Goal: Task Accomplishment & Management: Complete application form

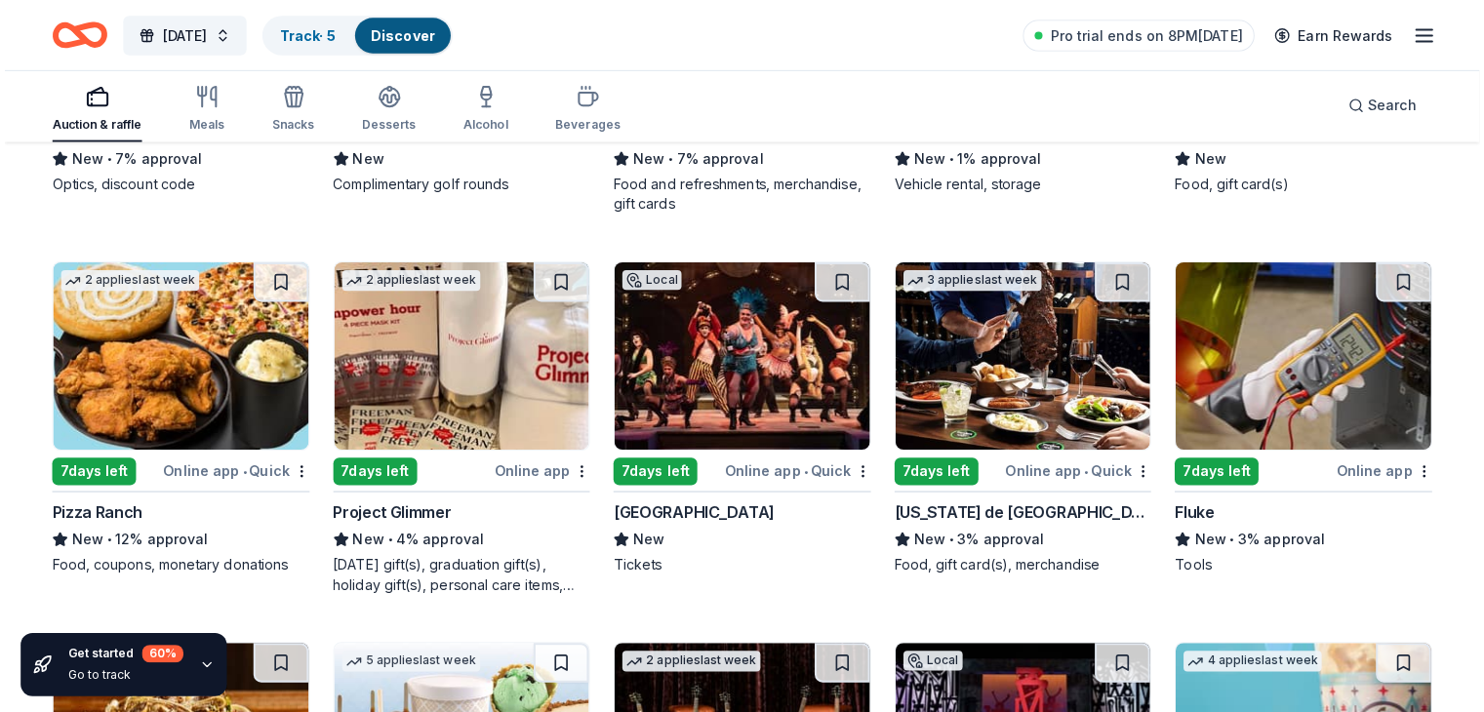
scroll to position [6786, 0]
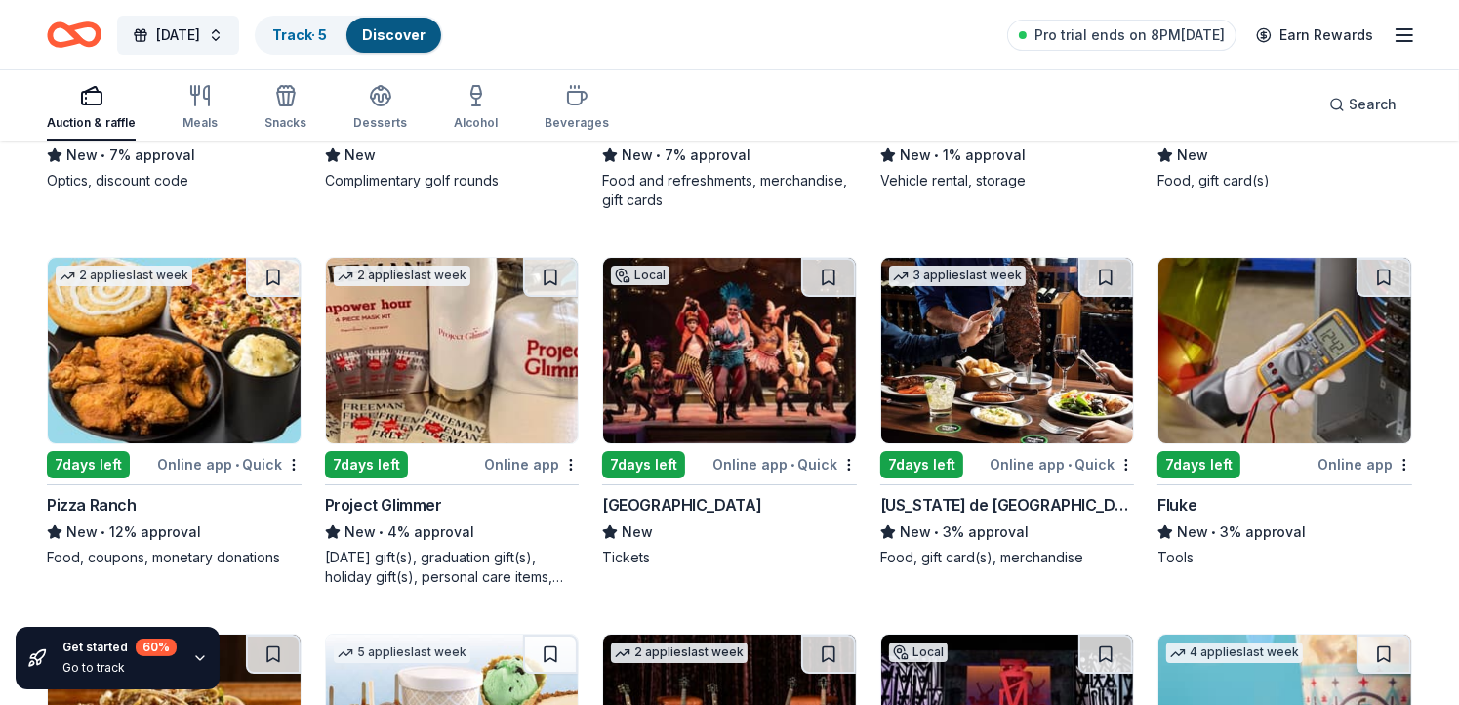
click at [90, 451] on div "7 days left" at bounding box center [88, 464] width 83 height 27
click at [943, 451] on div "7 days left" at bounding box center [921, 464] width 83 height 27
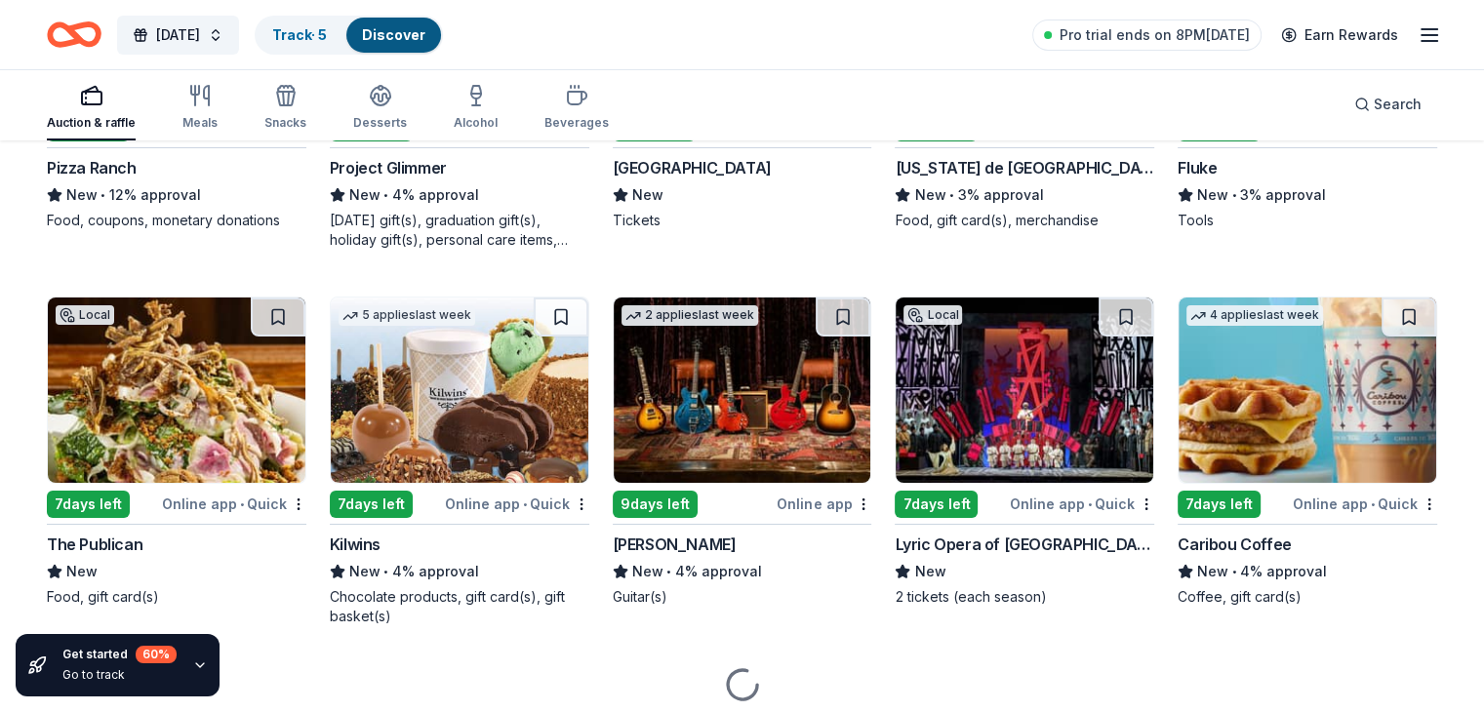
scroll to position [7113, 0]
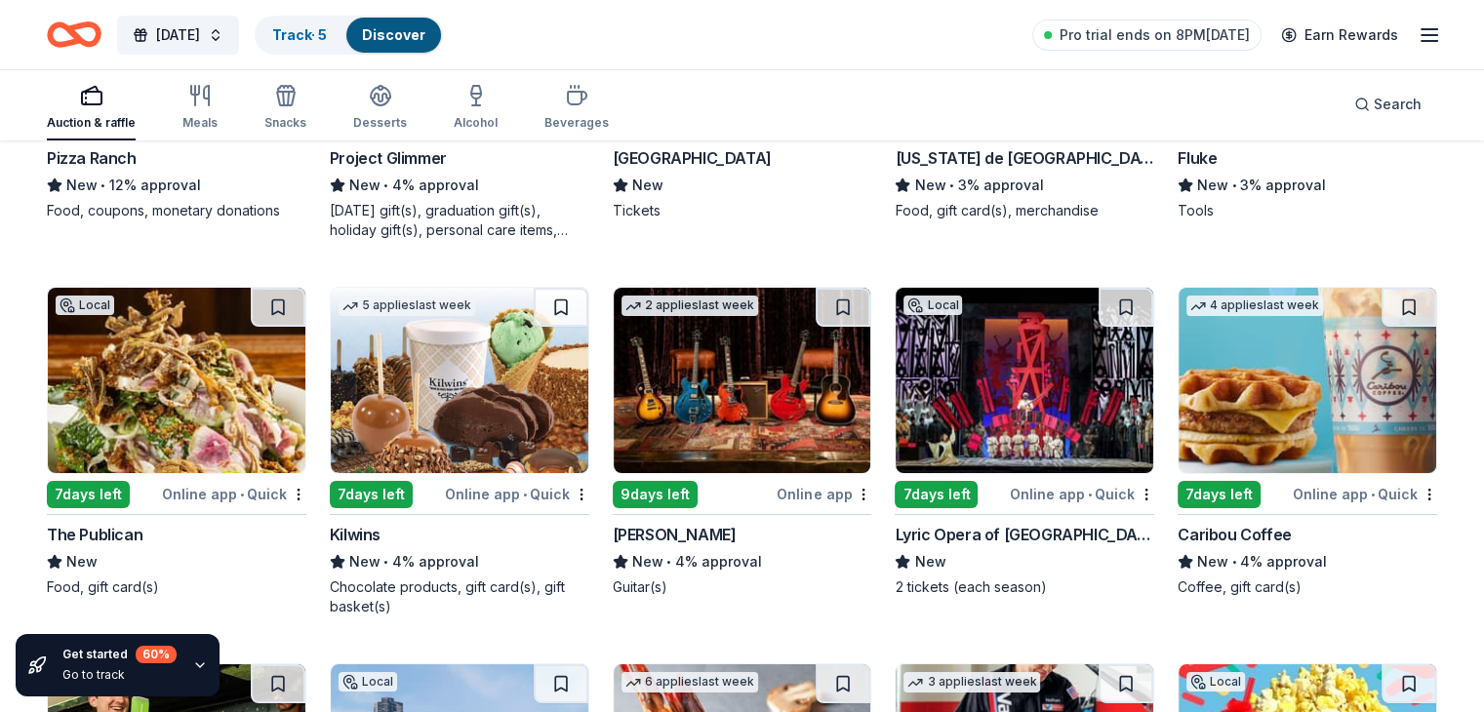
drag, startPoint x: 1487, startPoint y: 661, endPoint x: 1133, endPoint y: 616, distance: 357.1
click at [1133, 616] on div "Local 7 days left Online app • Quick Lyric Opera of Chicago New 2 tickets (each…" at bounding box center [1025, 452] width 260 height 330
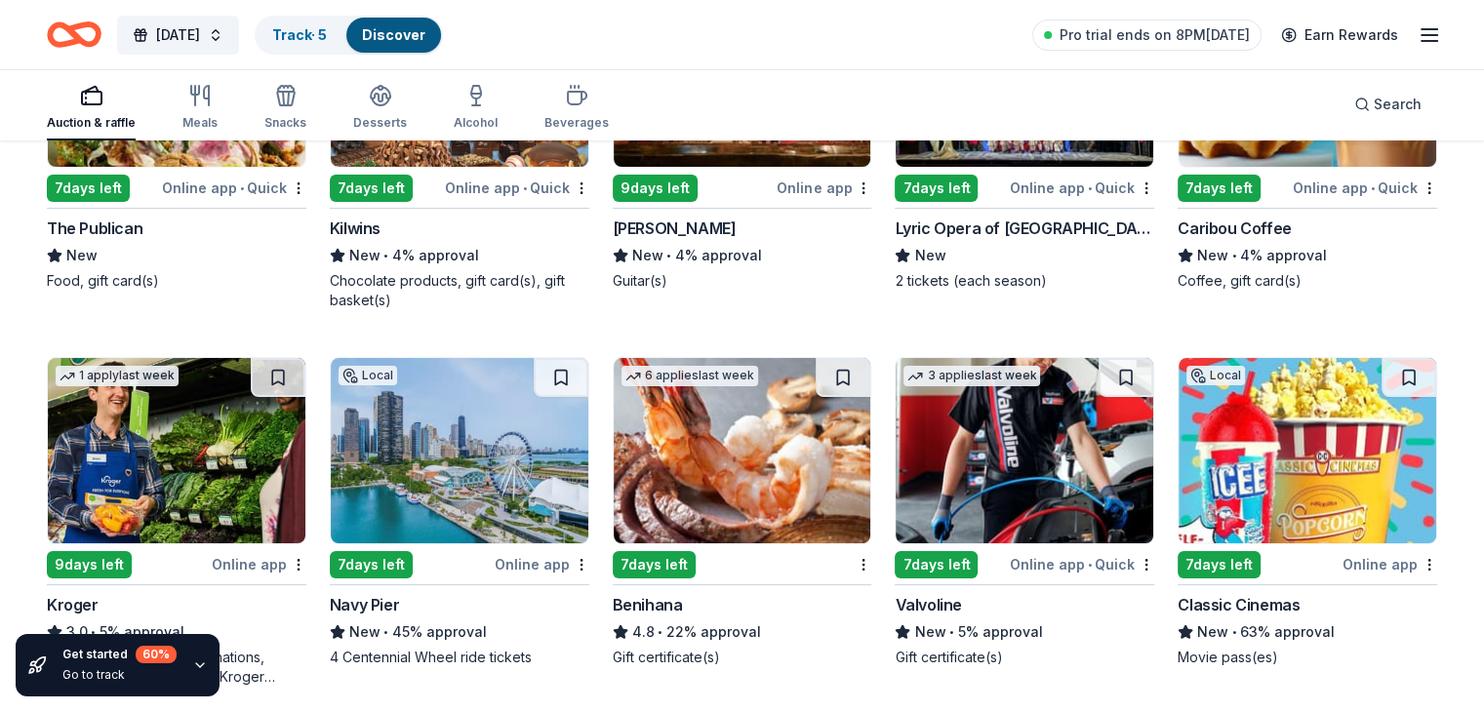
scroll to position [7499, 0]
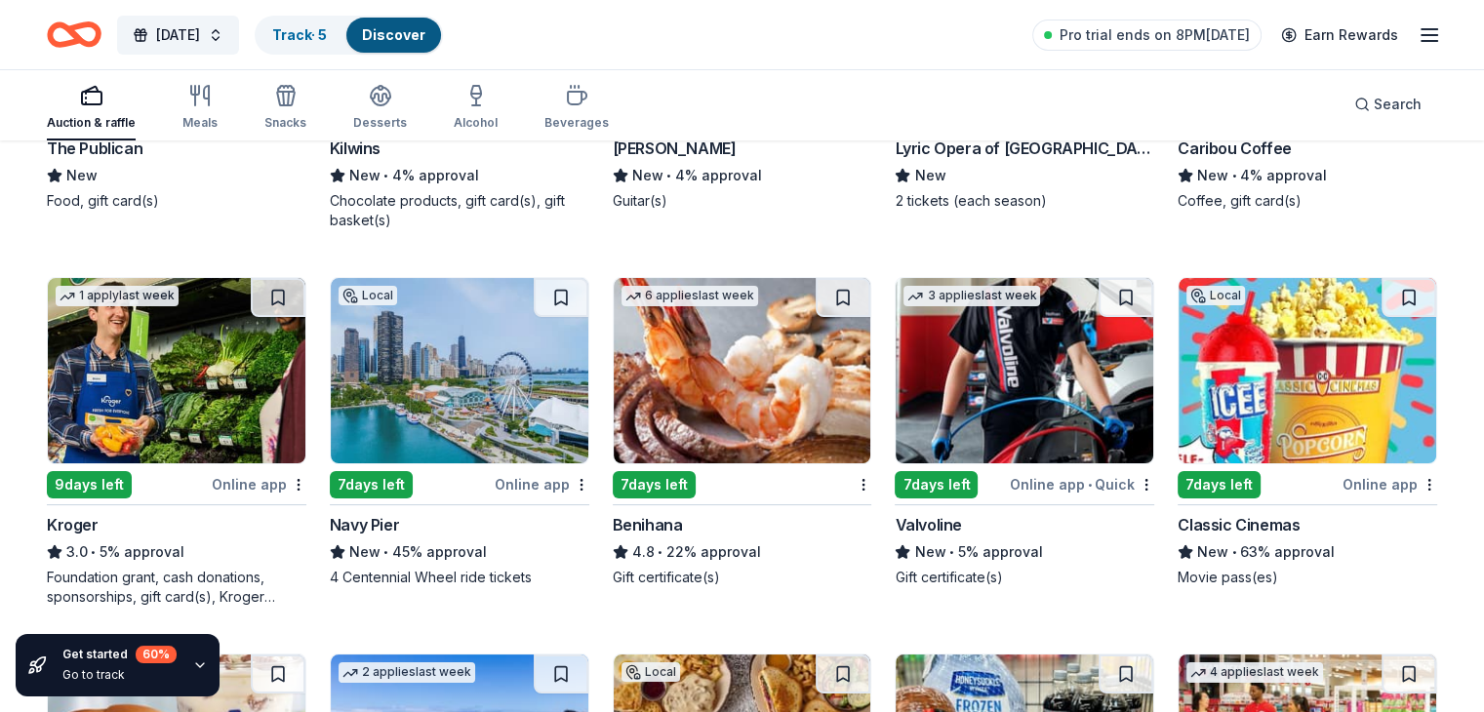
click at [111, 493] on div "9 days left" at bounding box center [89, 484] width 85 height 27
click at [370, 487] on div "7 days left" at bounding box center [371, 484] width 83 height 27
click at [1277, 444] on img at bounding box center [1308, 370] width 258 height 185
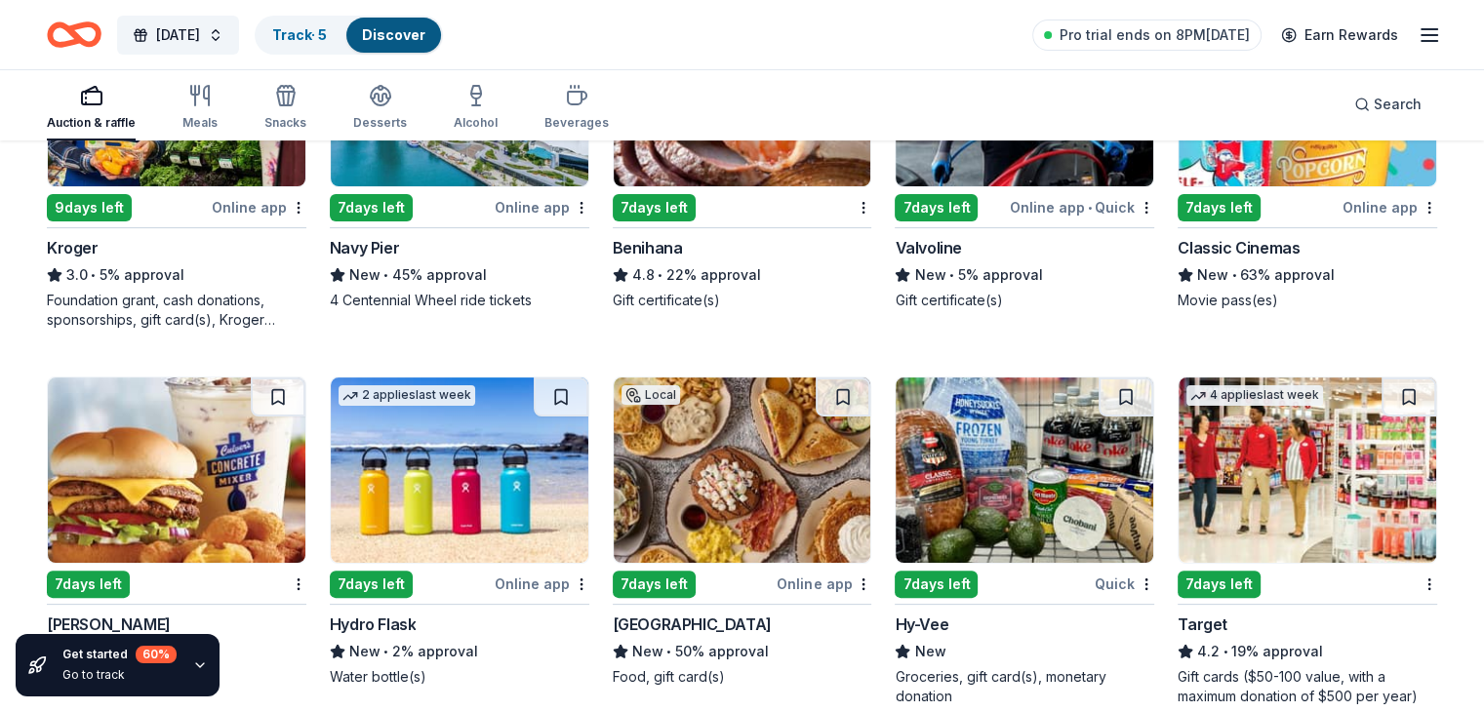
scroll to position [7877, 0]
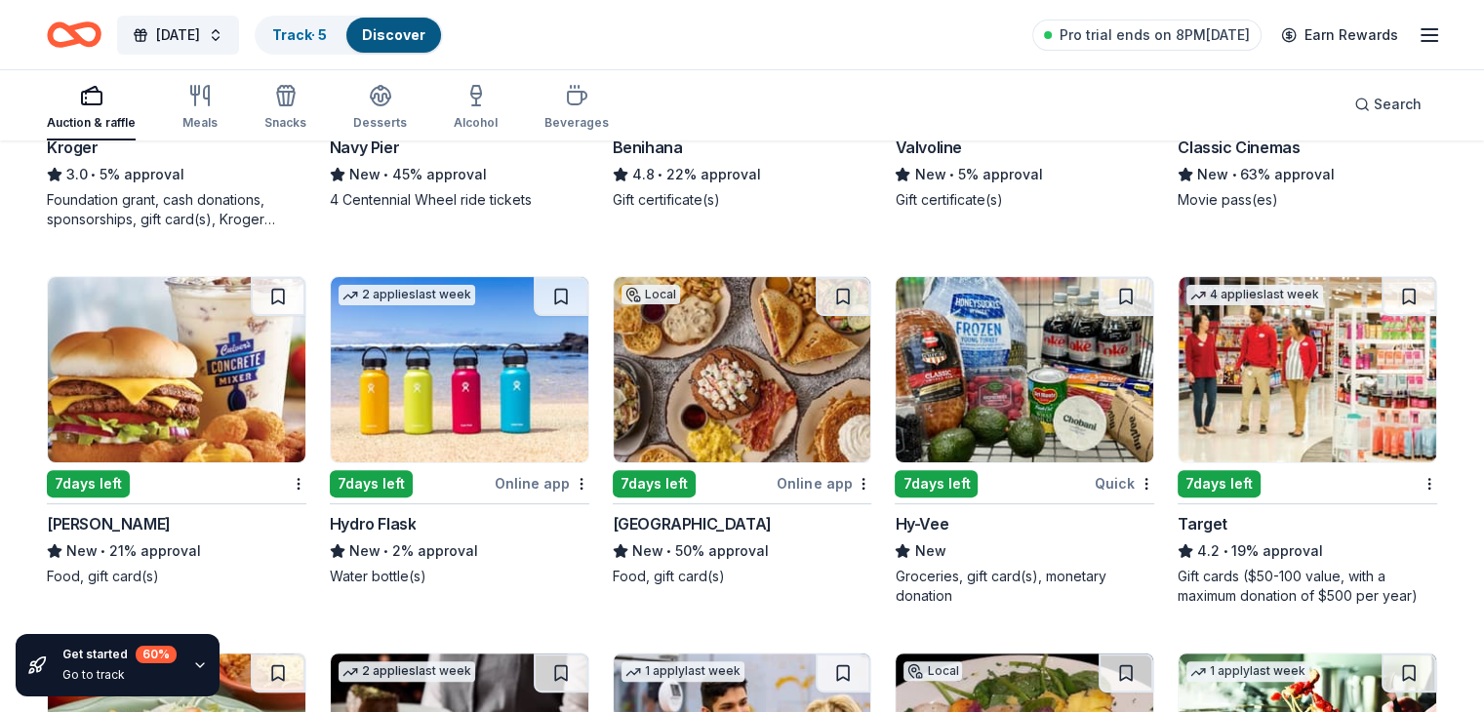
click at [118, 495] on div "7 days left" at bounding box center [88, 483] width 83 height 27
click at [122, 514] on div "7 days left Culver's New • 21% approval Food, gift card(s)" at bounding box center [177, 431] width 260 height 310
click at [956, 359] on img at bounding box center [1025, 369] width 258 height 185
click at [1257, 409] on img at bounding box center [1308, 369] width 258 height 185
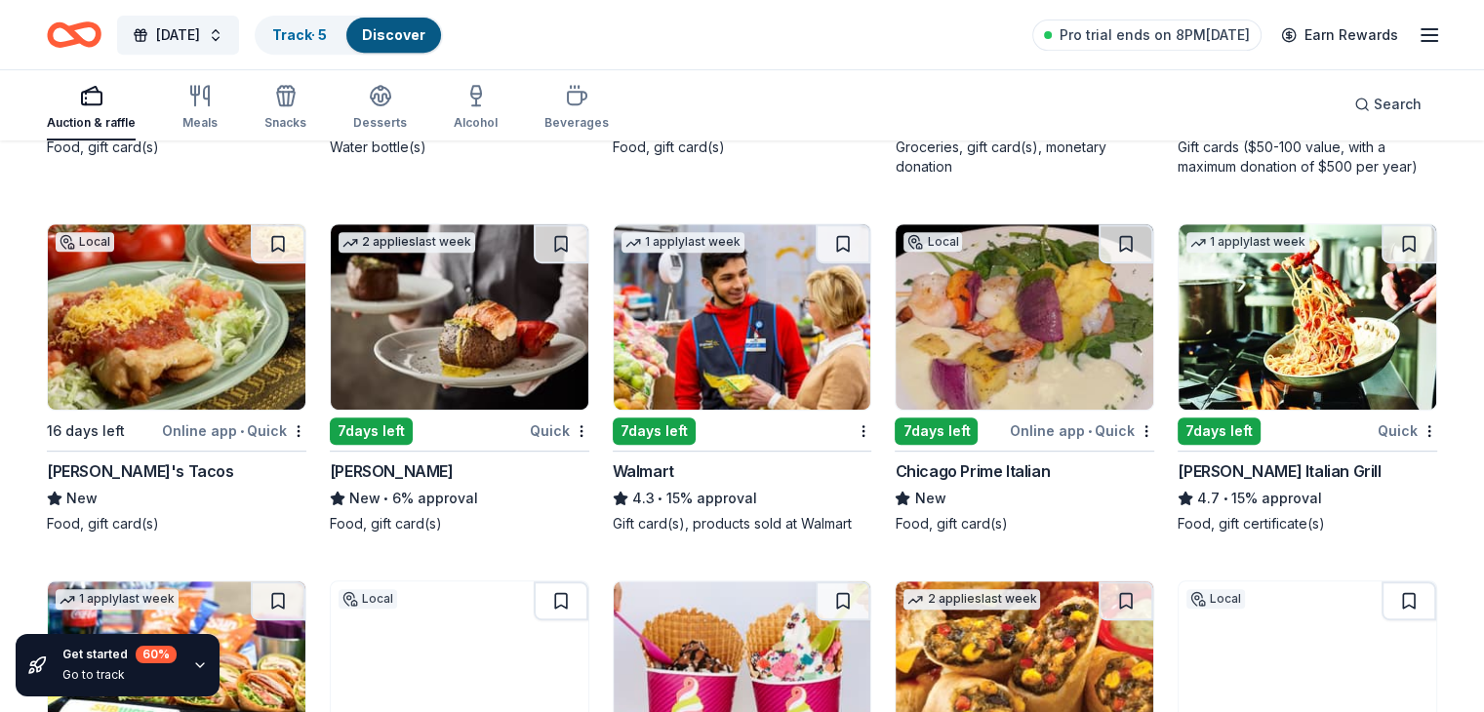
scroll to position [8317, 0]
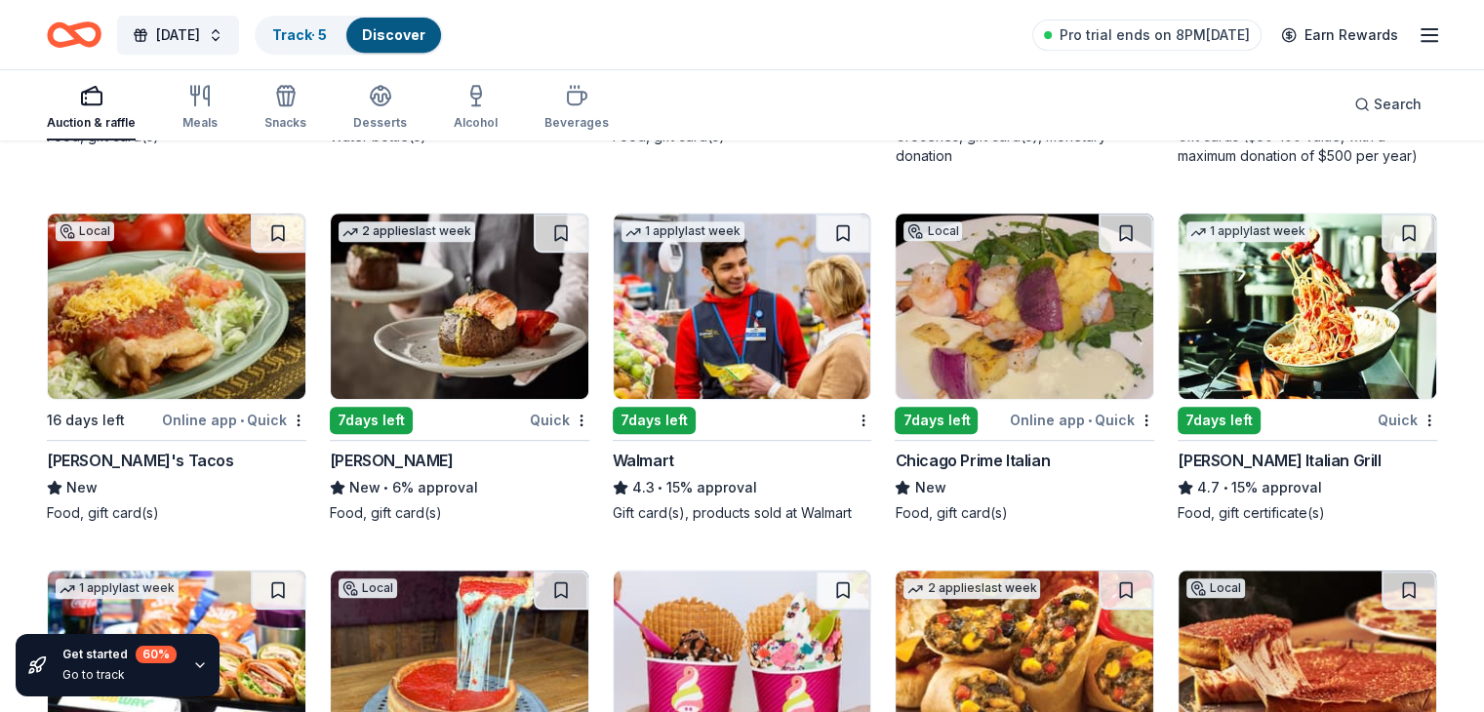
click at [756, 362] on img at bounding box center [743, 306] width 258 height 185
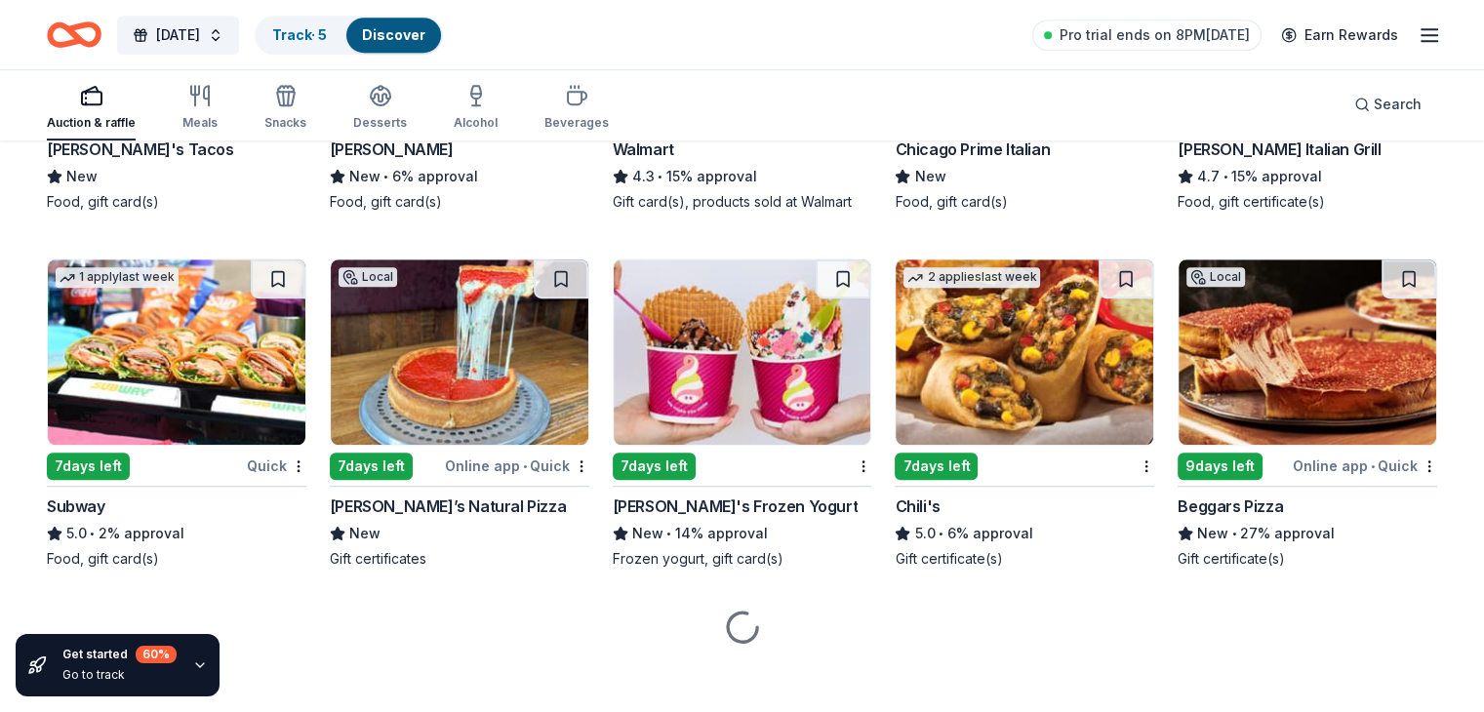
scroll to position [8639, 0]
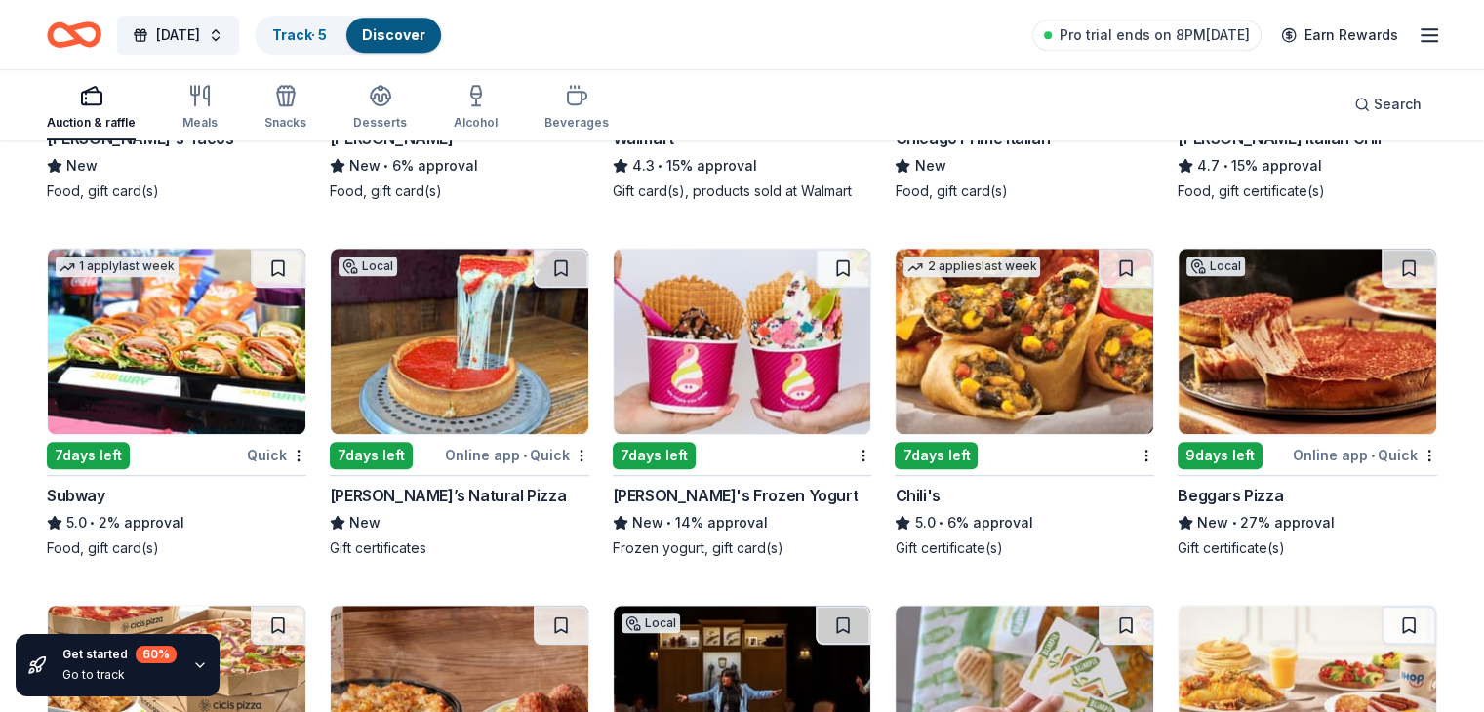
click at [92, 467] on div "7 days left" at bounding box center [88, 455] width 83 height 27
click at [914, 493] on div "2 applies last week 7 days left Chili's 5.0 • 6% approval Gift certificate(s)" at bounding box center [1025, 403] width 260 height 310
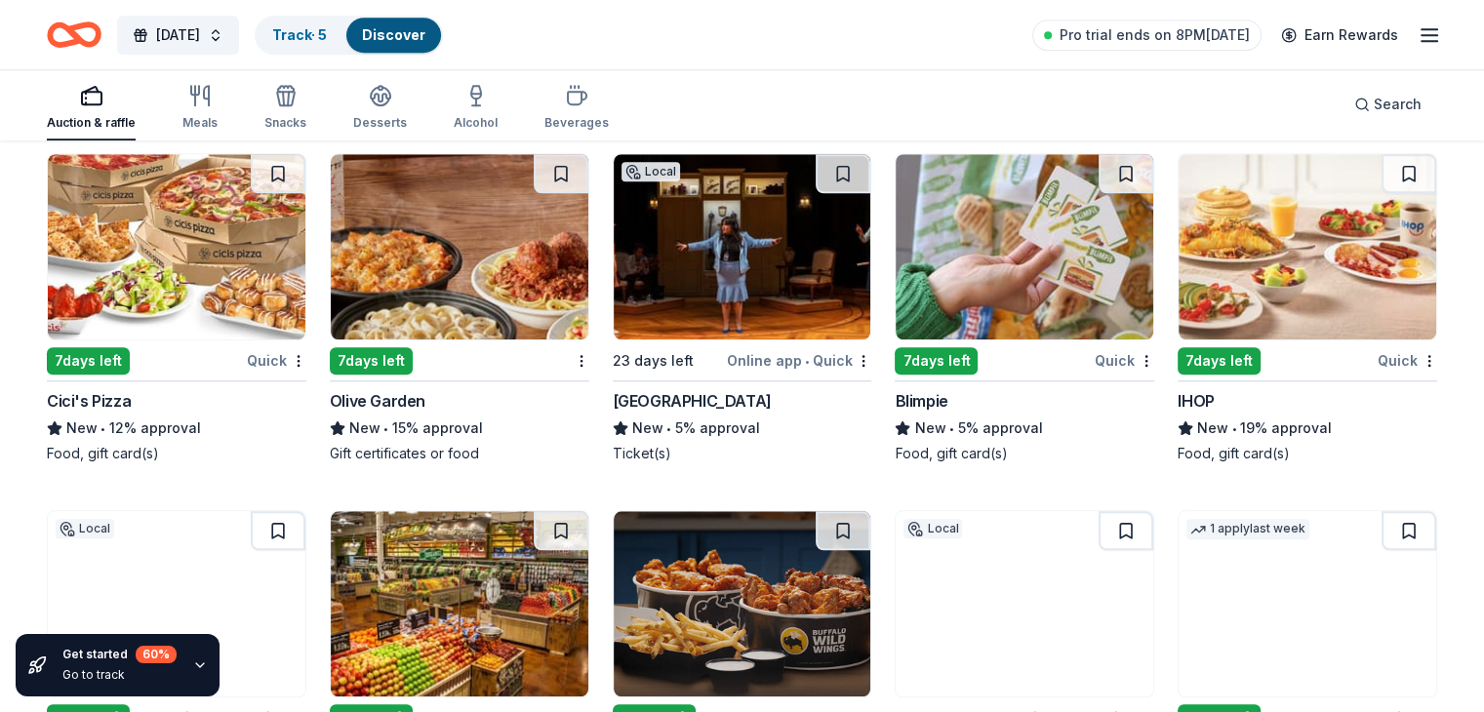
scroll to position [9103, 0]
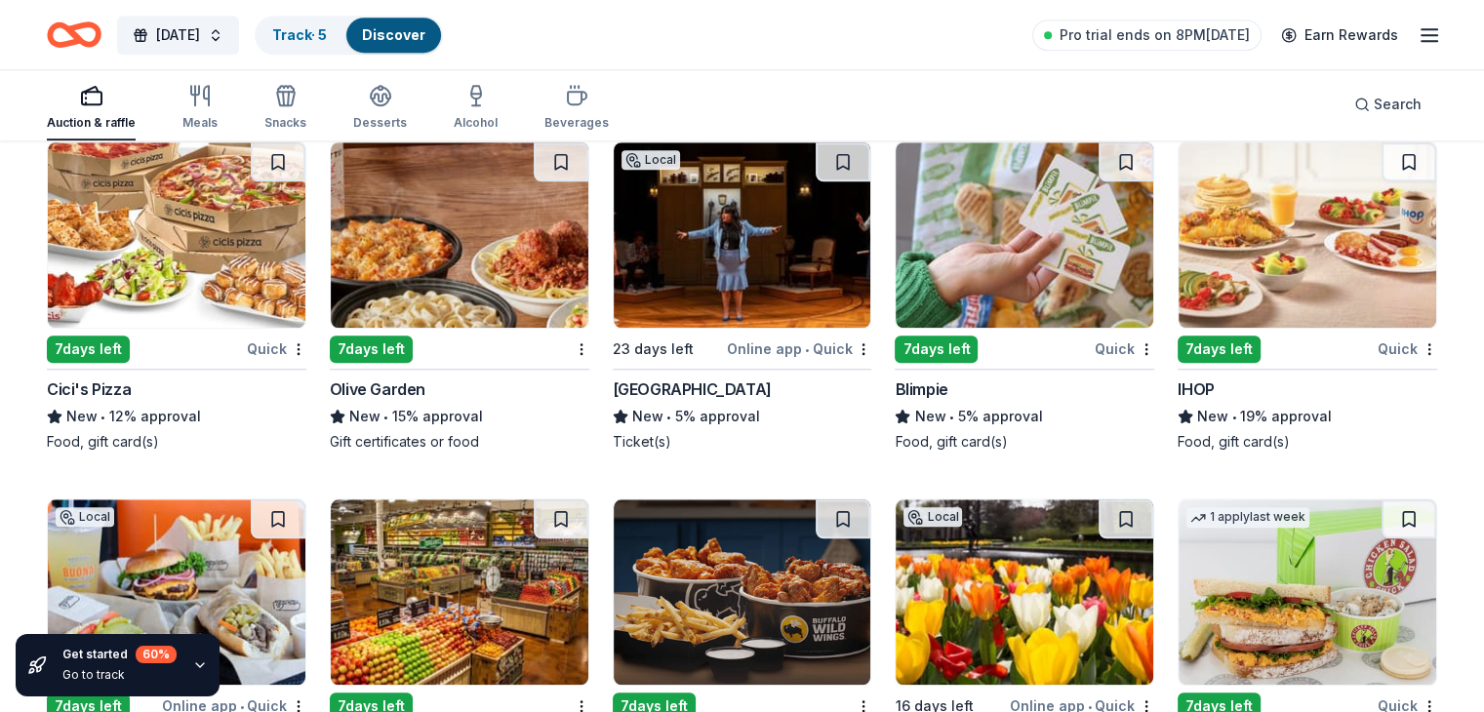
click at [395, 363] on div "7 days left" at bounding box center [371, 349] width 83 height 27
click at [1214, 302] on img at bounding box center [1308, 234] width 258 height 185
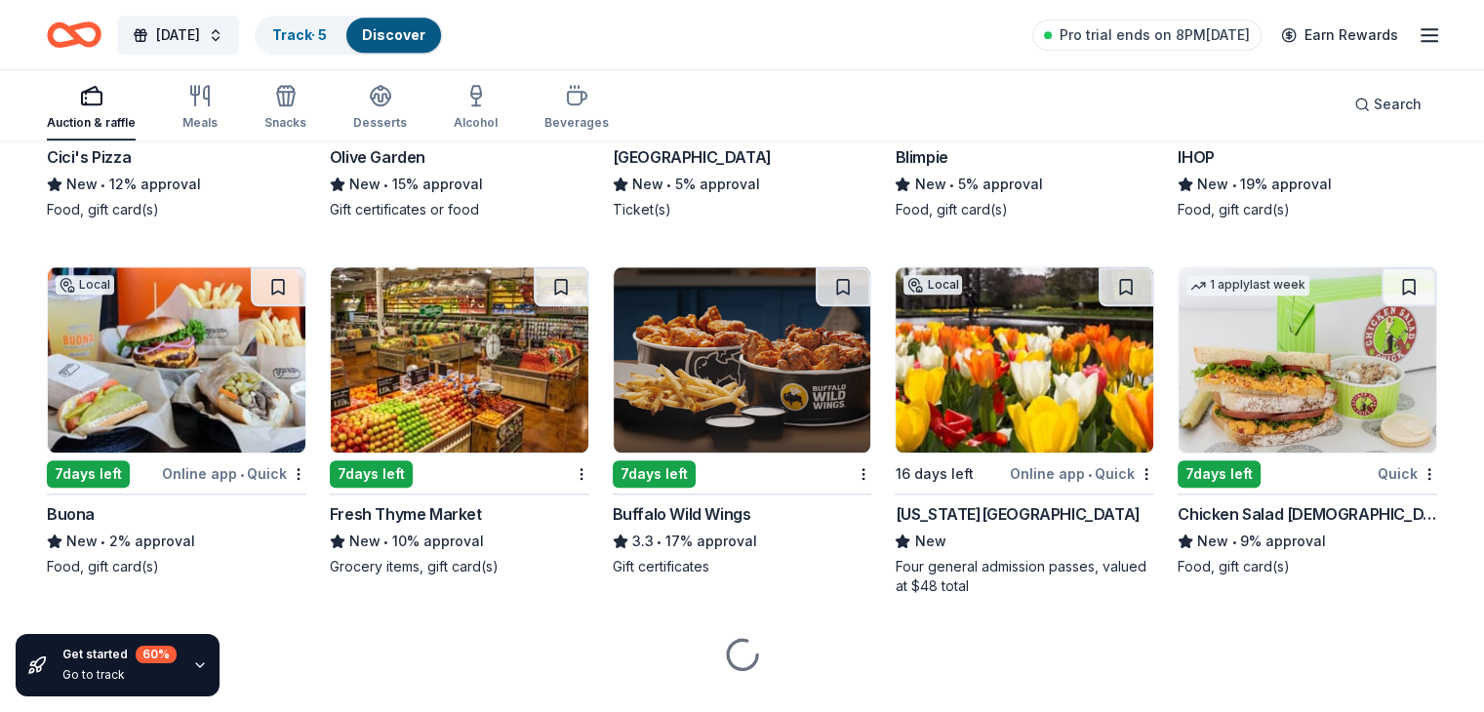
scroll to position [9337, 0]
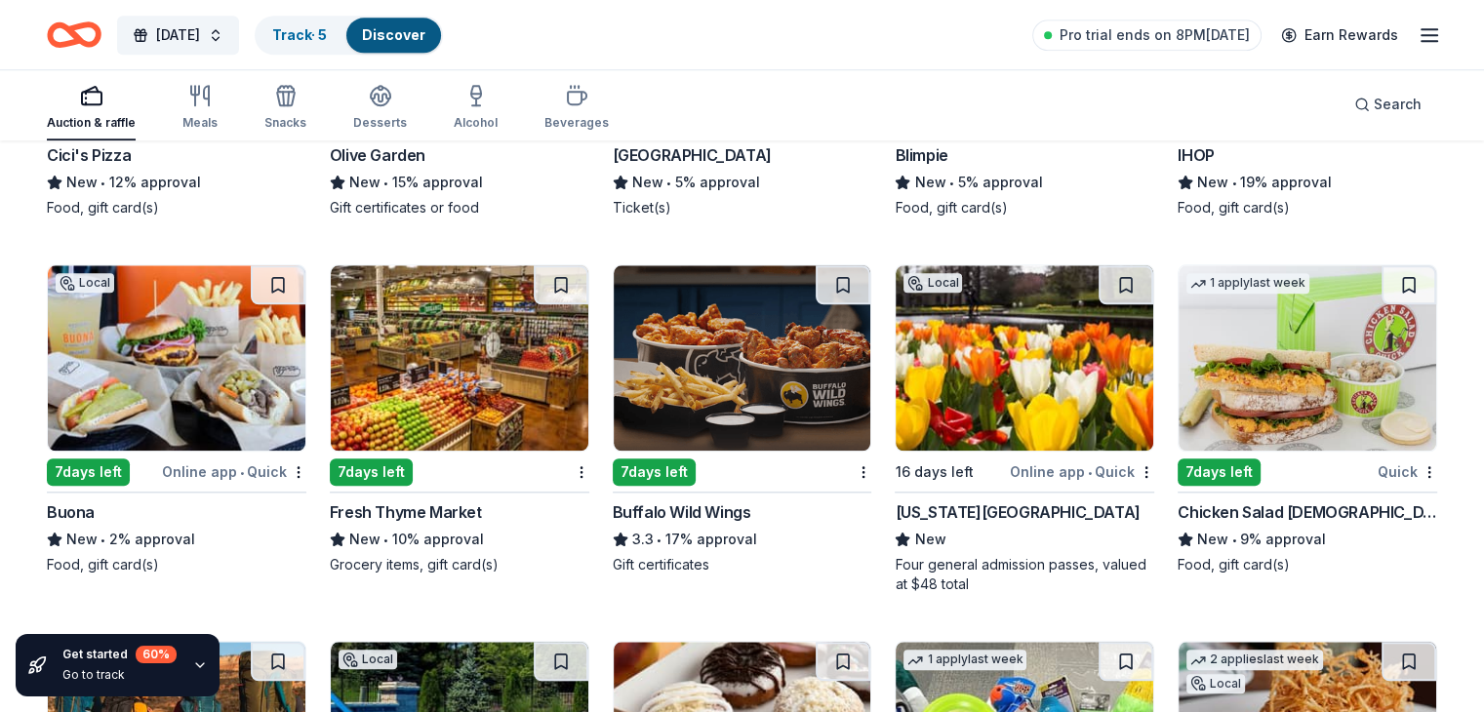
click at [709, 414] on img at bounding box center [743, 357] width 258 height 185
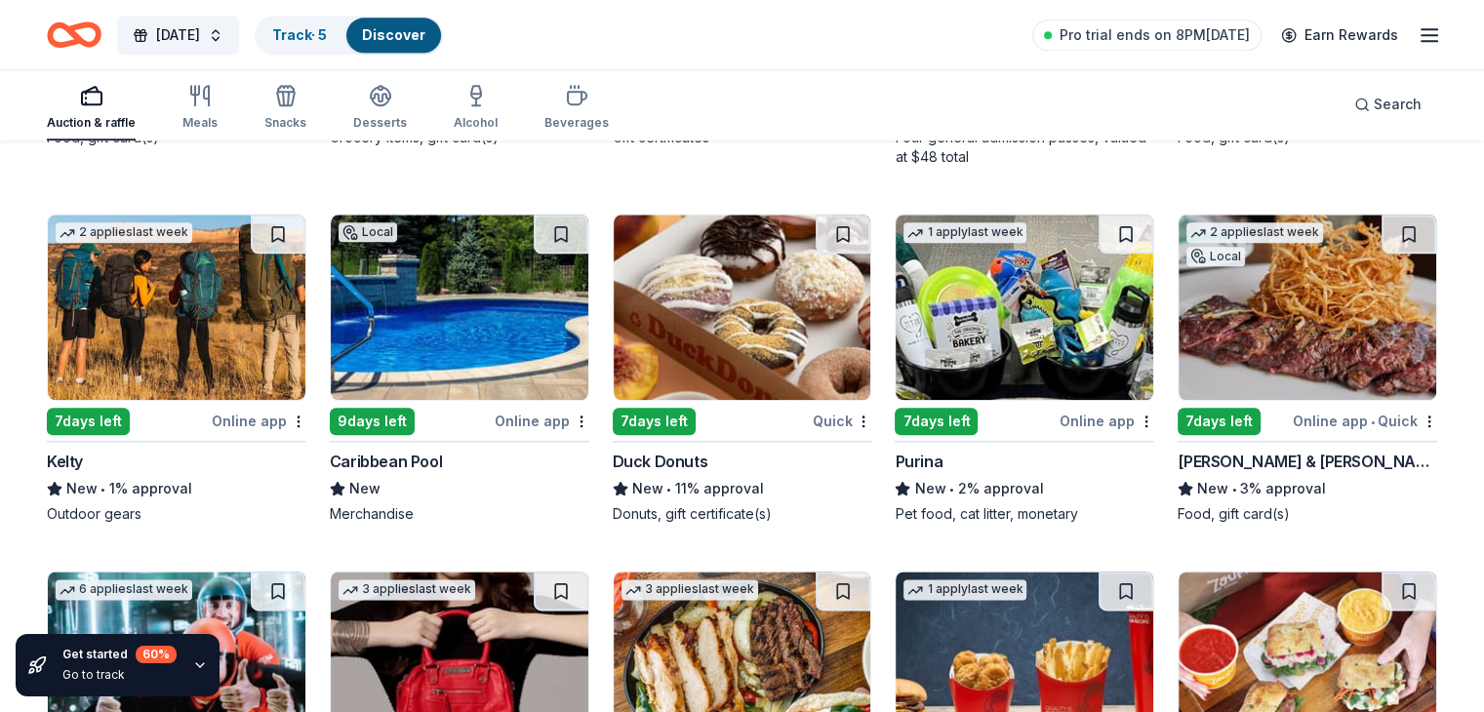
scroll to position [9767, 0]
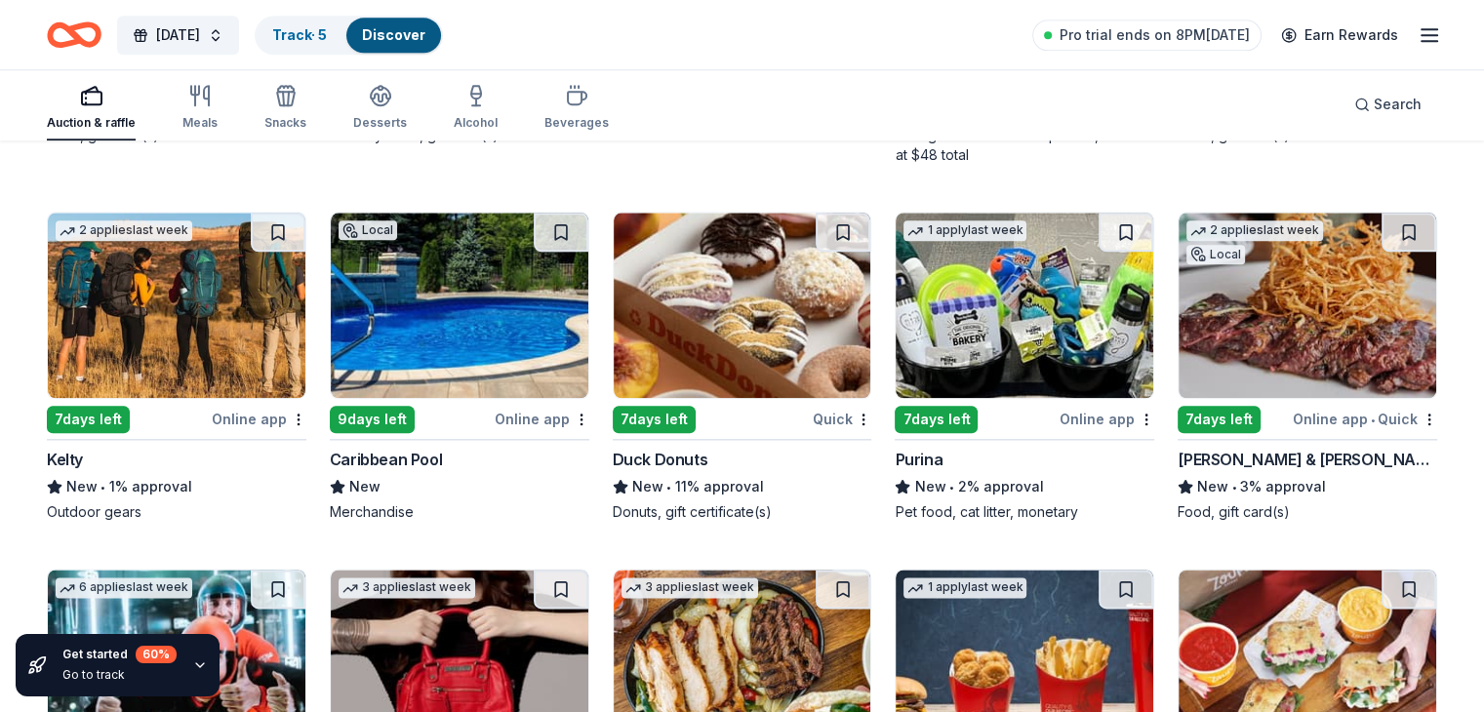
click at [1015, 358] on img at bounding box center [1025, 305] width 258 height 185
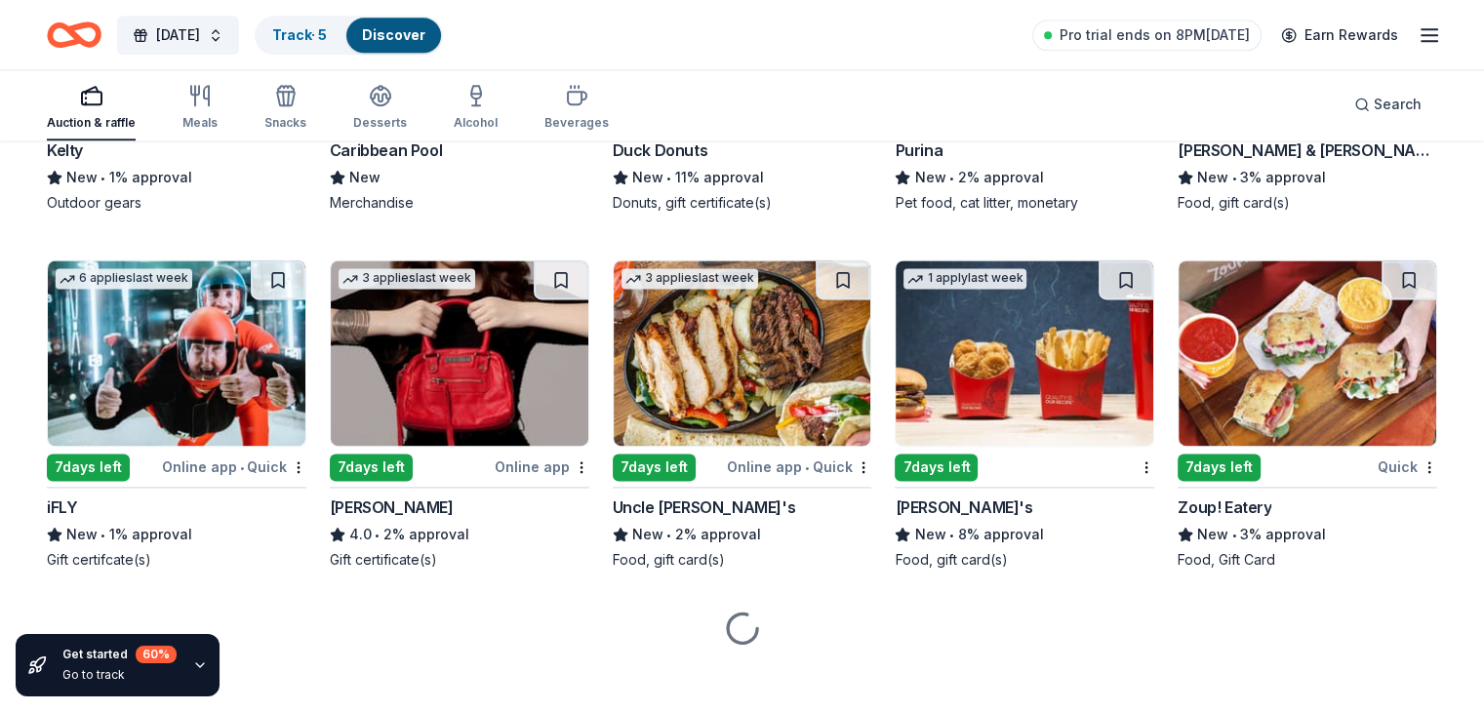
scroll to position [10079, 0]
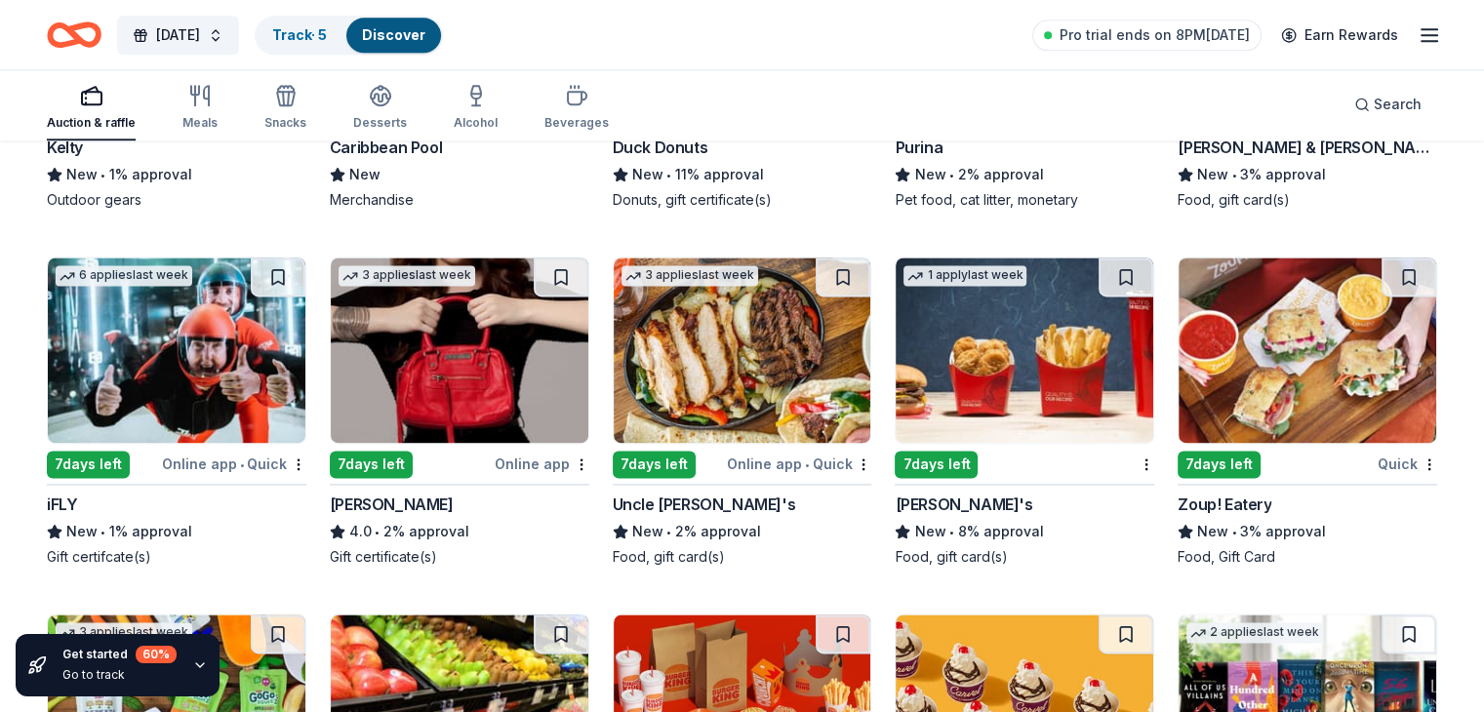
click at [937, 468] on div "7 days left" at bounding box center [936, 464] width 83 height 27
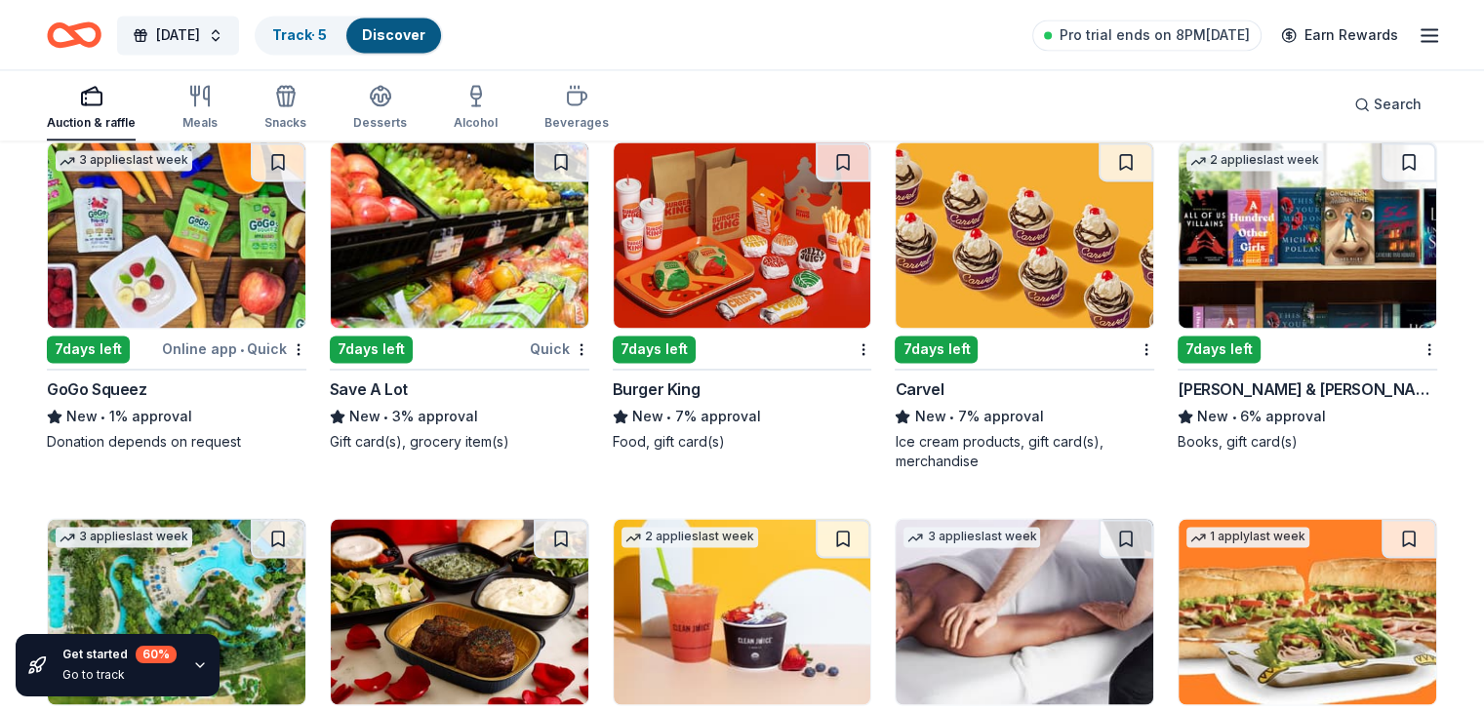
scroll to position [10552, 0]
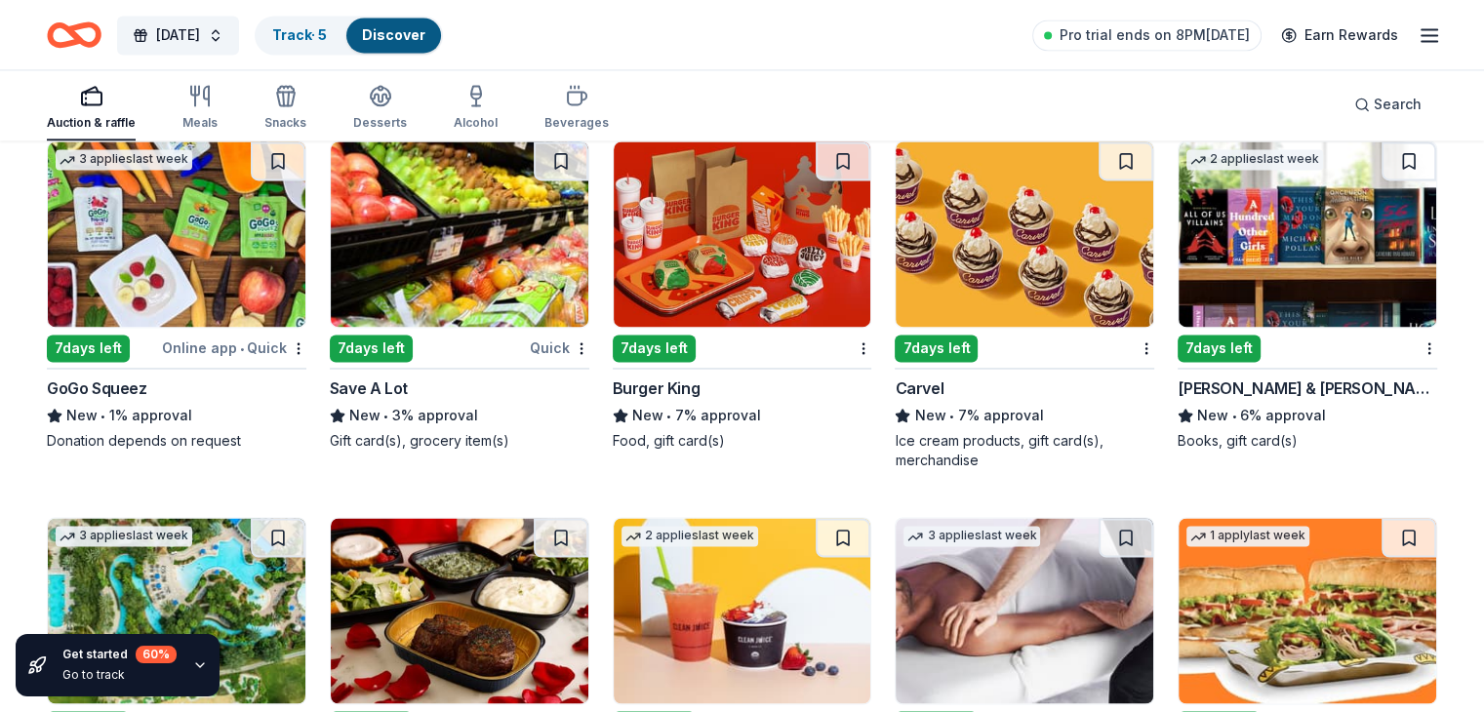
click at [126, 354] on div "7 days left" at bounding box center [88, 348] width 83 height 27
click at [389, 400] on div "Save A Lot" at bounding box center [369, 388] width 78 height 23
click at [1230, 305] on img at bounding box center [1308, 234] width 258 height 185
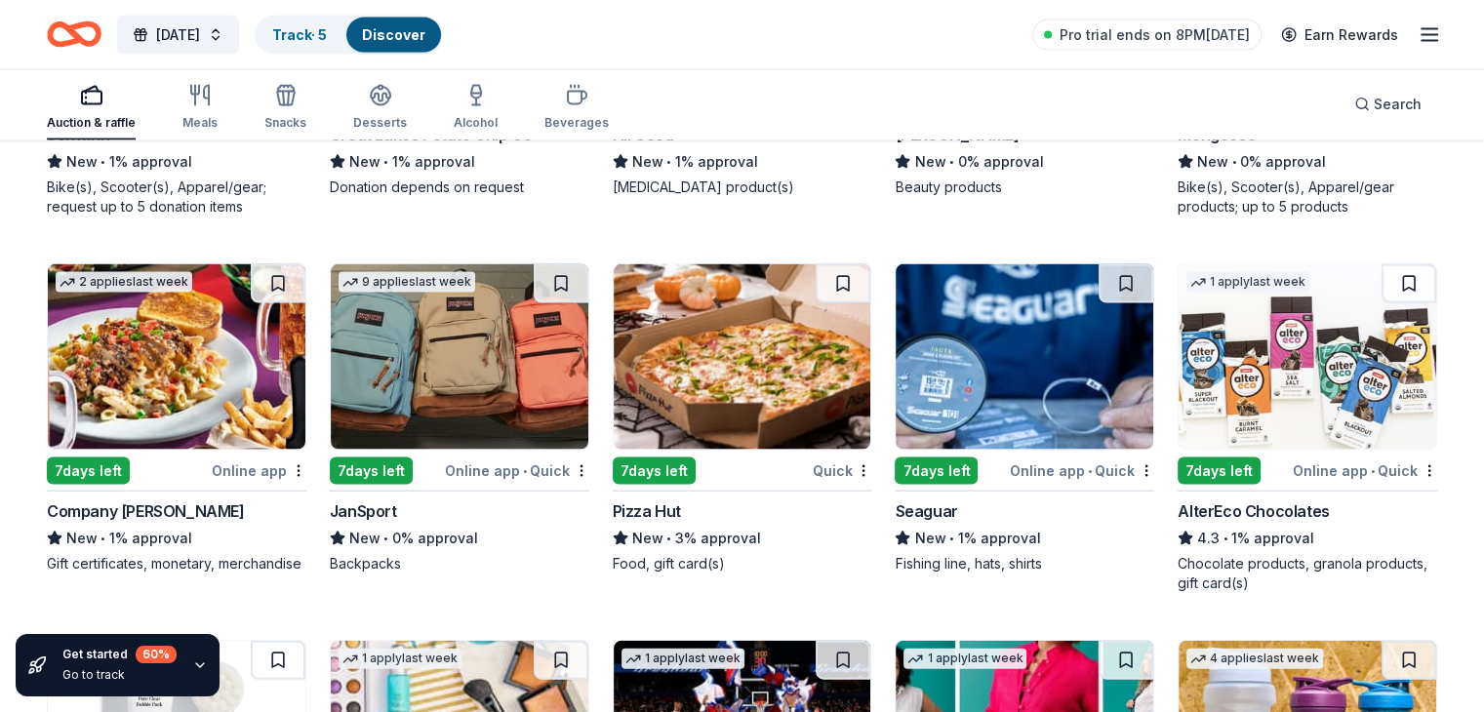
scroll to position [11542, 0]
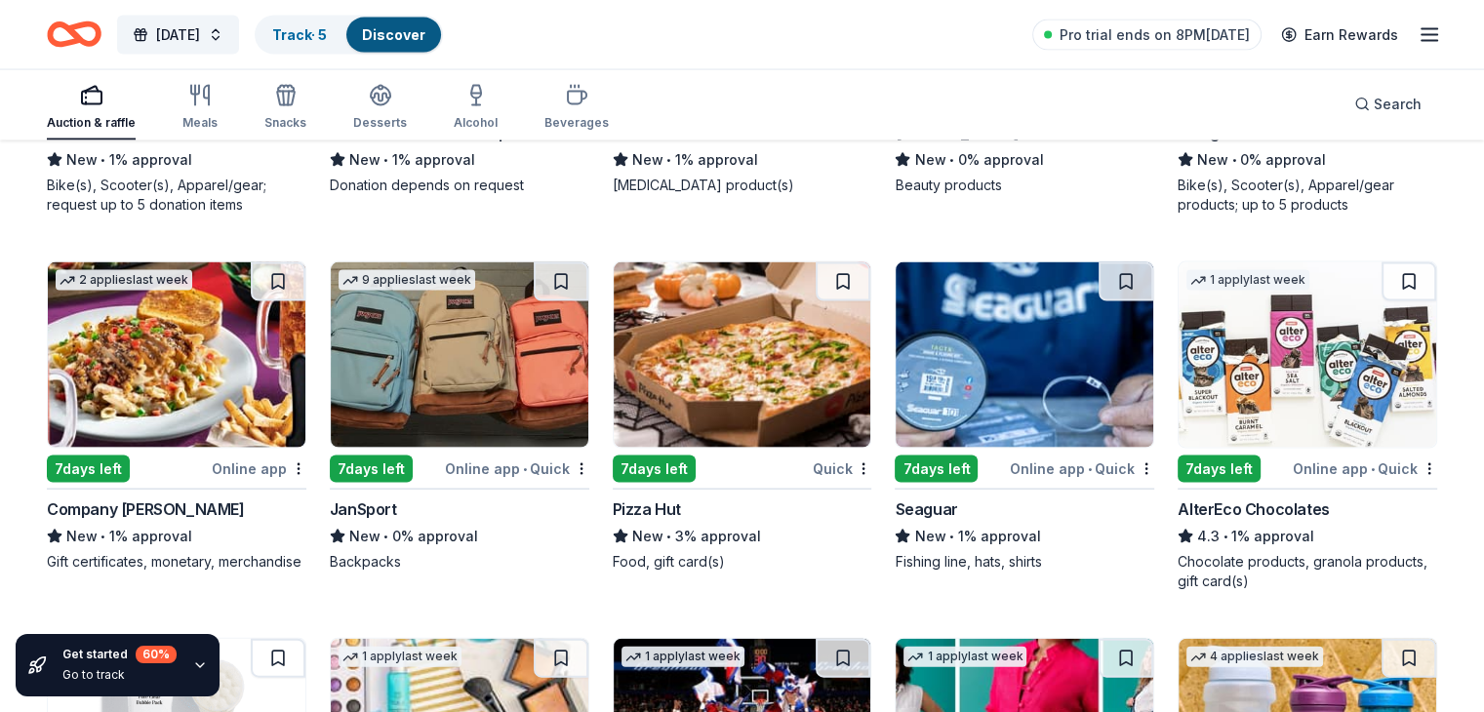
click at [403, 477] on div "7 days left" at bounding box center [371, 469] width 83 height 27
click at [682, 476] on div "7 days left" at bounding box center [654, 469] width 83 height 27
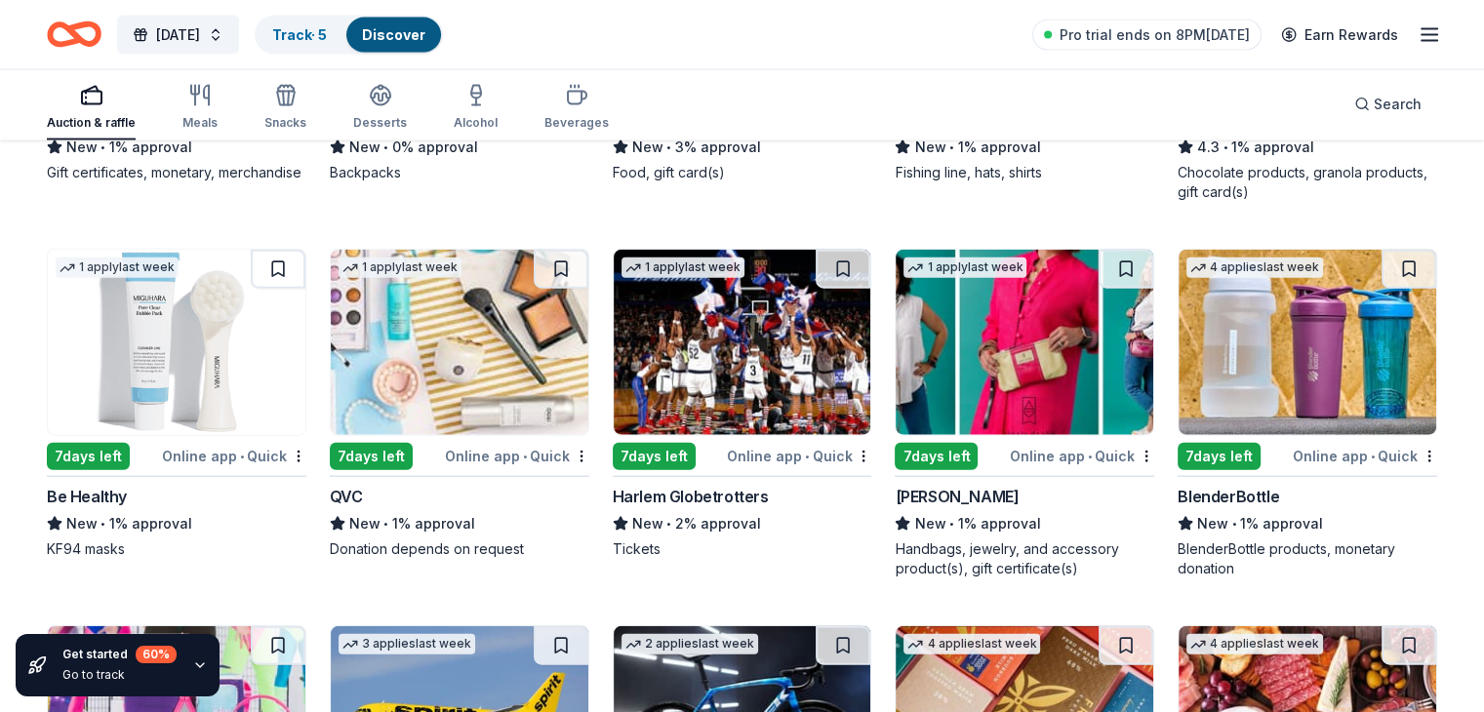
scroll to position [11932, 0]
click at [668, 468] on div "7 days left" at bounding box center [654, 455] width 83 height 27
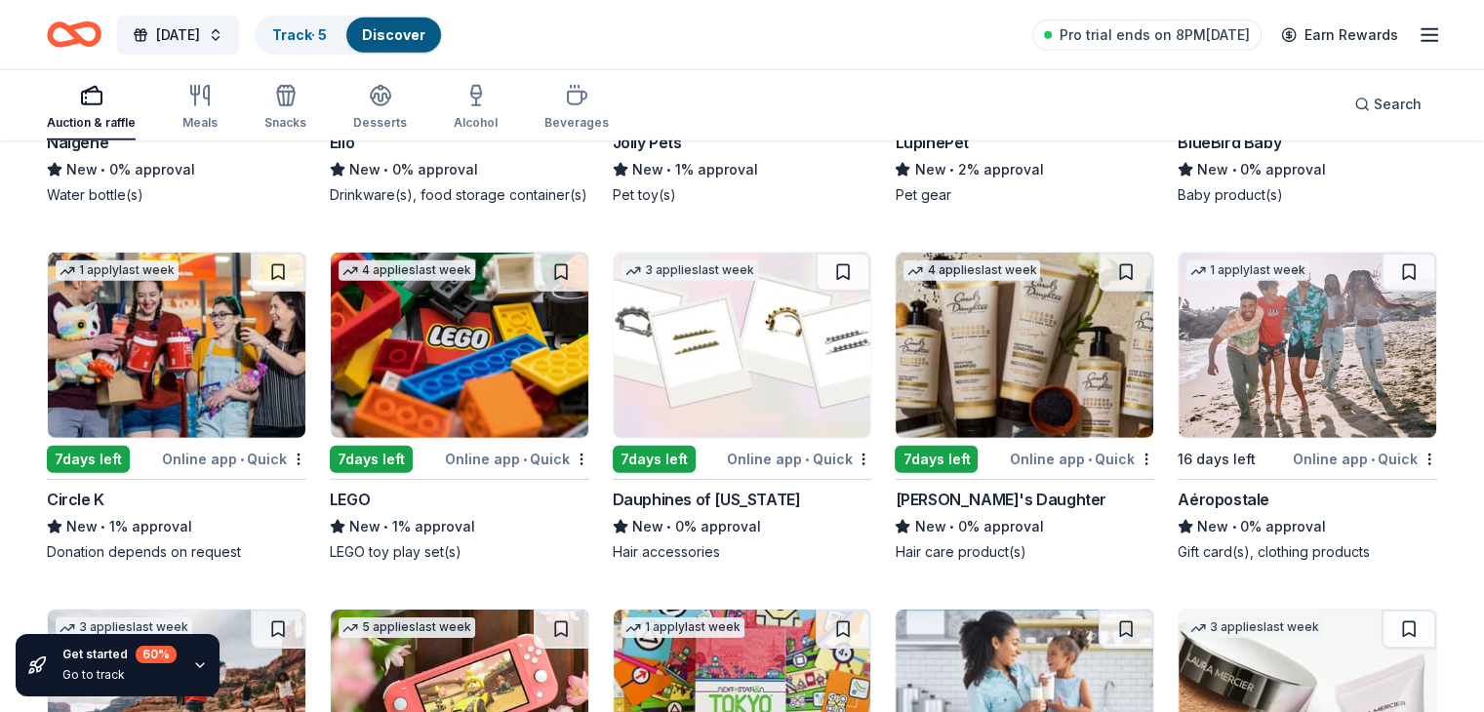
scroll to position [13418, 0]
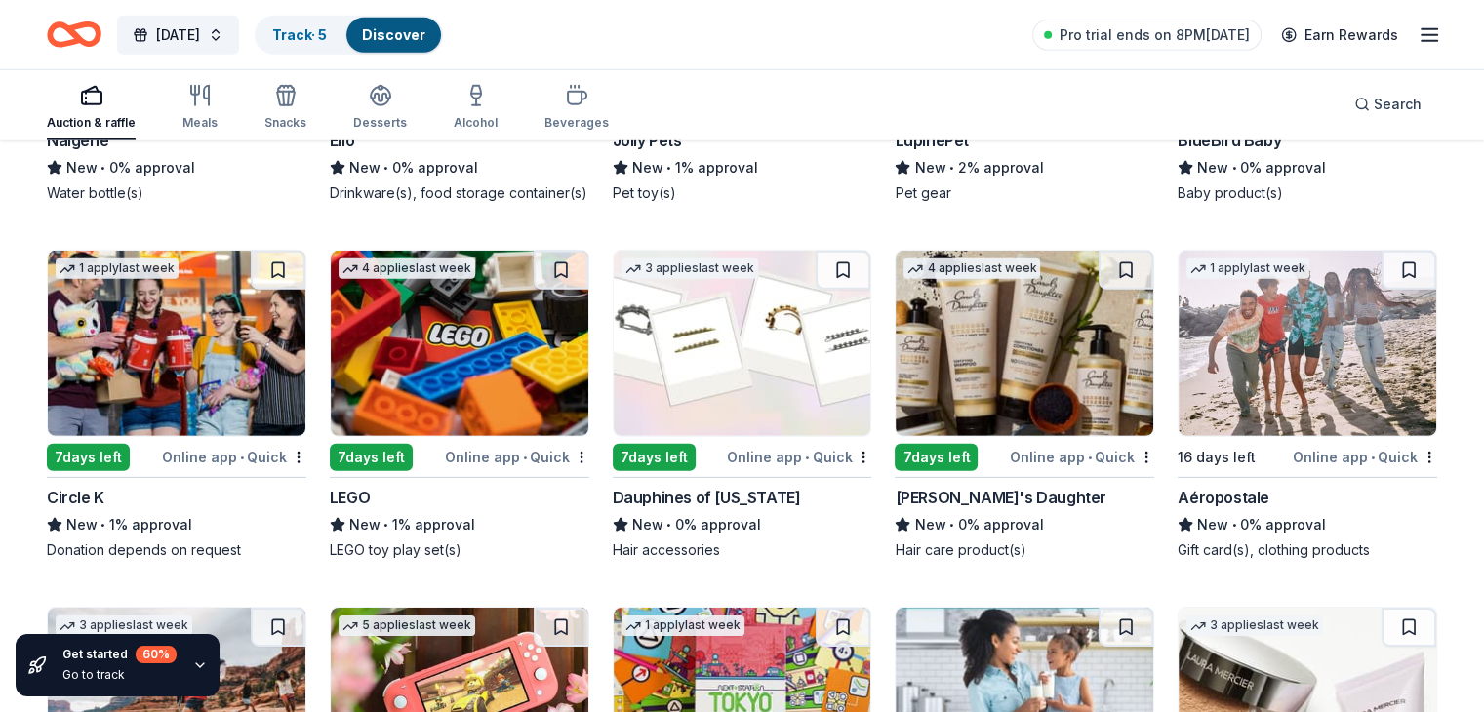
click at [130, 471] on div "7 days left" at bounding box center [88, 457] width 83 height 27
click at [1244, 435] on img at bounding box center [1308, 343] width 258 height 185
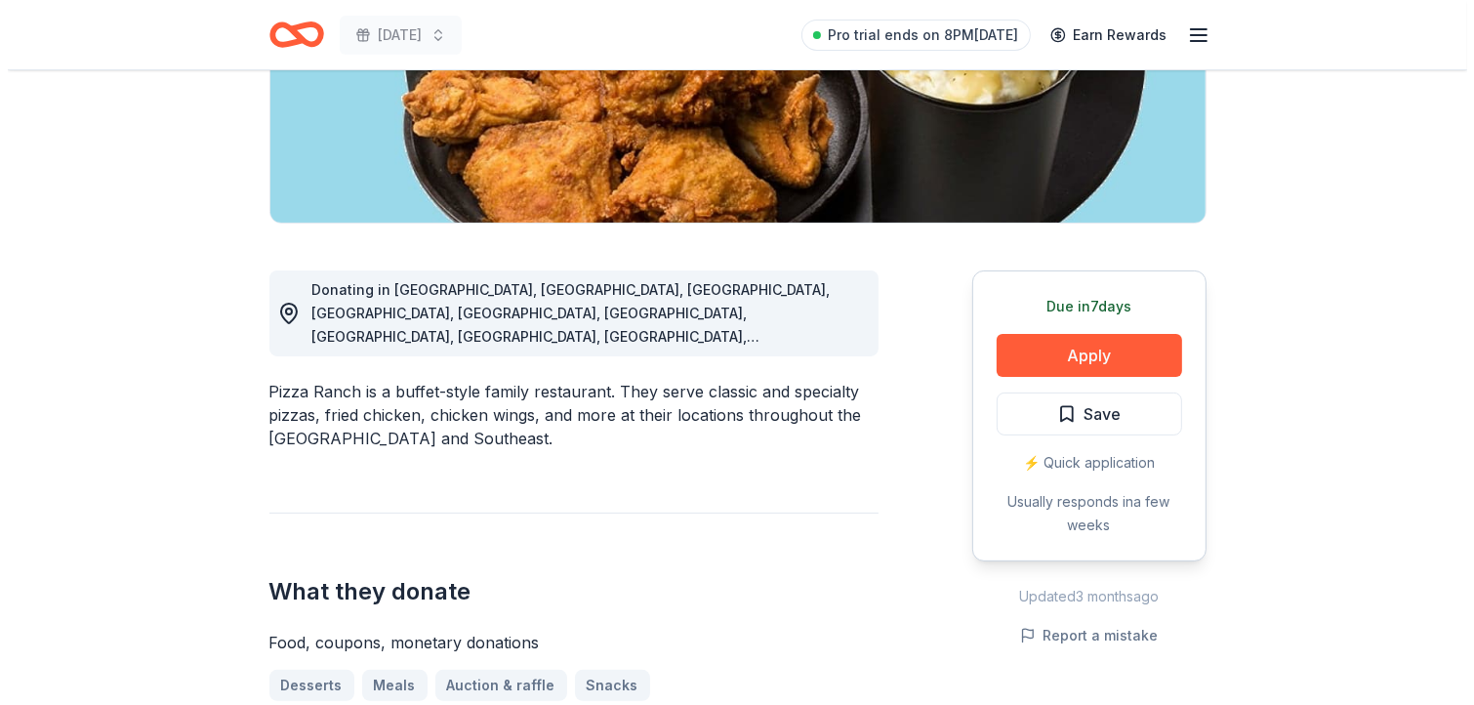
scroll to position [390, 0]
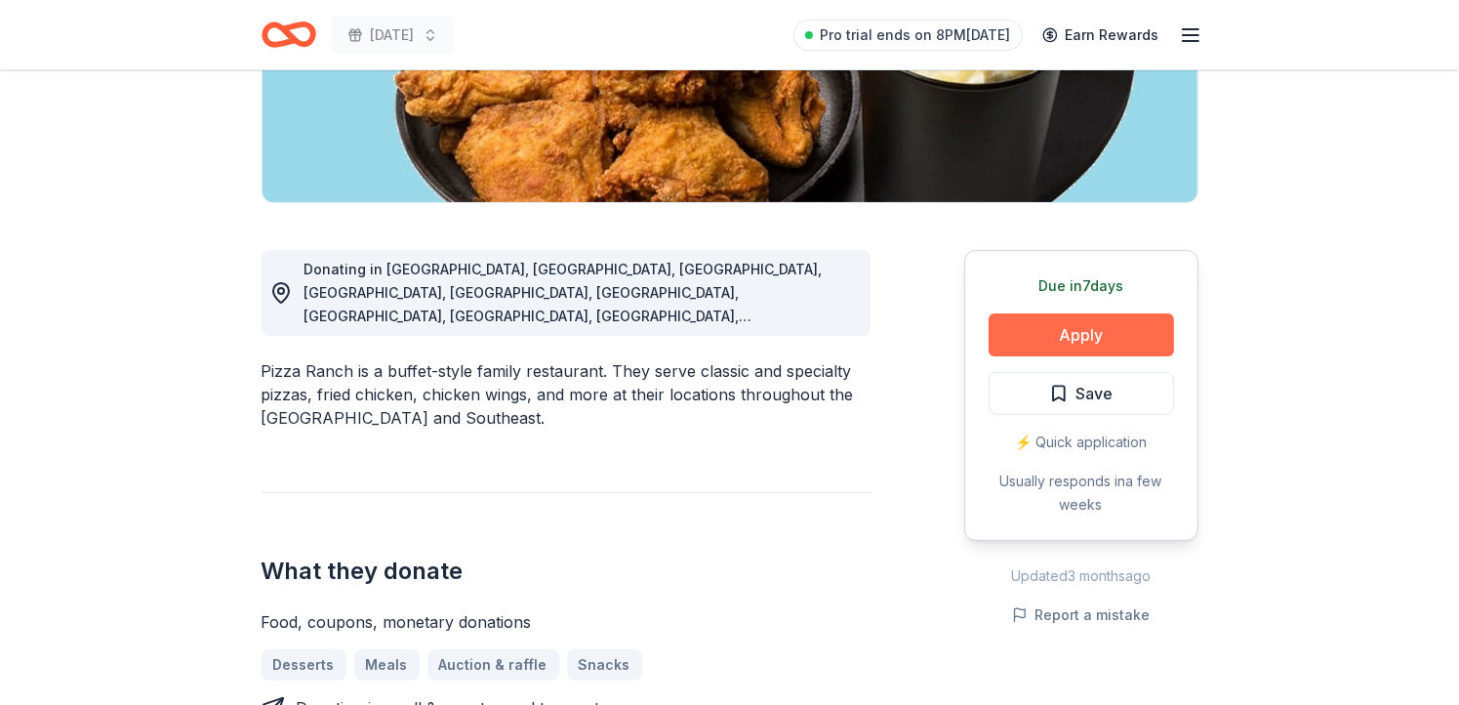
click at [1010, 317] on button "Apply" at bounding box center [1081, 334] width 185 height 43
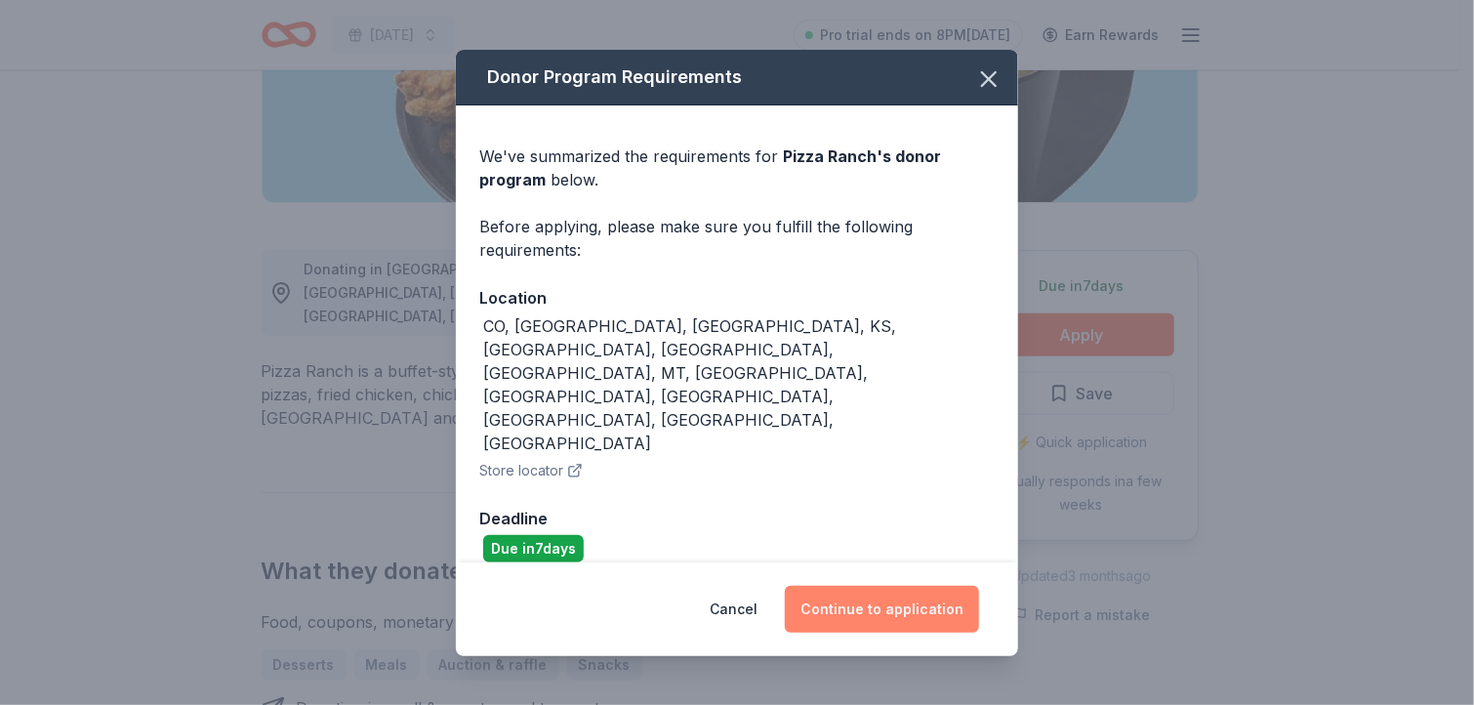
click at [887, 586] on button "Continue to application" at bounding box center [882, 609] width 194 height 47
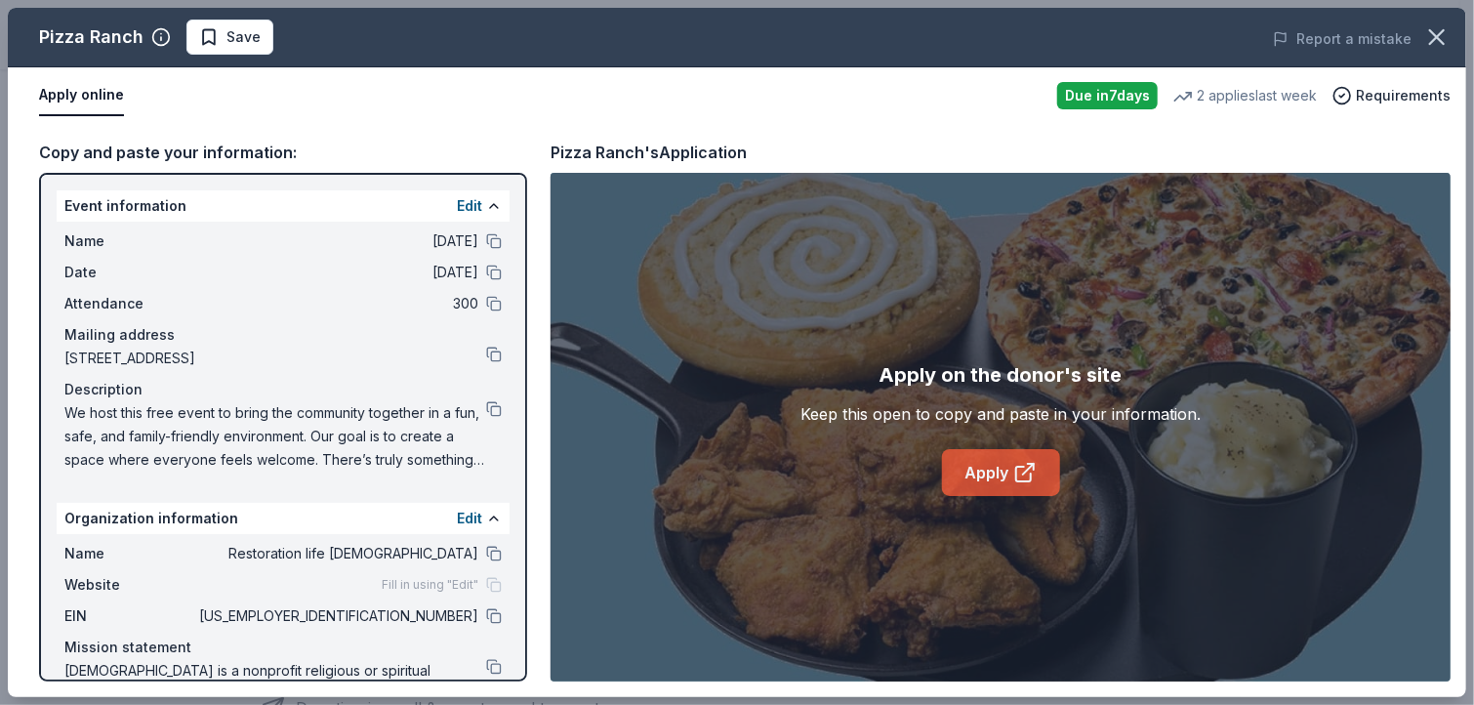
click at [1032, 455] on link "Apply" at bounding box center [1001, 472] width 118 height 47
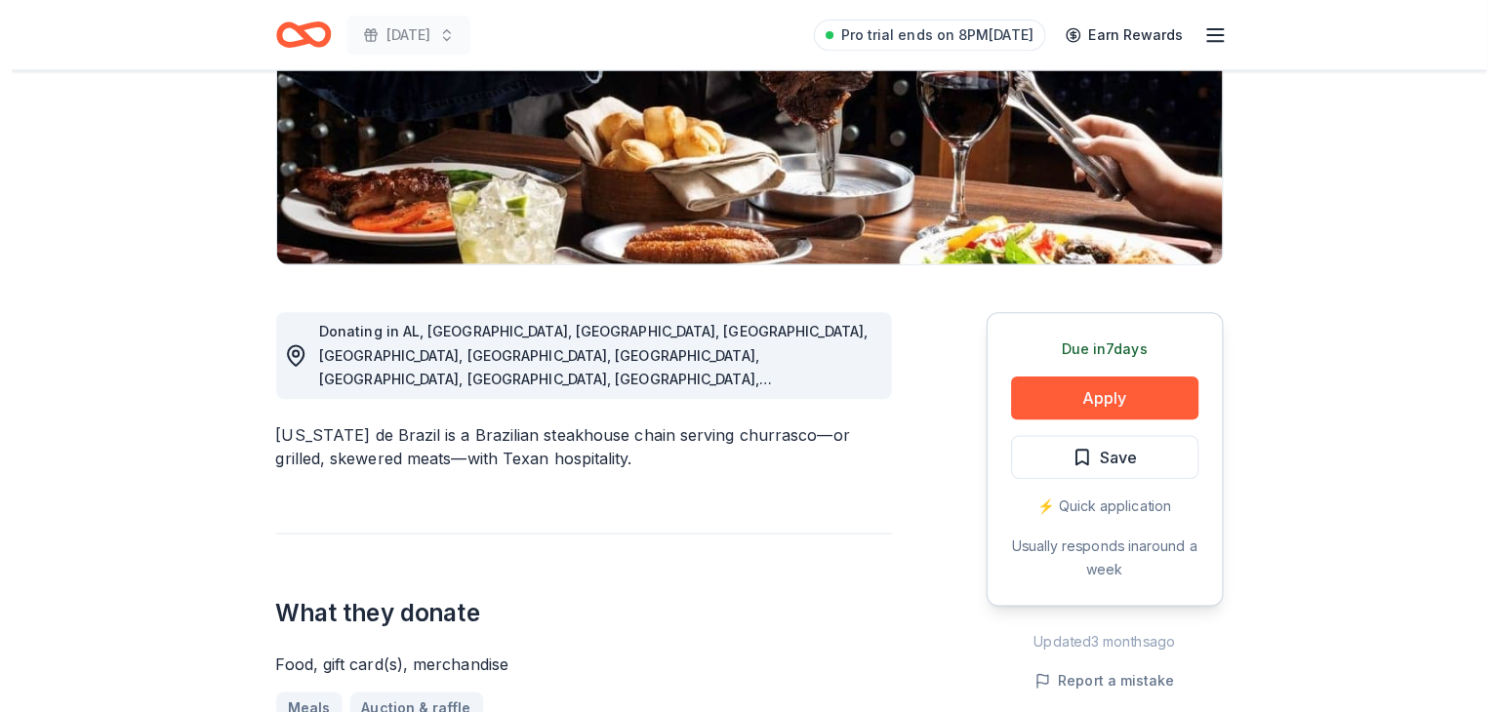
scroll to position [351, 0]
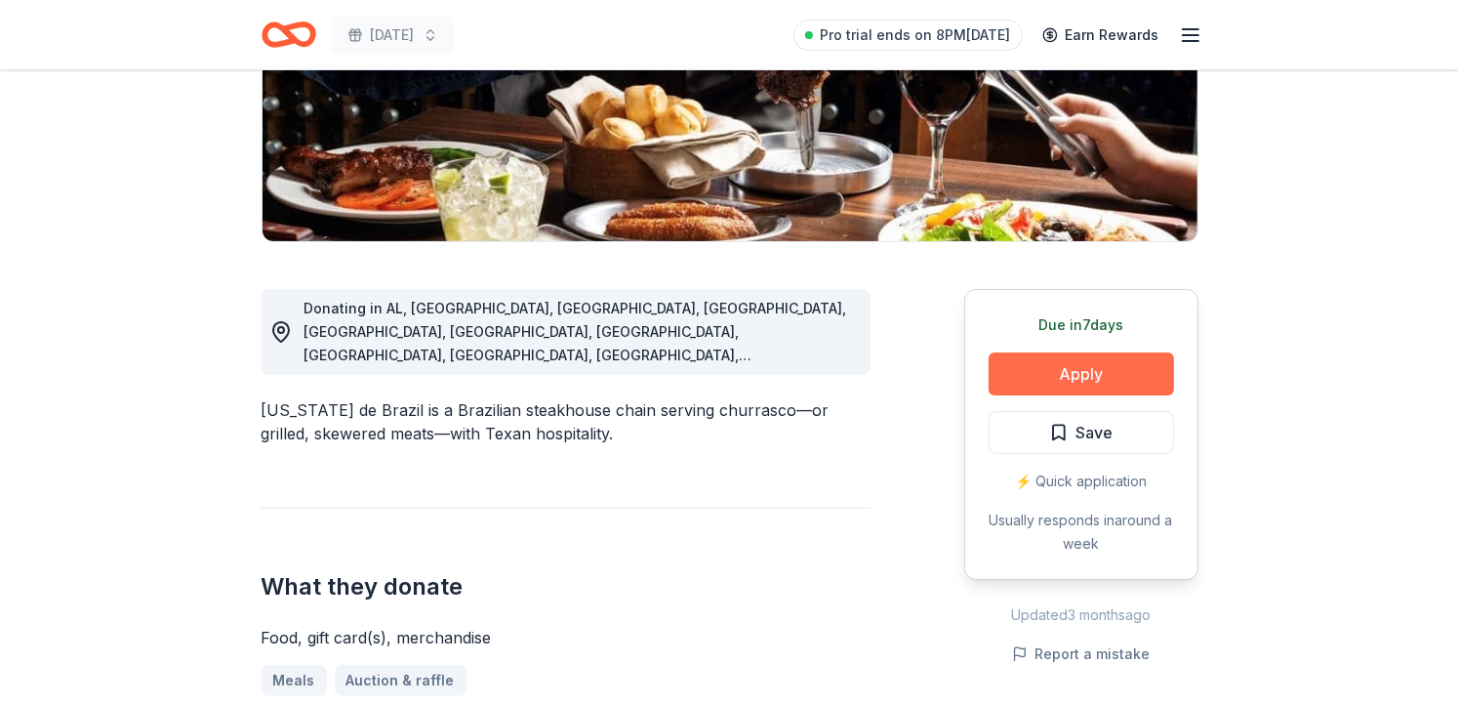
click at [1074, 378] on button "Apply" at bounding box center [1081, 373] width 185 height 43
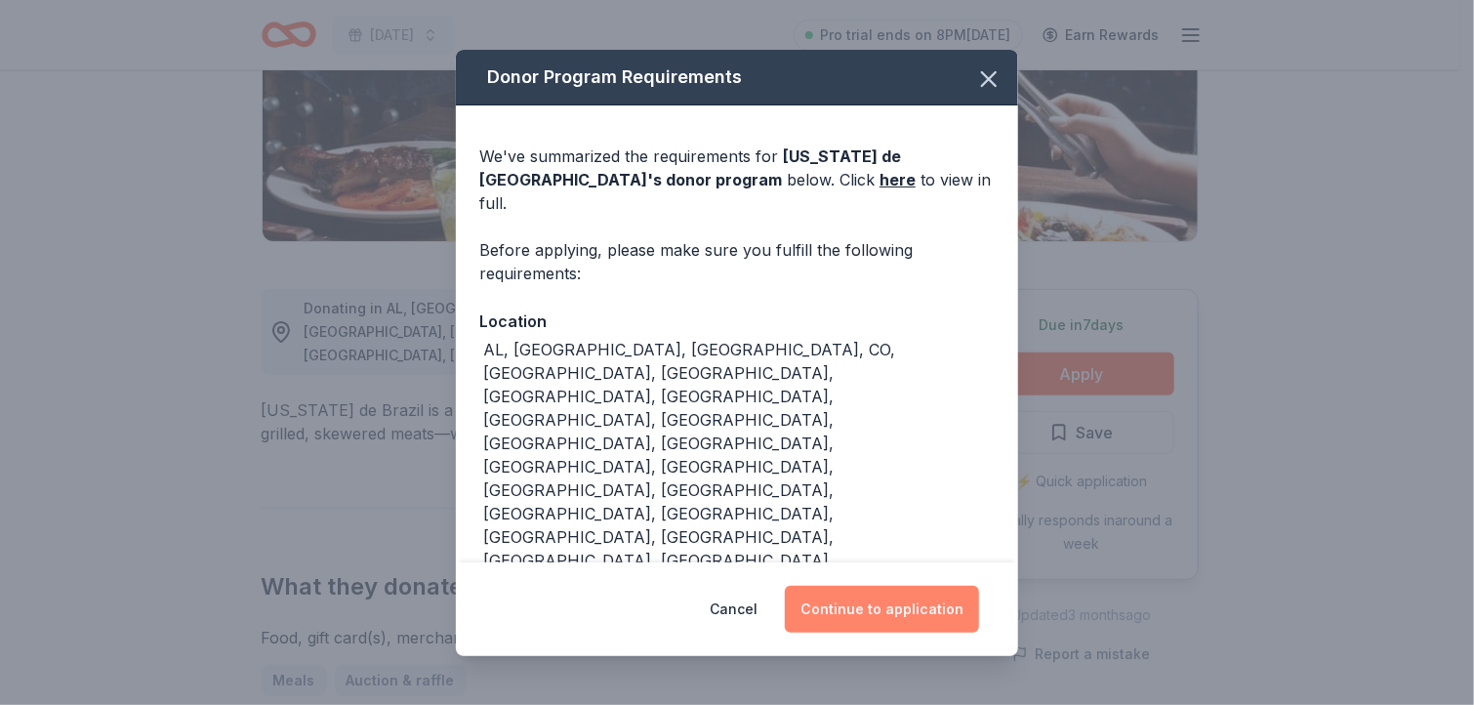
click at [861, 586] on button "Continue to application" at bounding box center [882, 609] width 194 height 47
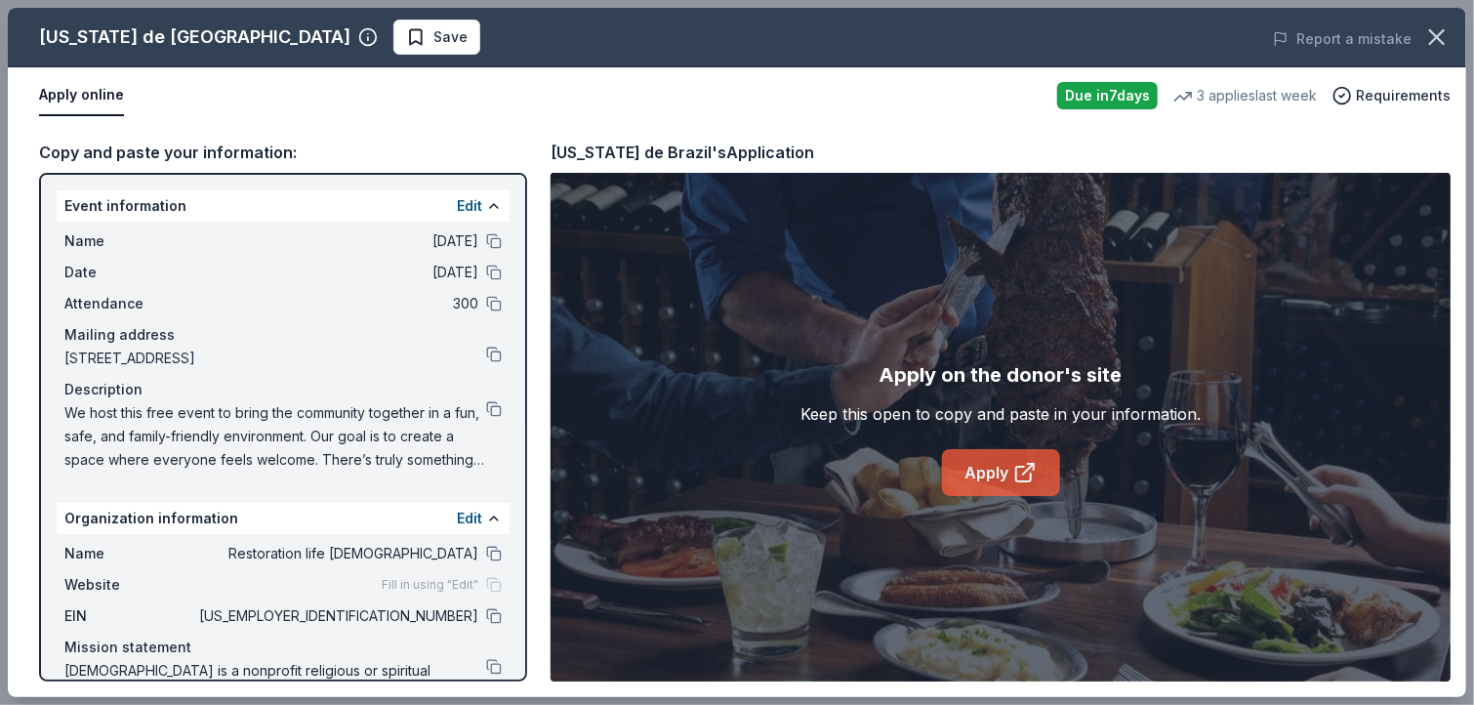
click at [979, 461] on link "Apply" at bounding box center [1001, 472] width 118 height 47
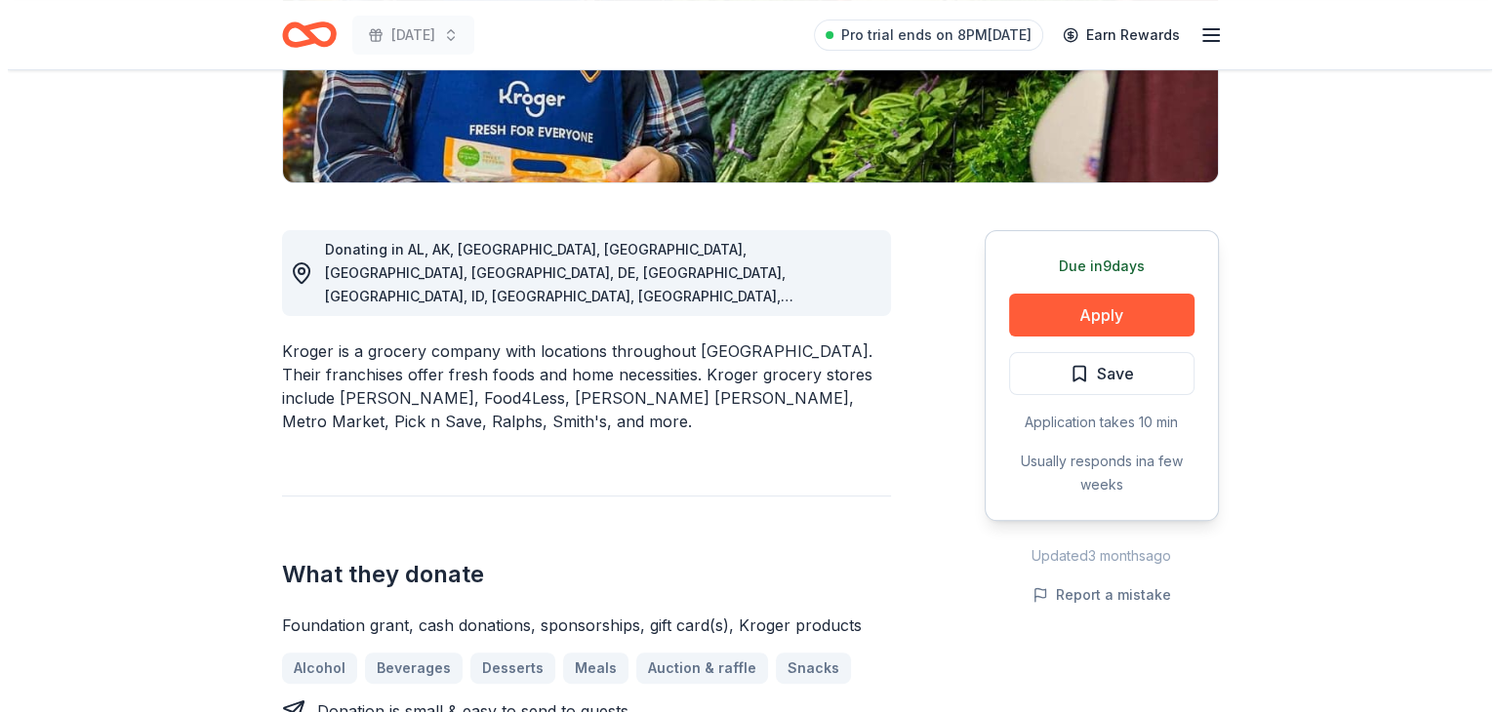
scroll to position [422, 0]
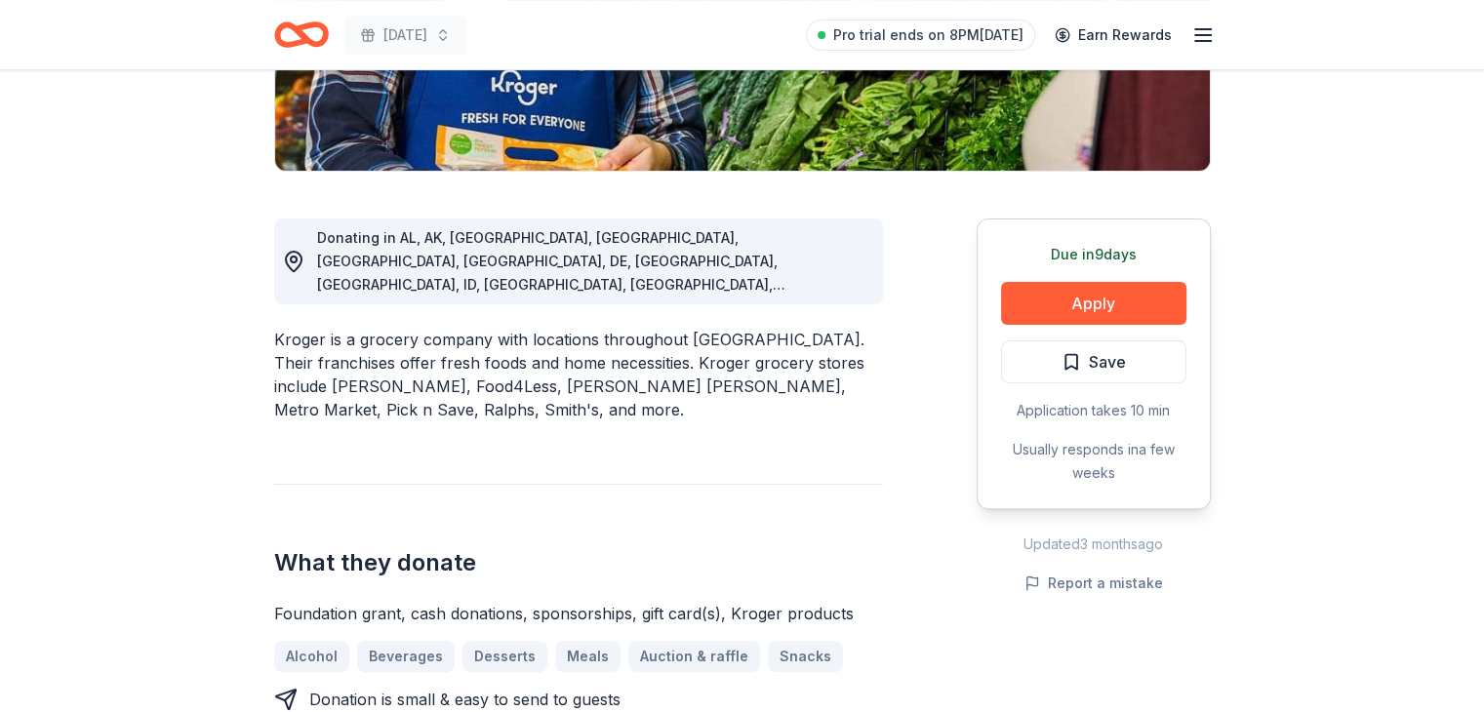
click at [1072, 280] on div "Due in 9 days Apply Save Application takes 10 min Usually responds in a few wee…" at bounding box center [1094, 364] width 234 height 291
click at [1065, 298] on button "Apply" at bounding box center [1093, 303] width 185 height 43
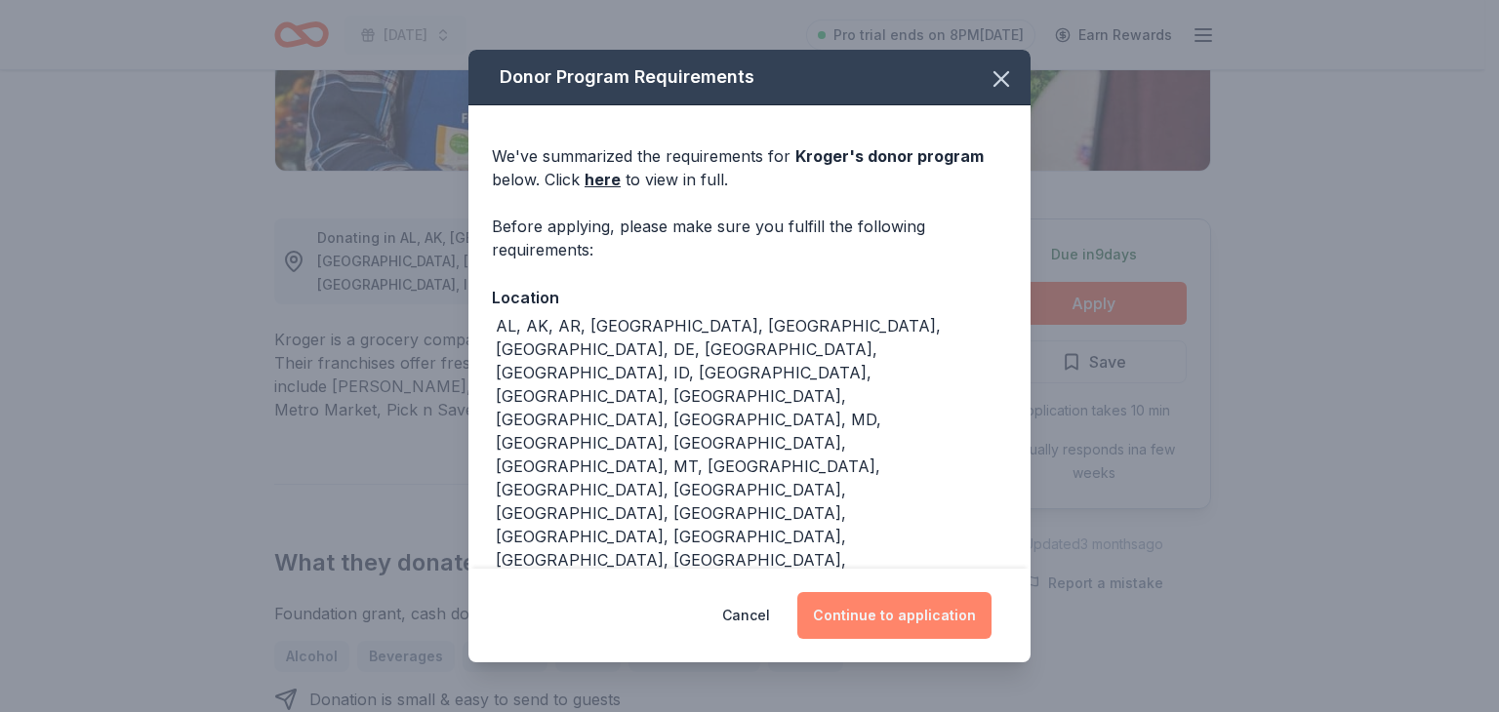
click at [830, 610] on button "Continue to application" at bounding box center [894, 615] width 194 height 47
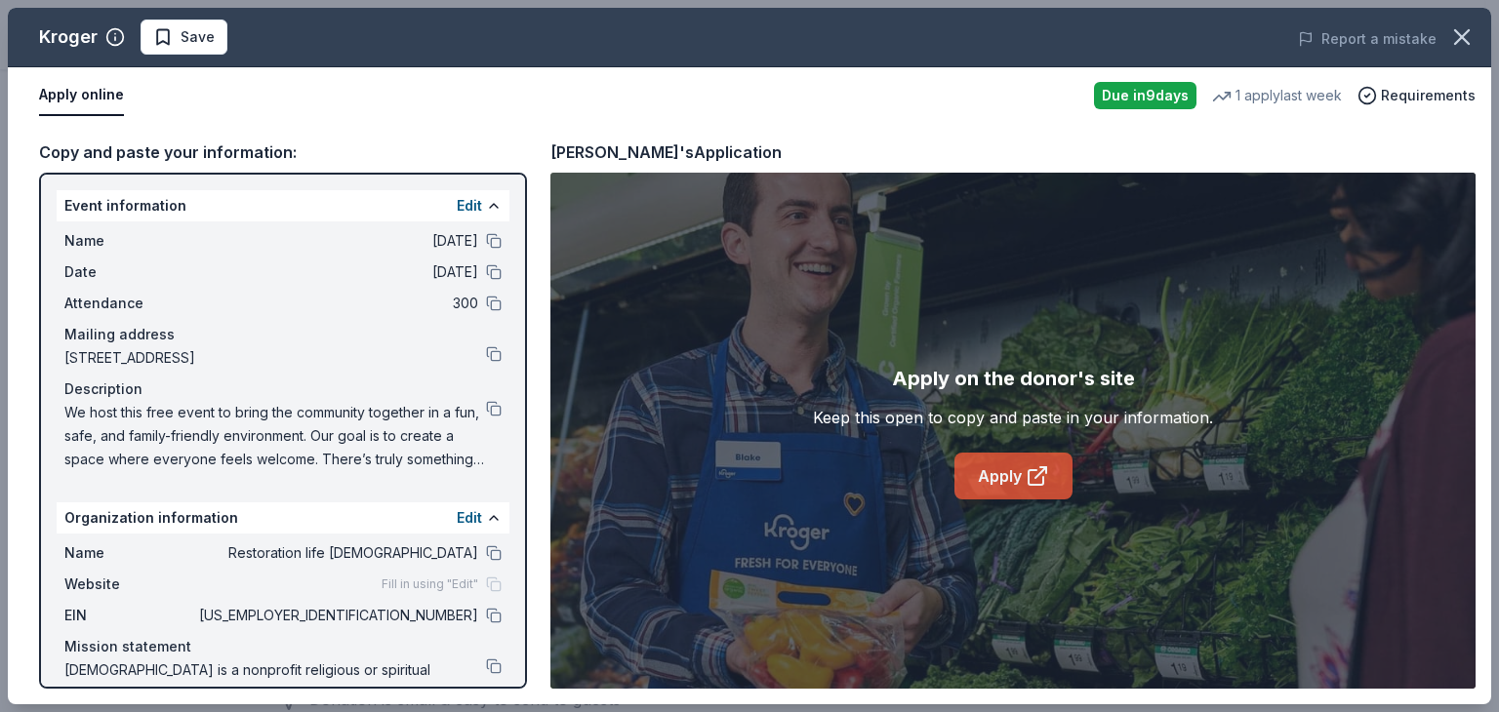
click at [999, 468] on link "Apply" at bounding box center [1014, 476] width 118 height 47
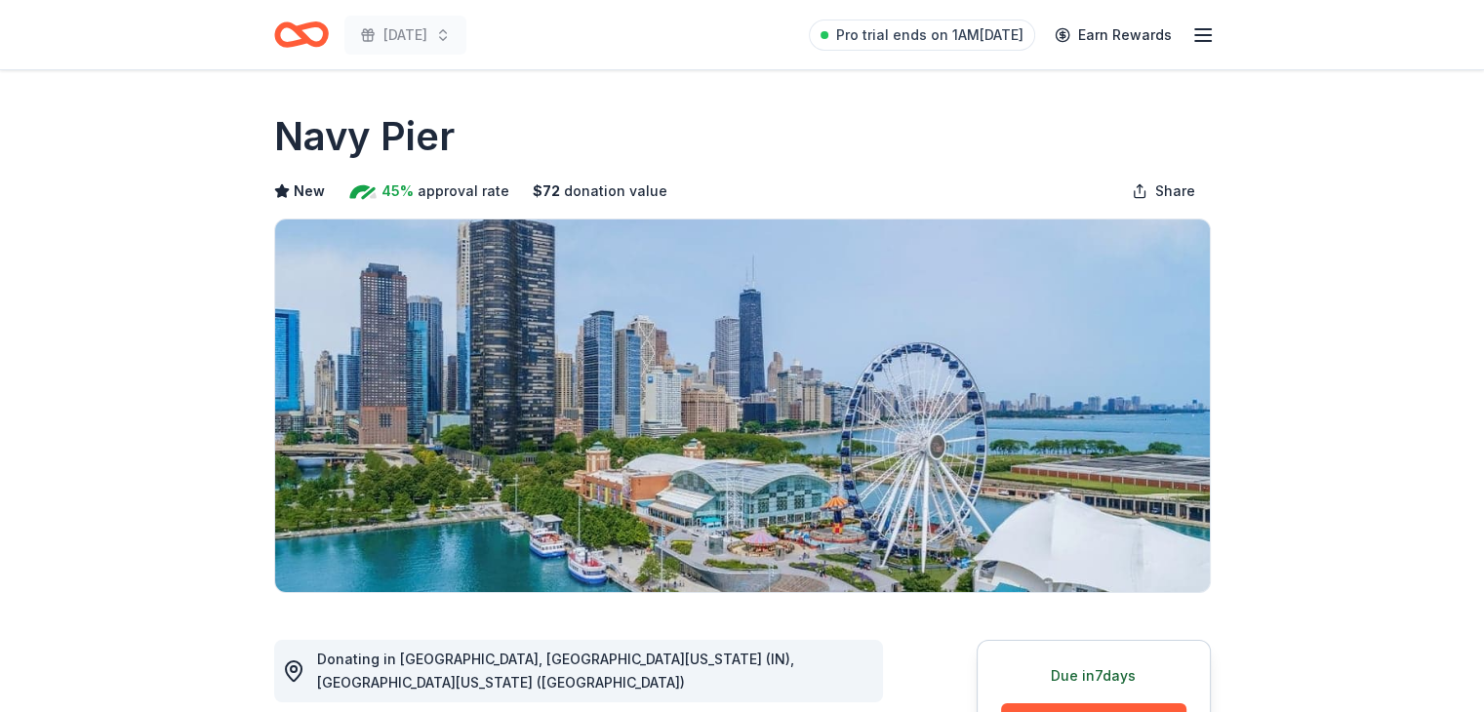
click at [749, 667] on div "Donating in [GEOGRAPHIC_DATA], [GEOGRAPHIC_DATA][US_STATE] (IN), [GEOGRAPHIC_DA…" at bounding box center [578, 671] width 609 height 62
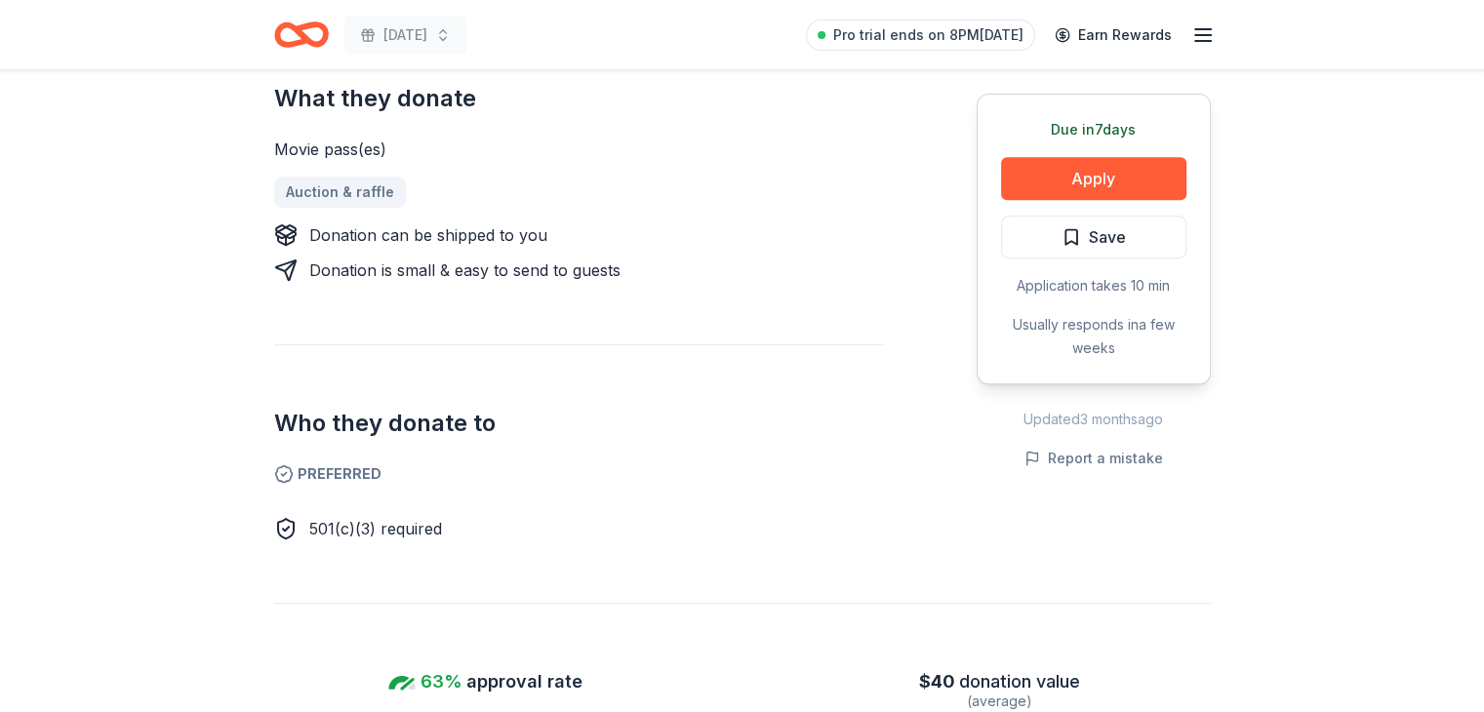
scroll to position [820, 0]
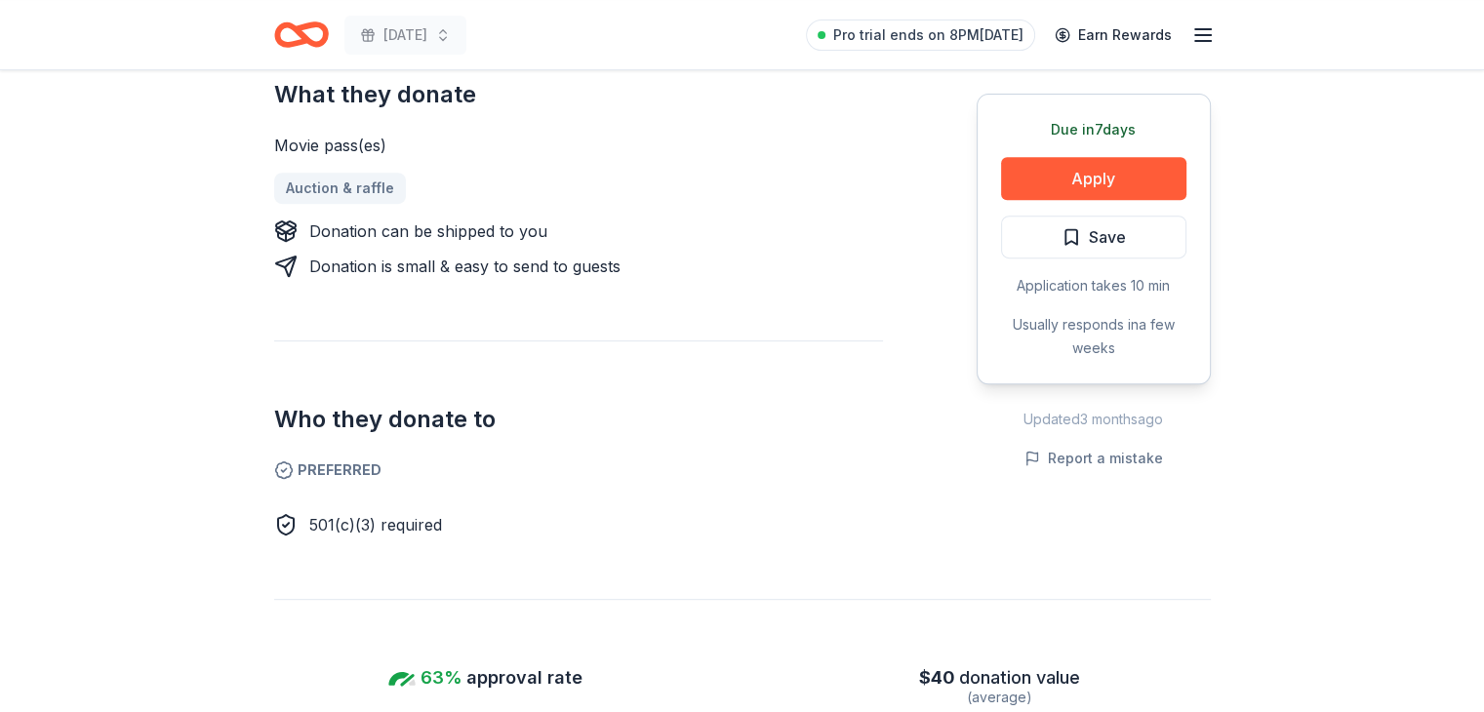
drag, startPoint x: 477, startPoint y: 223, endPoint x: 468, endPoint y: 196, distance: 27.8
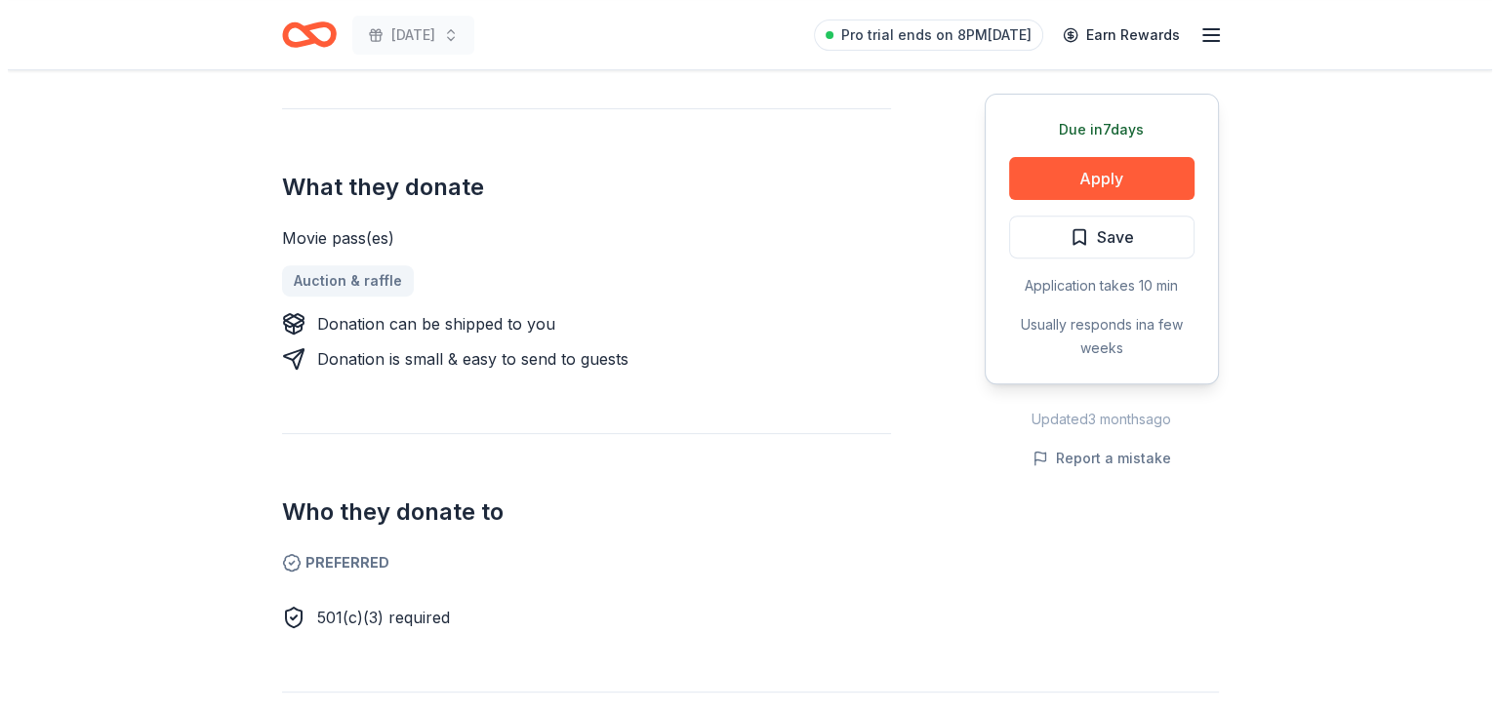
scroll to position [722, 0]
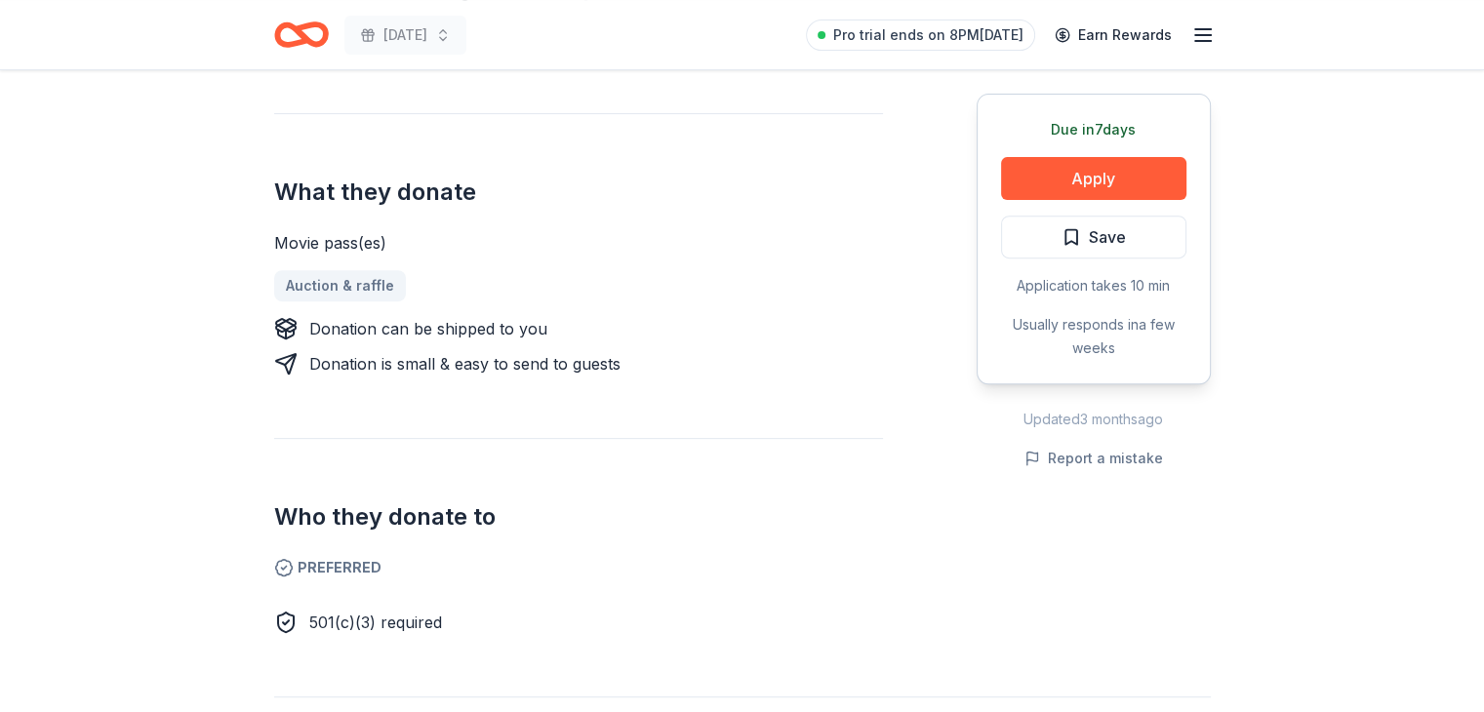
click at [1201, 486] on div "Due in 7 days Apply Save Application takes 10 min Usually responds in a few wee…" at bounding box center [1094, 252] width 234 height 763
click at [1140, 181] on button "Apply" at bounding box center [1093, 178] width 185 height 43
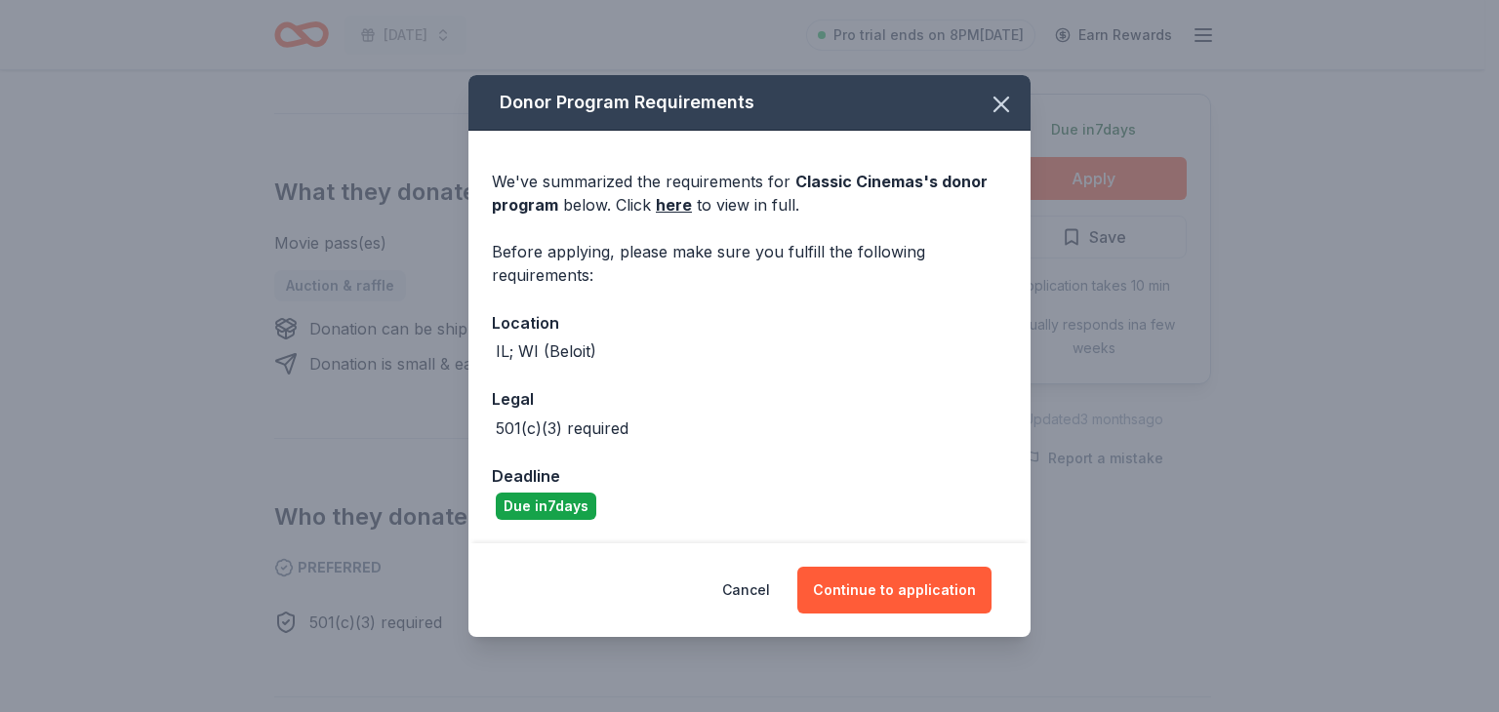
drag, startPoint x: 43, startPoint y: 515, endPoint x: 65, endPoint y: 520, distance: 23.0
click at [65, 520] on div "Donor Program Requirements We've summarized the requirements for Classic Cinema…" at bounding box center [749, 356] width 1499 height 712
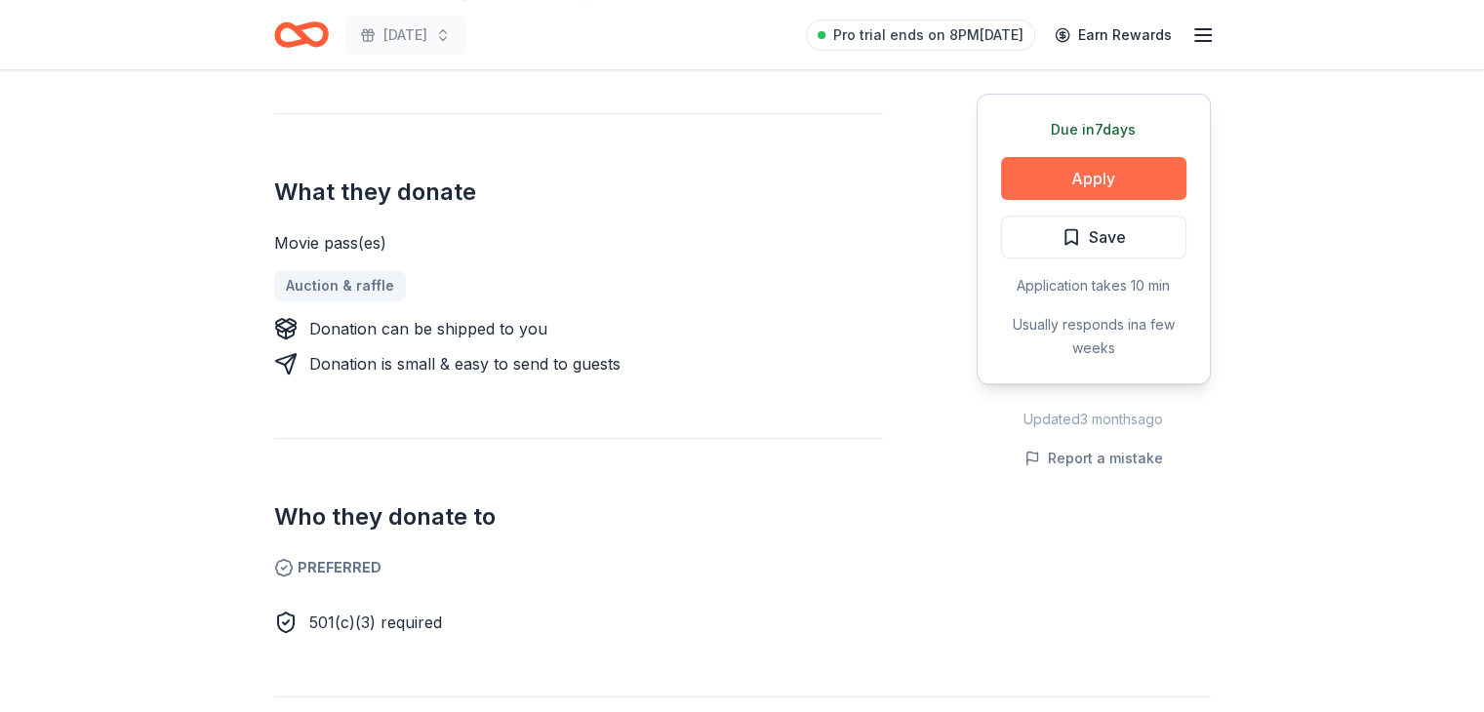
click at [1059, 176] on button "Apply" at bounding box center [1093, 178] width 185 height 43
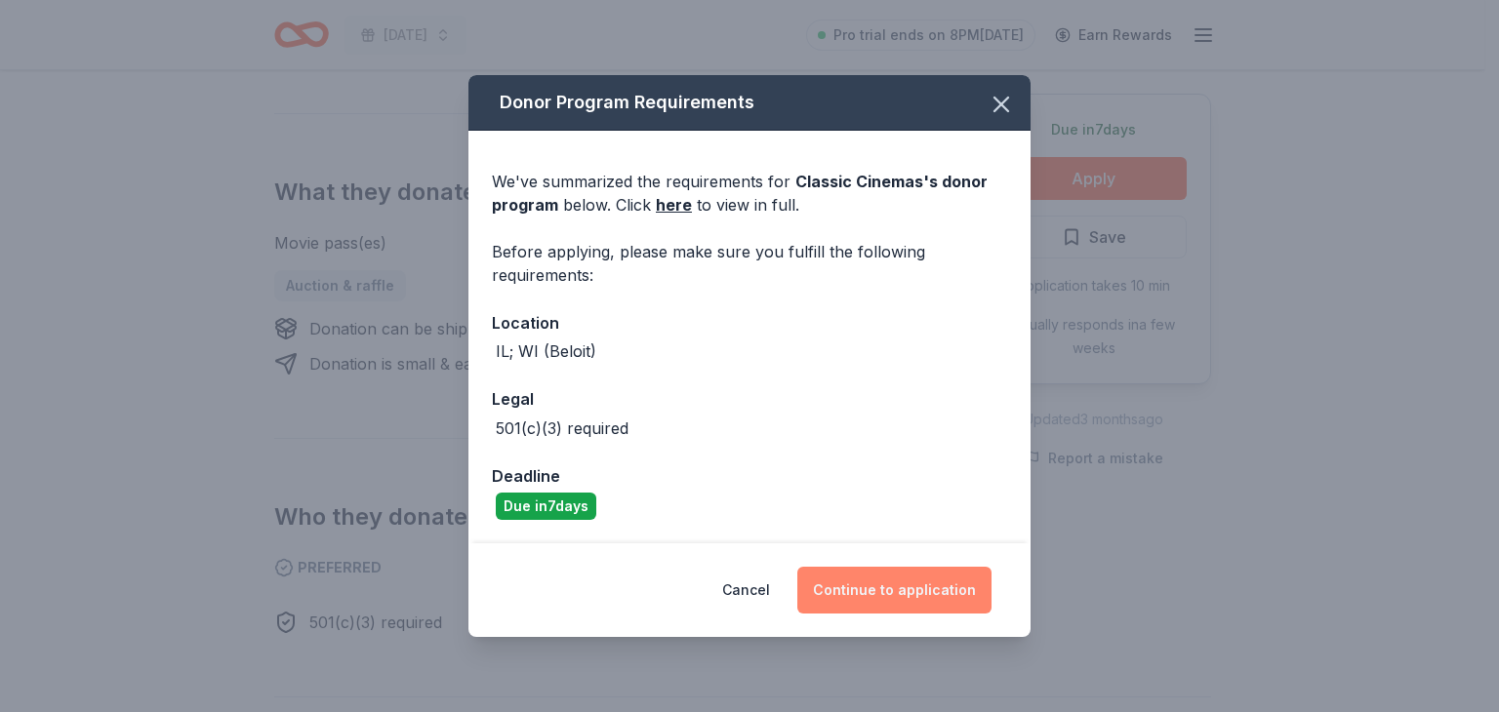
click at [880, 585] on button "Continue to application" at bounding box center [894, 590] width 194 height 47
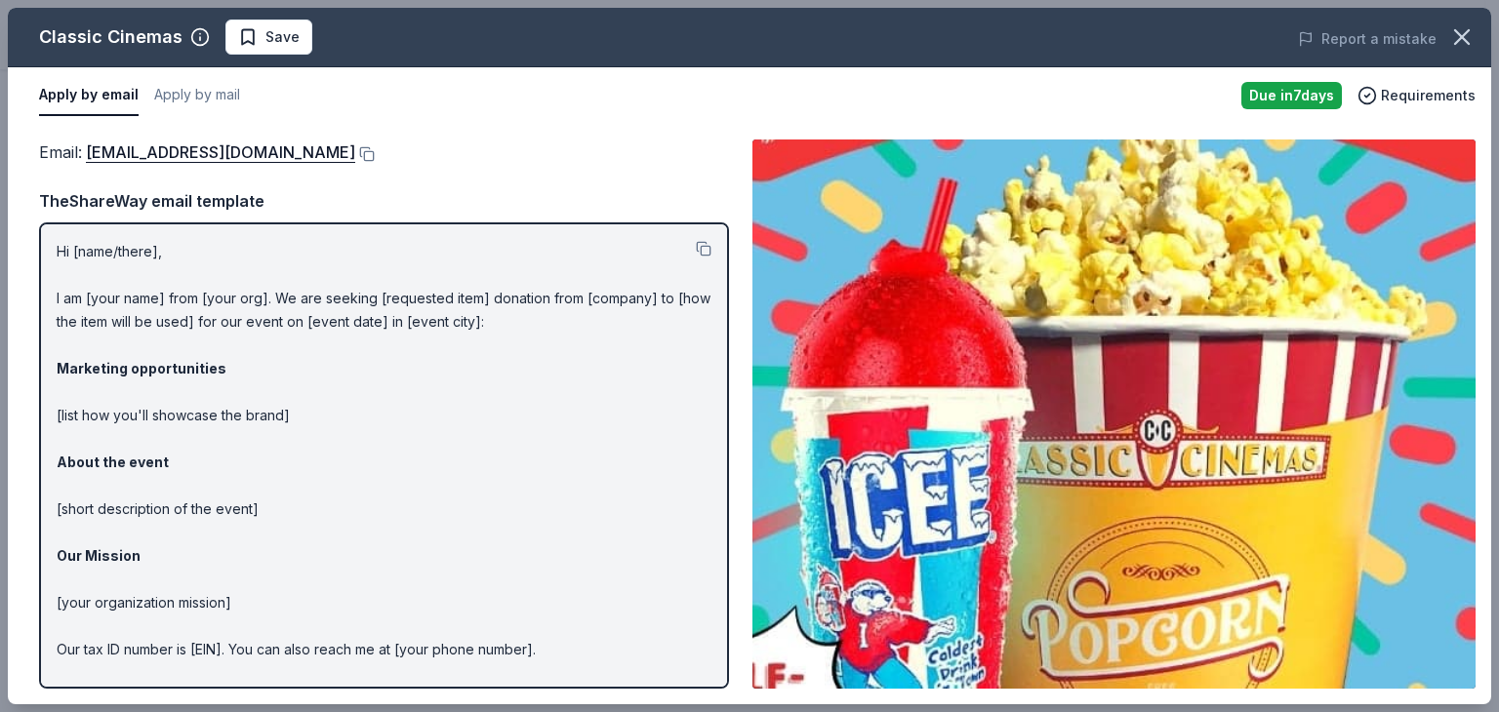
scroll to position [0, 0]
click at [711, 228] on div "Hi [name/there], I am [your name] from [your org]. We are seeking [requested it…" at bounding box center [384, 456] width 690 height 467
click at [148, 248] on p "Hi [name/there], I am [your name] from [your org]. We are seeking [requested it…" at bounding box center [384, 486] width 655 height 492
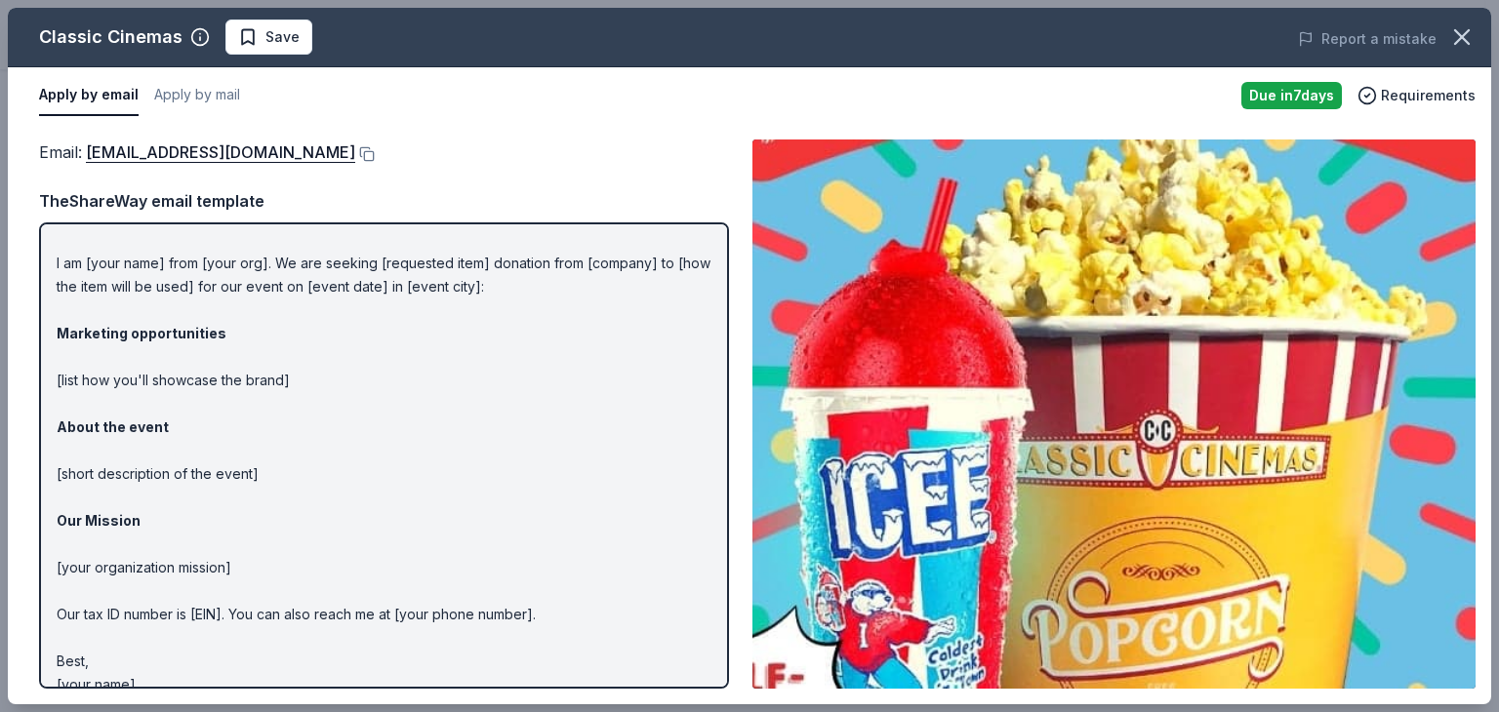
scroll to position [59, 0]
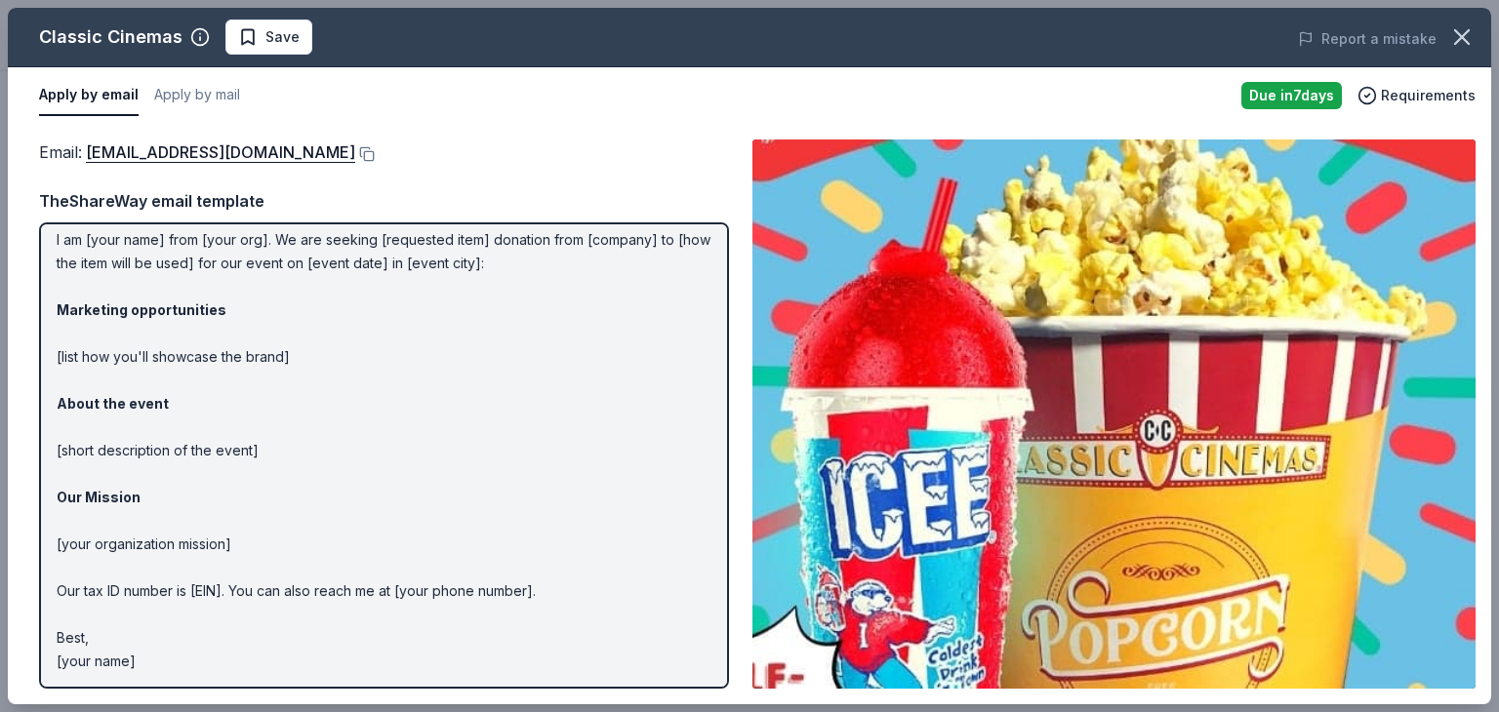
drag, startPoint x: 54, startPoint y: 232, endPoint x: 242, endPoint y: 310, distance: 203.9
click at [242, 310] on div "Hi [name/there], I am [your name] from [your org]. We are seeking [requested it…" at bounding box center [384, 456] width 690 height 467
click at [261, 280] on p "Hi [name/there], I am [your name] from [your org]. We are seeking [requested it…" at bounding box center [384, 428] width 655 height 492
click at [355, 153] on button at bounding box center [365, 154] width 20 height 16
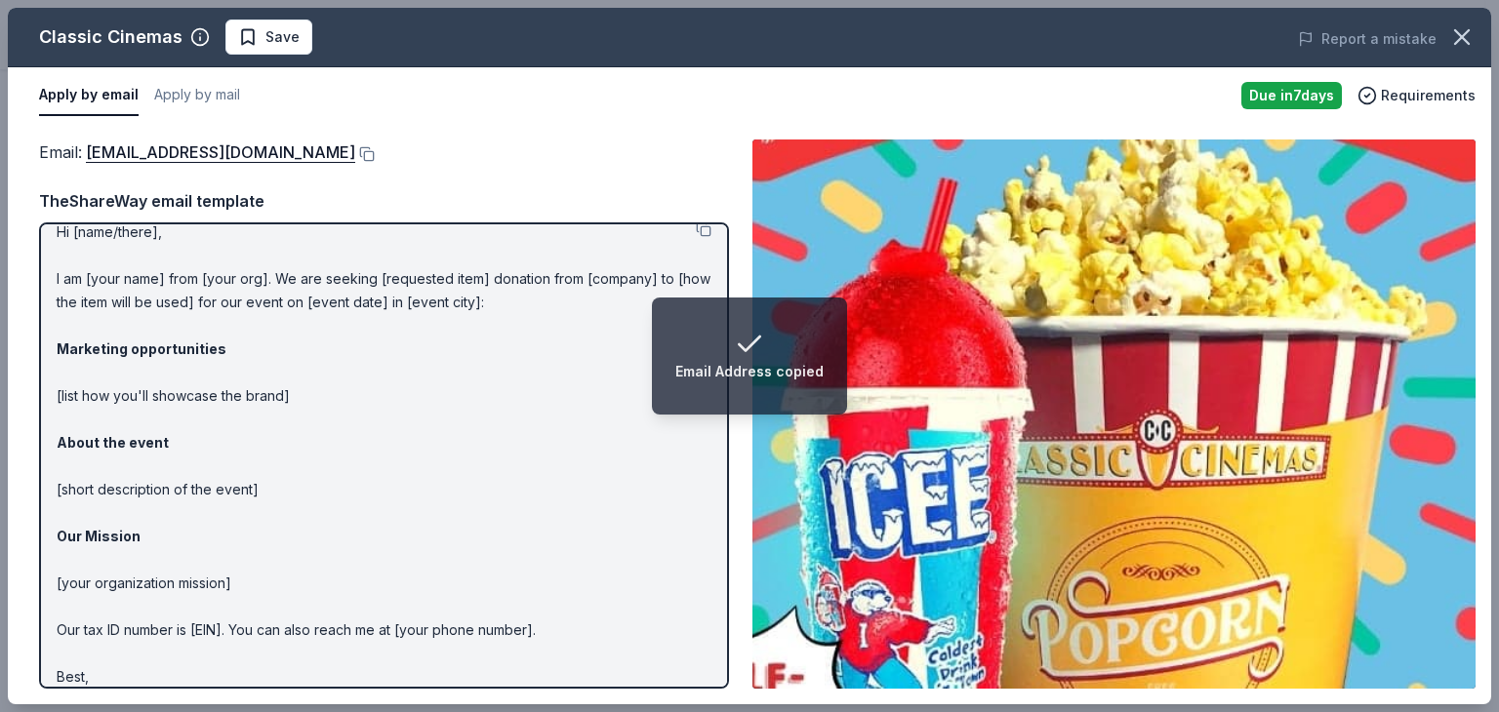
scroll to position [0, 0]
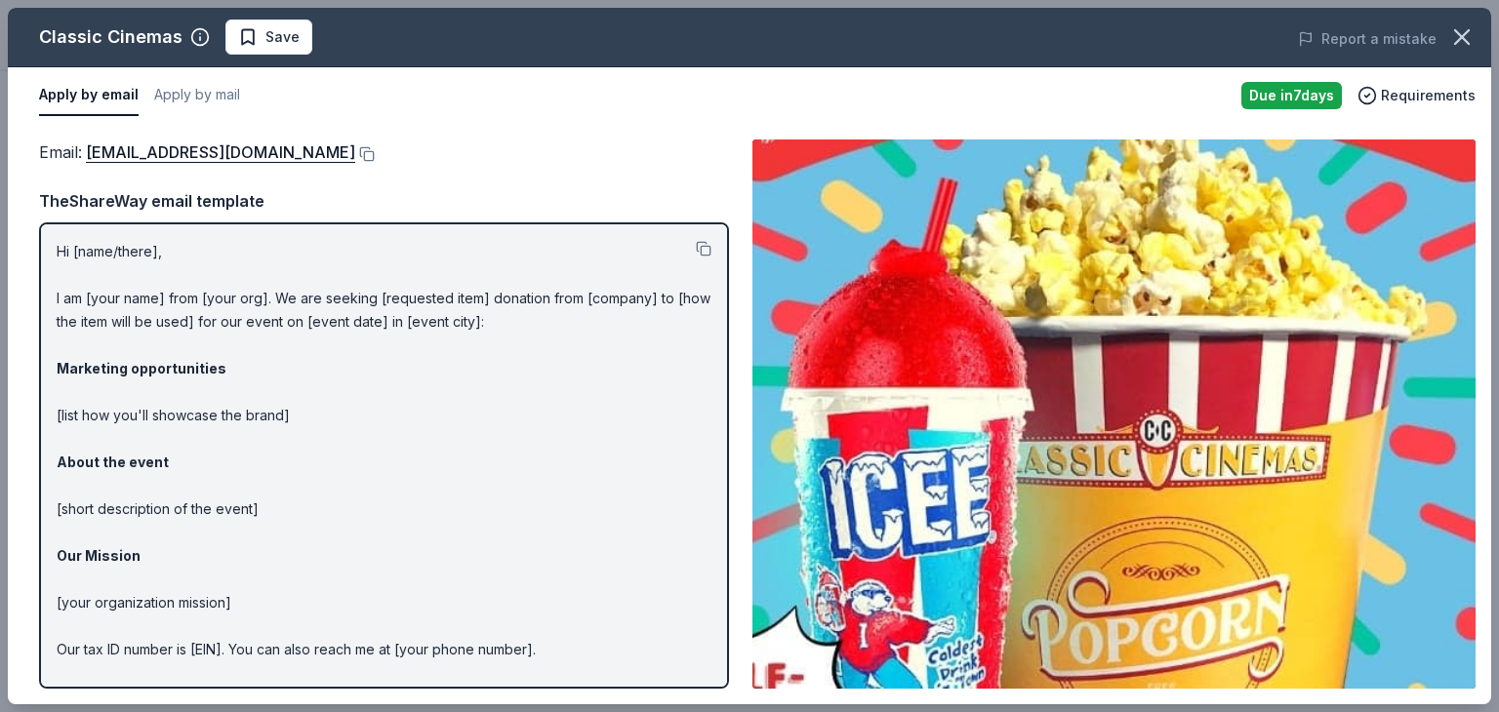
click at [429, 94] on div "Apply by email Apply by mail" at bounding box center [632, 95] width 1187 height 41
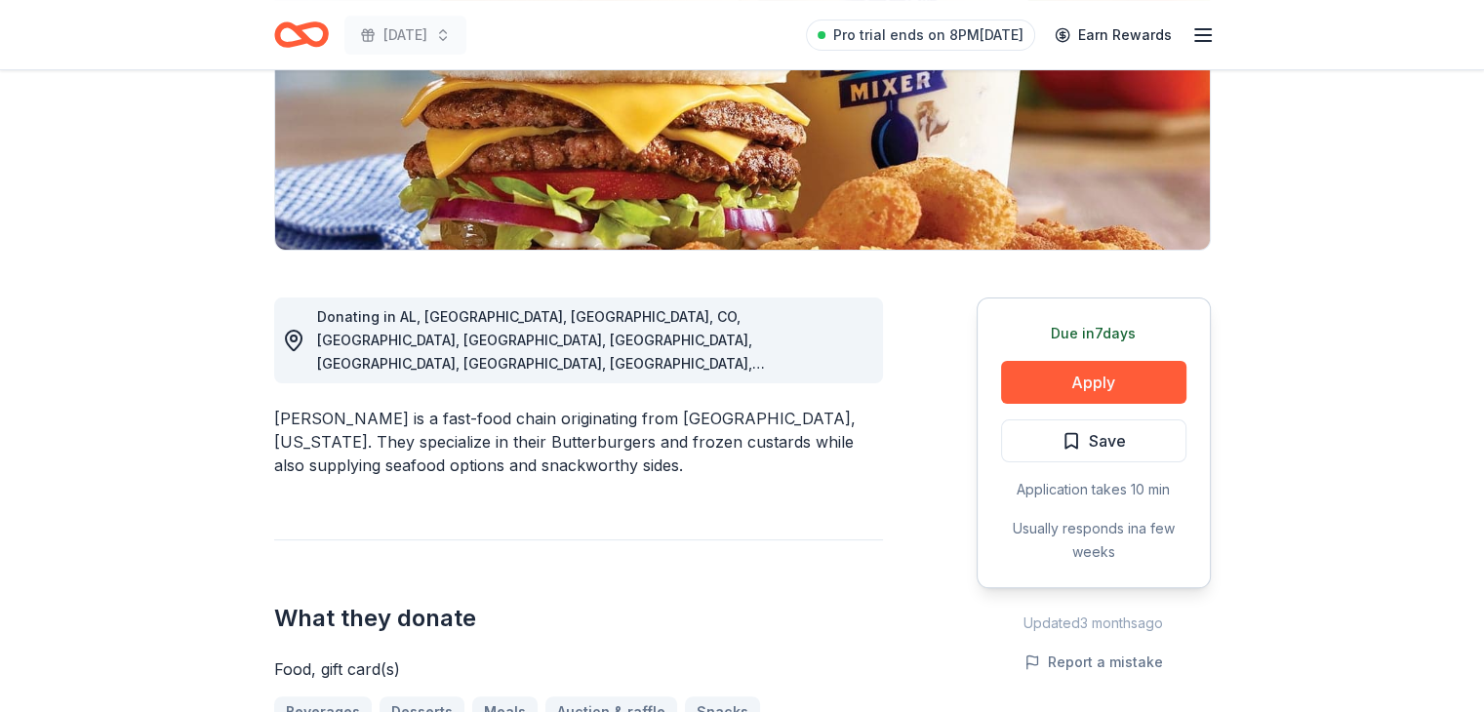
scroll to position [346, 0]
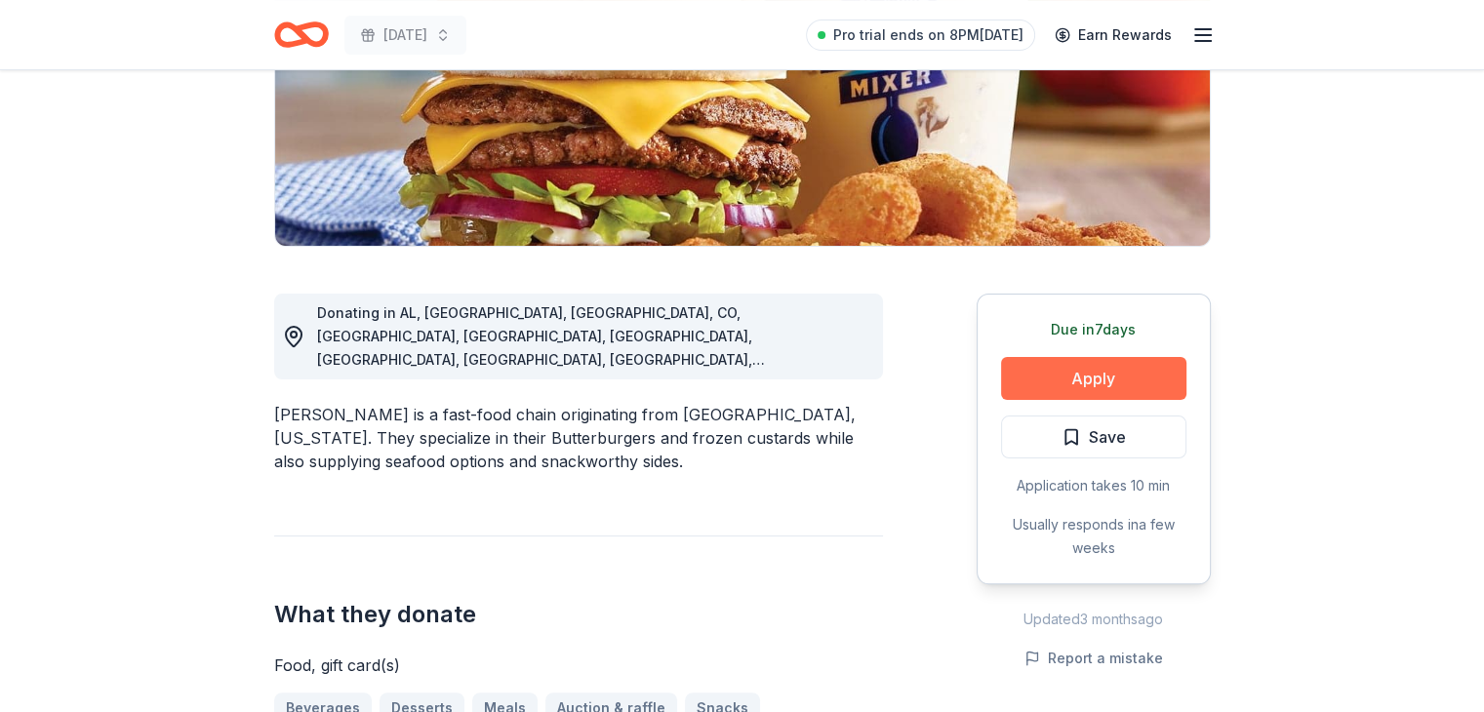
click at [1131, 384] on button "Apply" at bounding box center [1093, 378] width 185 height 43
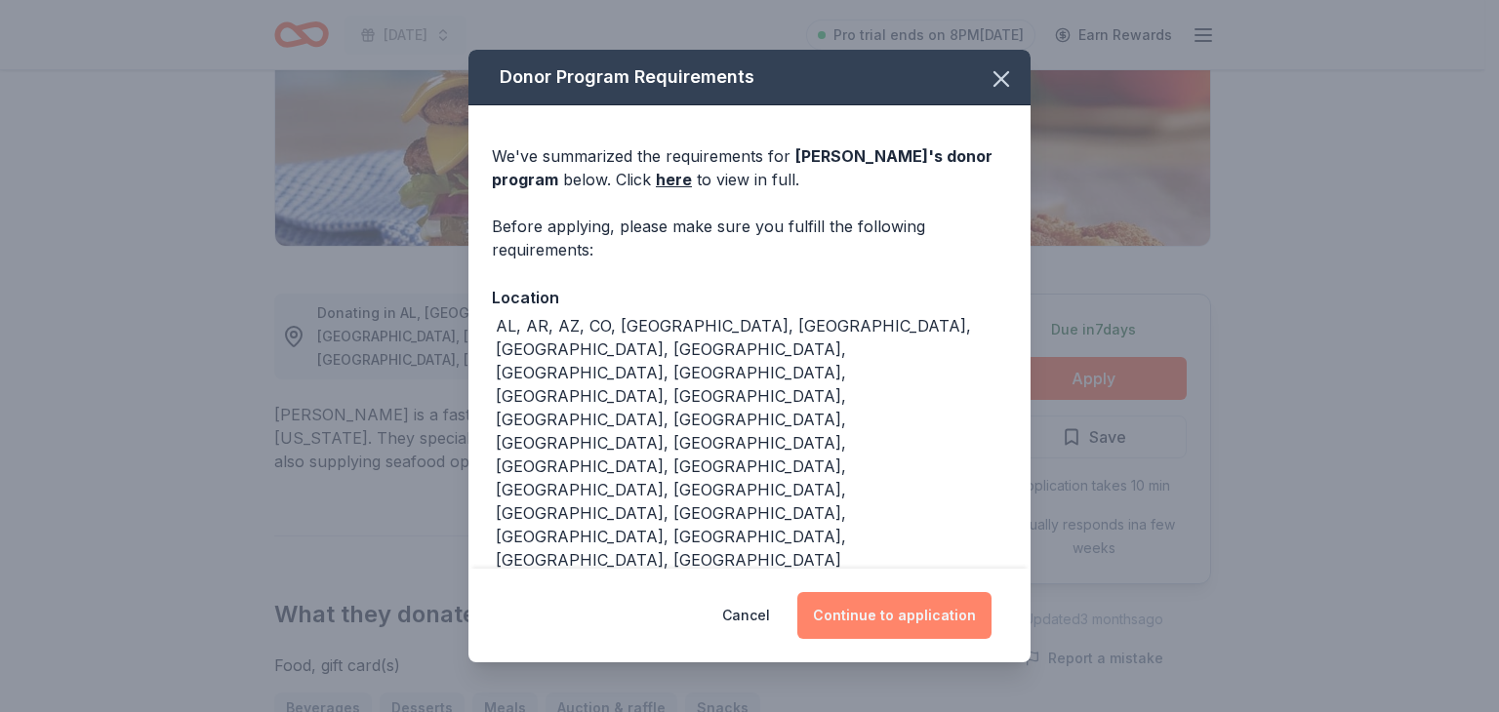
click at [868, 606] on button "Continue to application" at bounding box center [894, 615] width 194 height 47
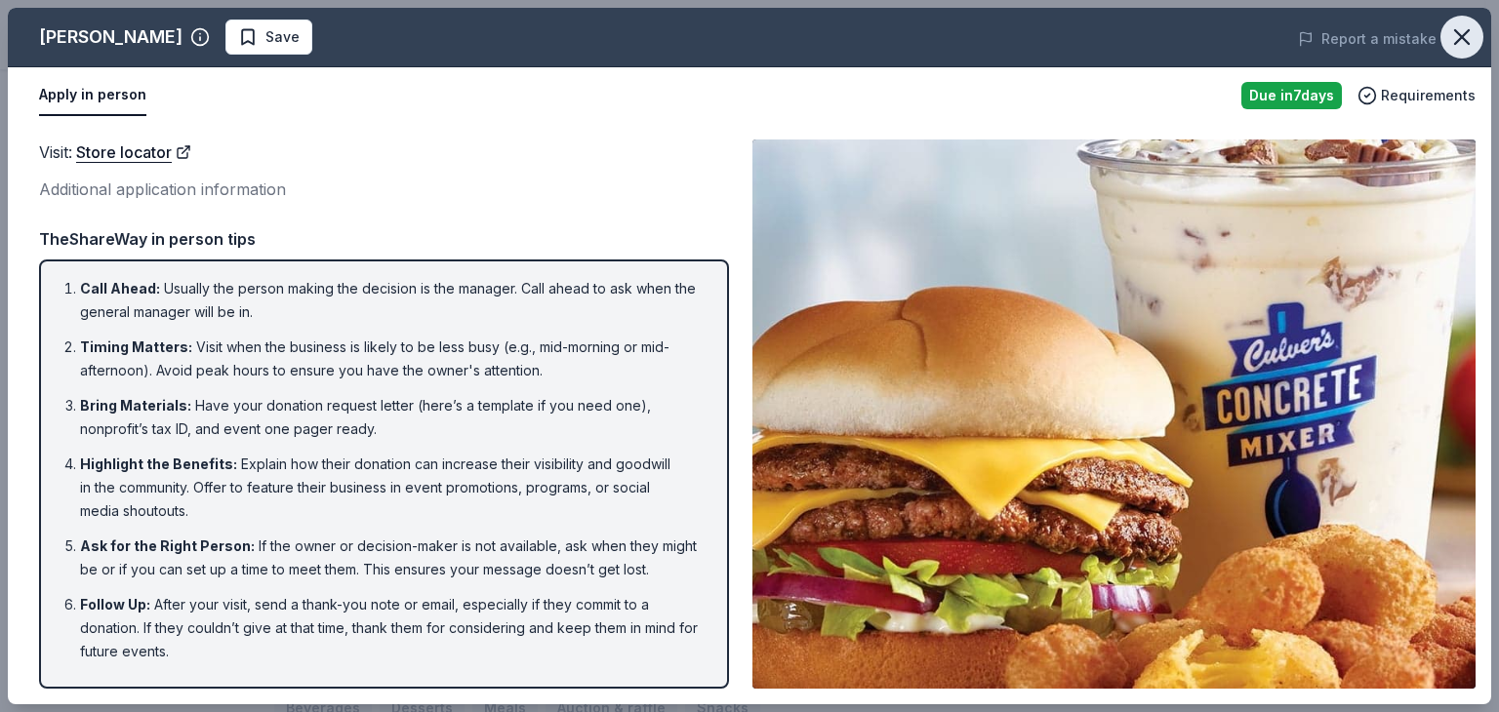
click at [1469, 53] on button "button" at bounding box center [1462, 37] width 43 height 43
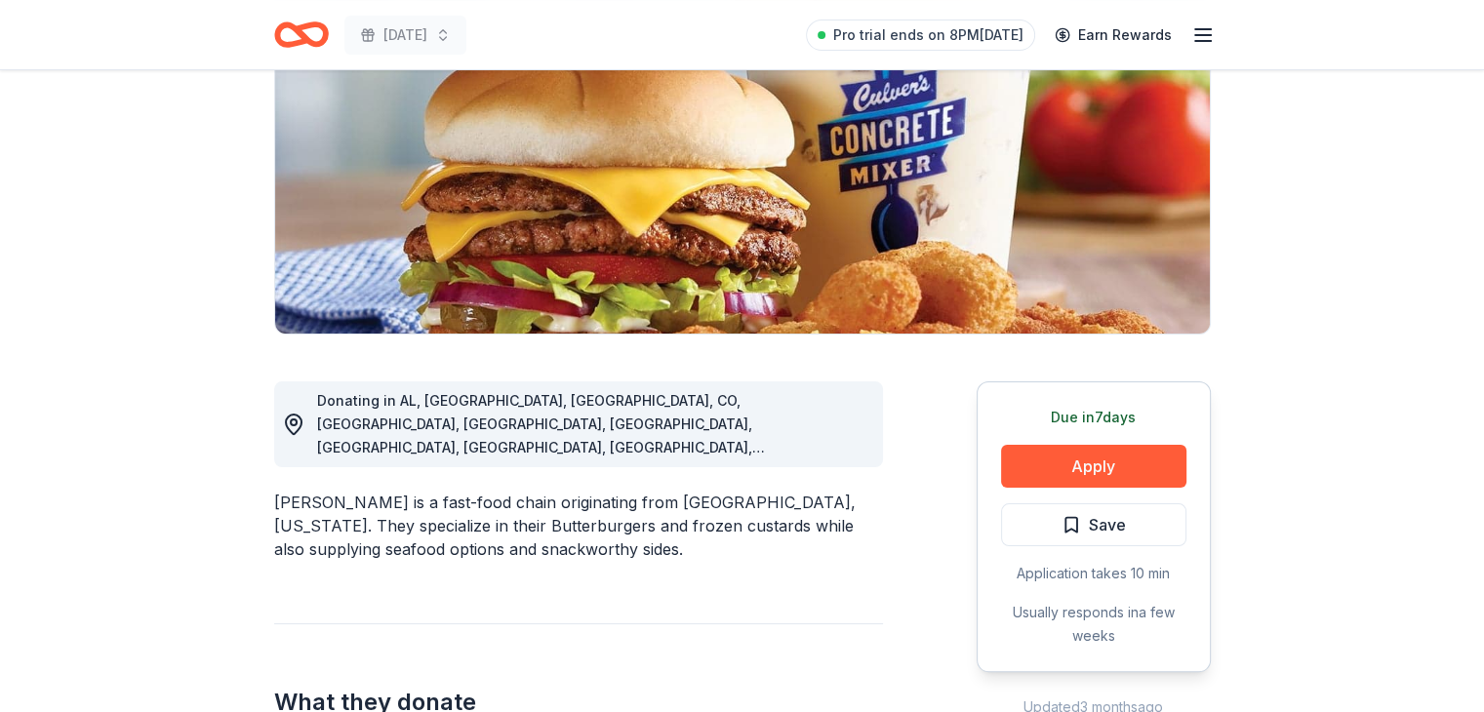
scroll to position [349, 0]
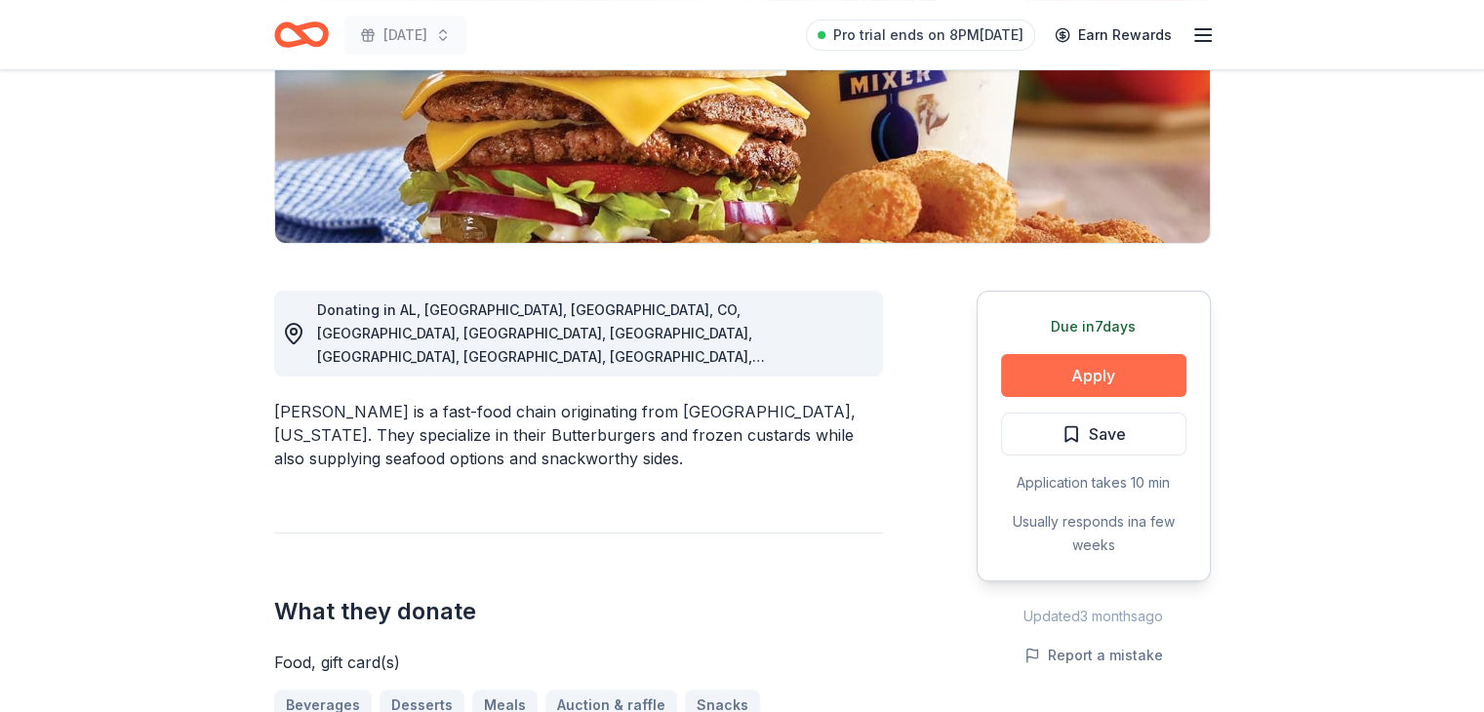
click at [1149, 368] on button "Apply" at bounding box center [1093, 375] width 185 height 43
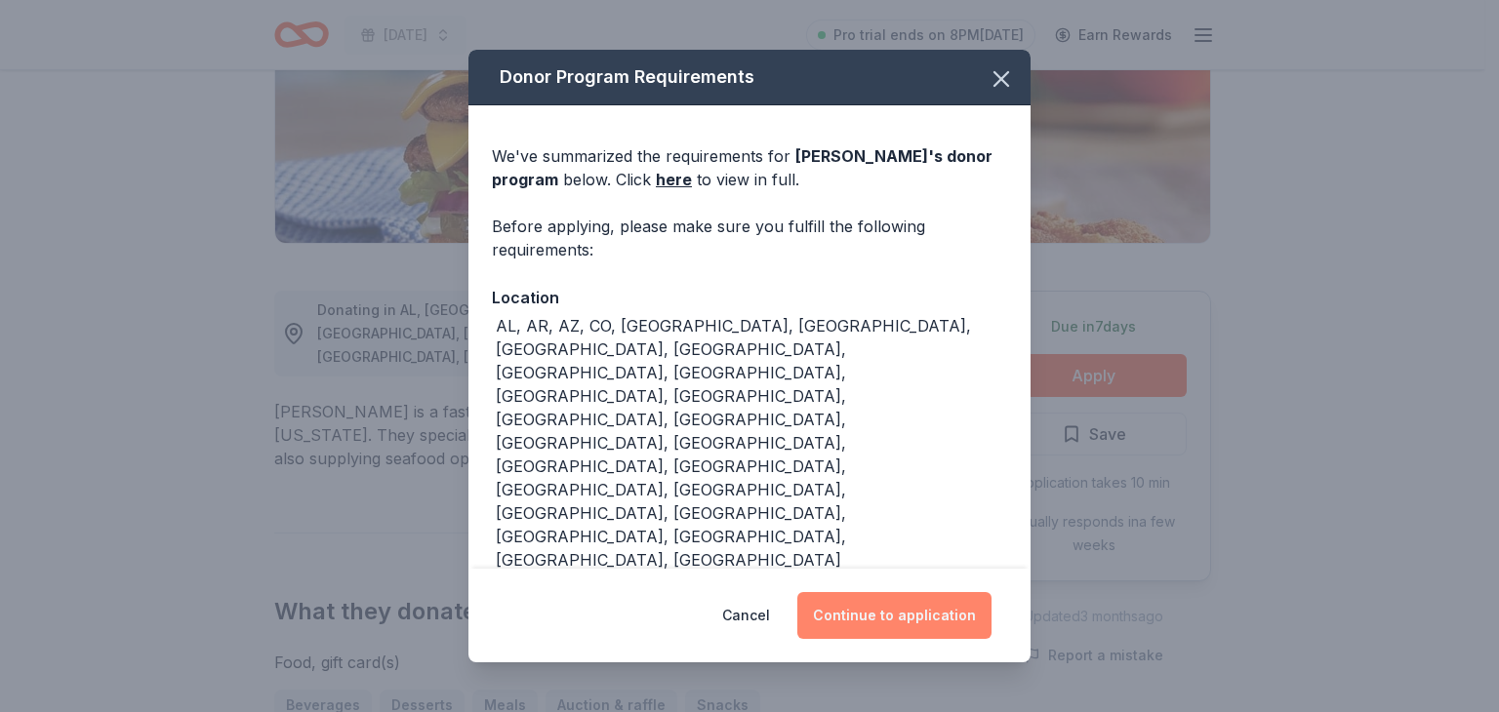
click at [902, 618] on button "Continue to application" at bounding box center [894, 615] width 194 height 47
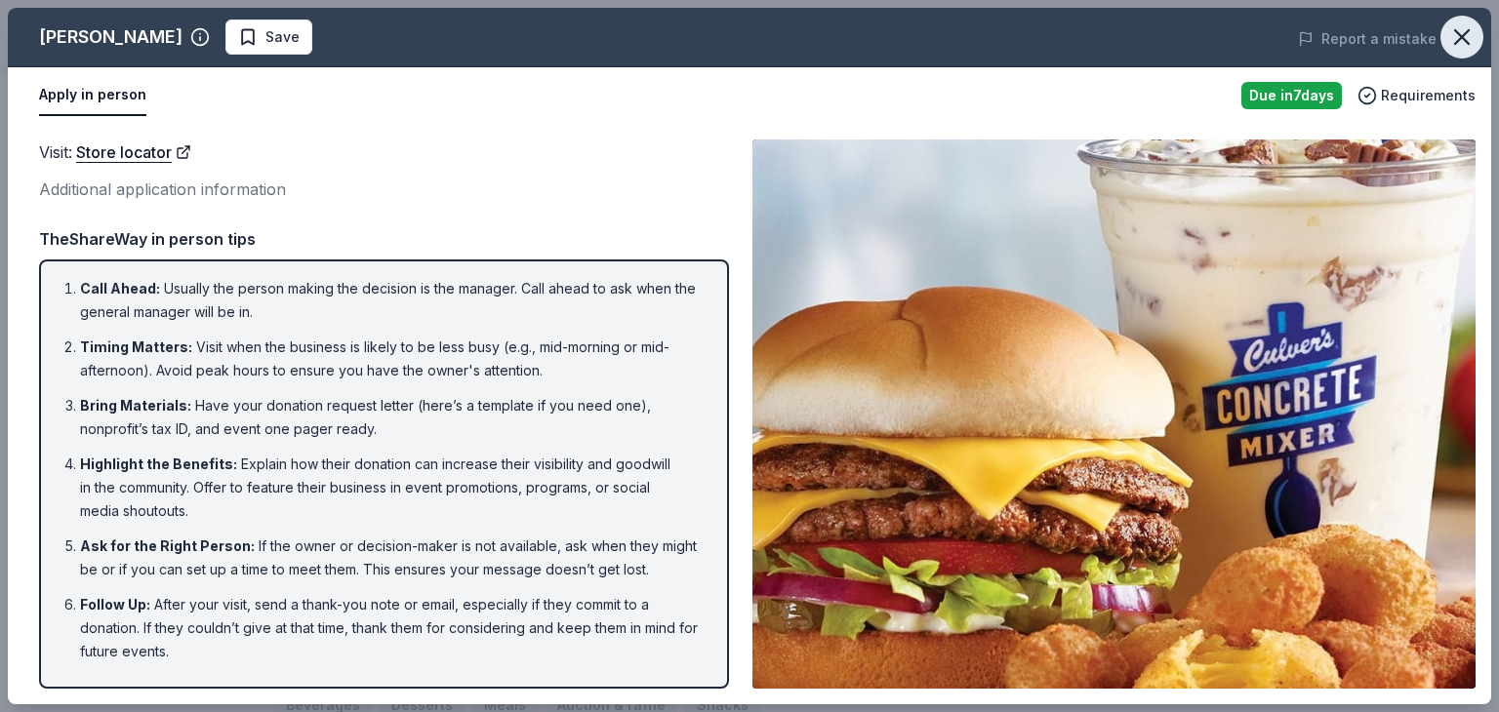
click at [1455, 42] on icon "button" at bounding box center [1462, 37] width 14 height 14
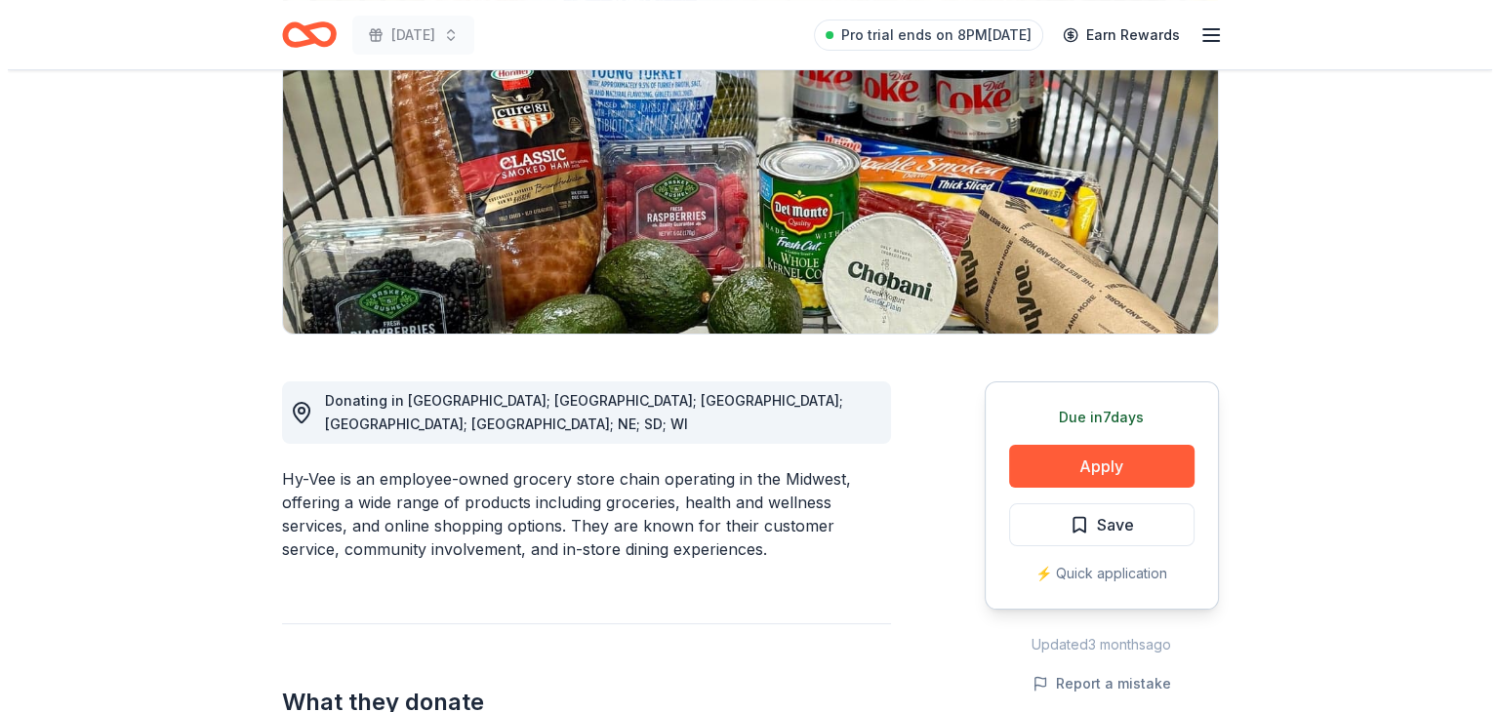
scroll to position [286, 0]
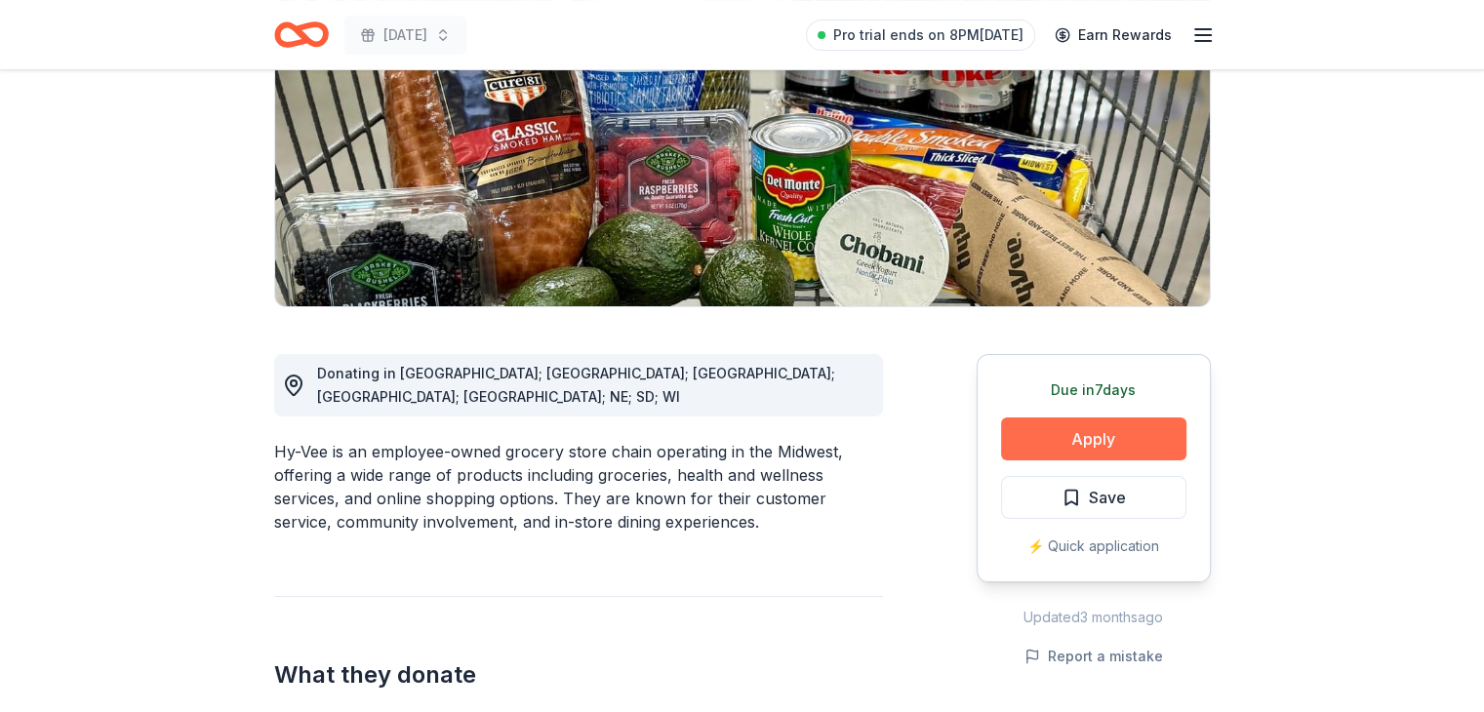
click at [1069, 429] on button "Apply" at bounding box center [1093, 439] width 185 height 43
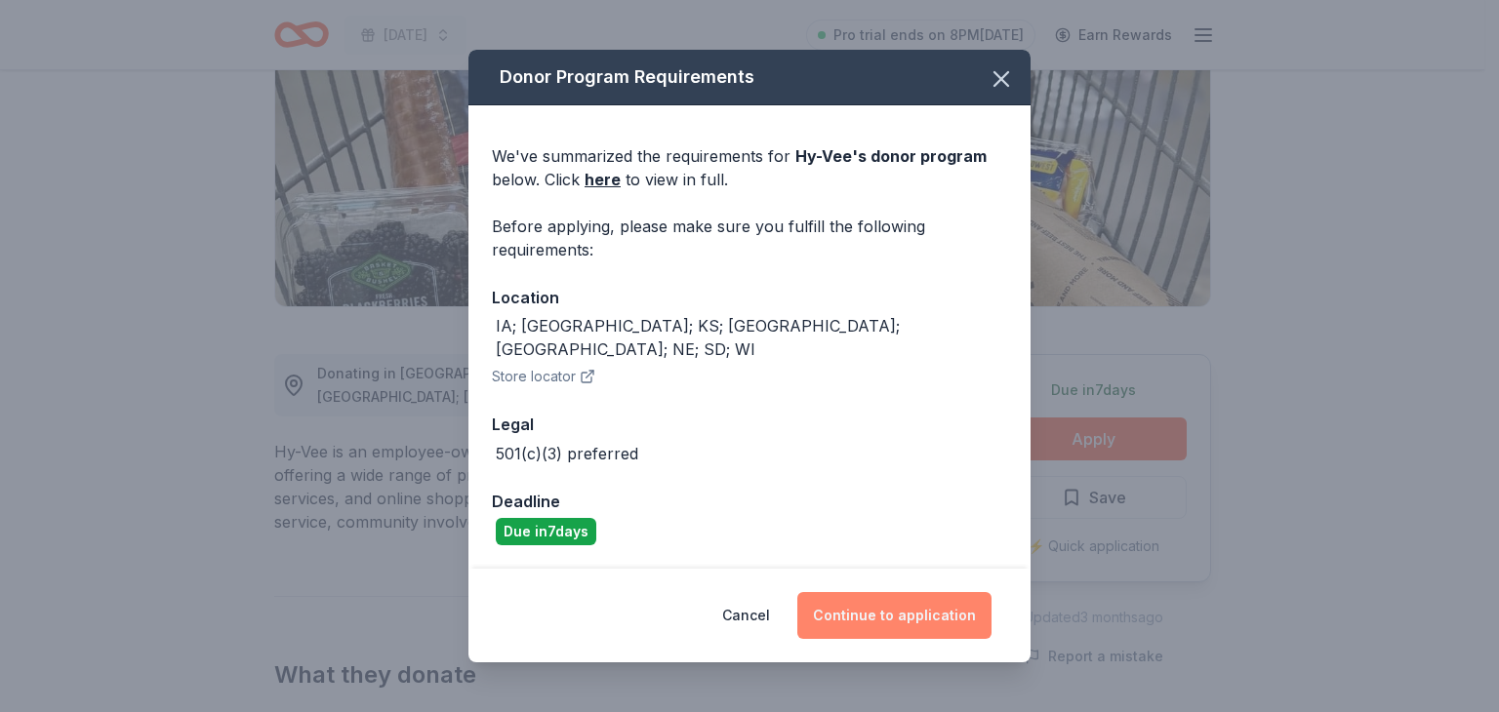
click at [940, 592] on button "Continue to application" at bounding box center [894, 615] width 194 height 47
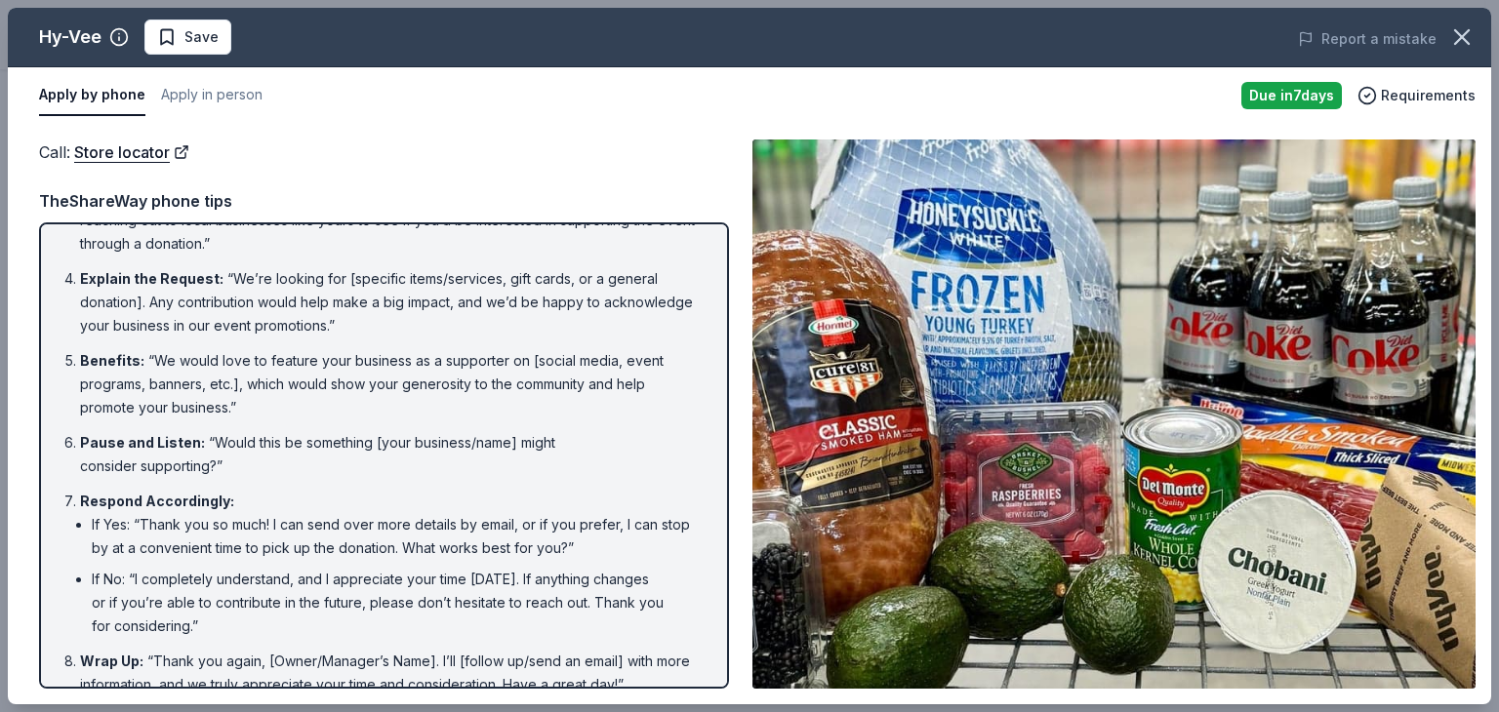
scroll to position [219, 0]
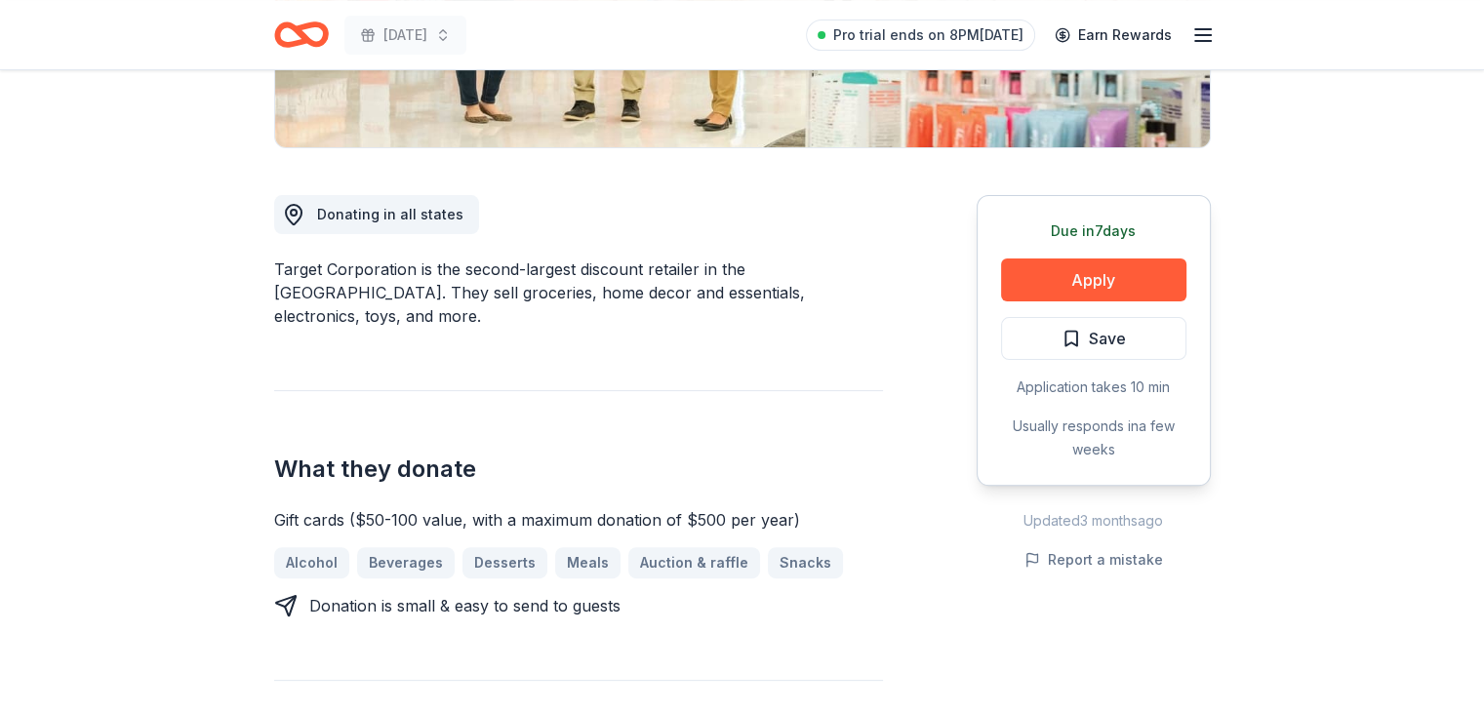
scroll to position [449, 0]
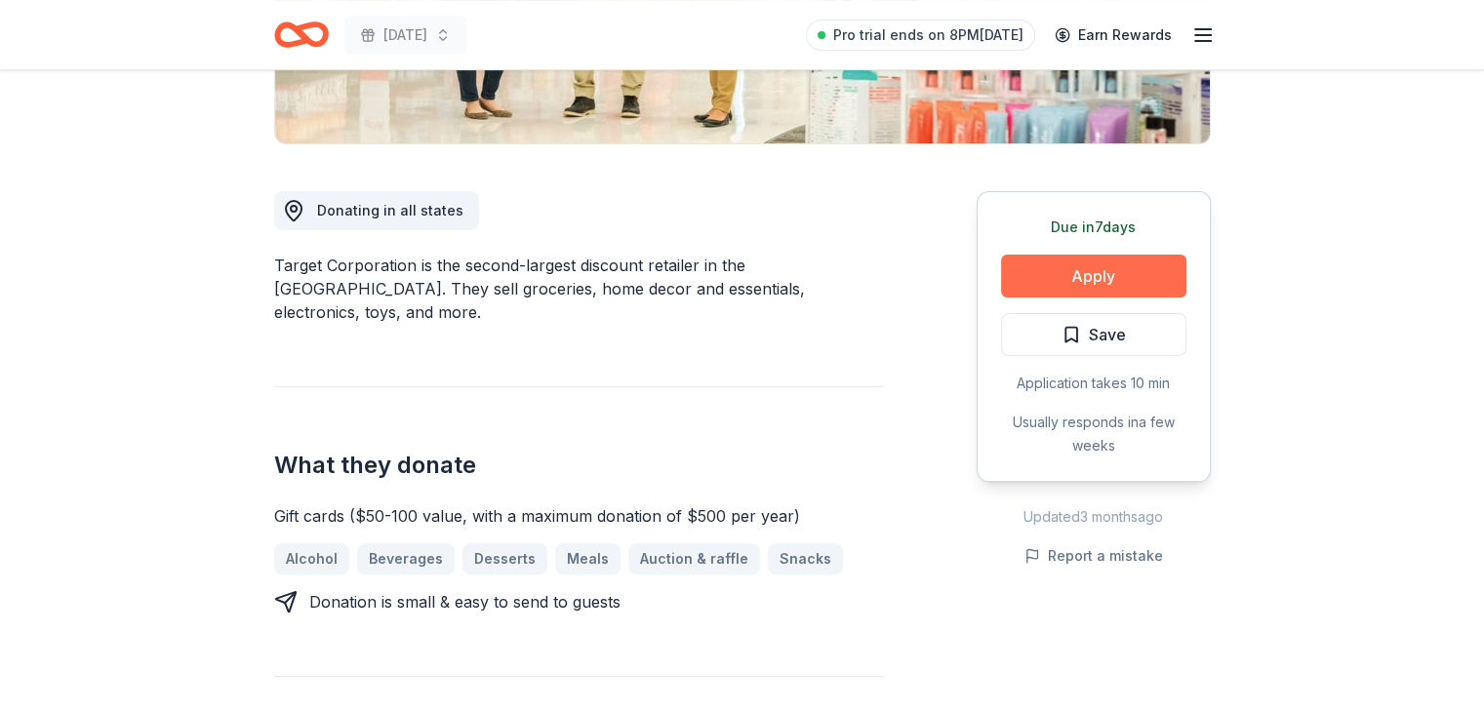
click at [1045, 285] on button "Apply" at bounding box center [1093, 276] width 185 height 43
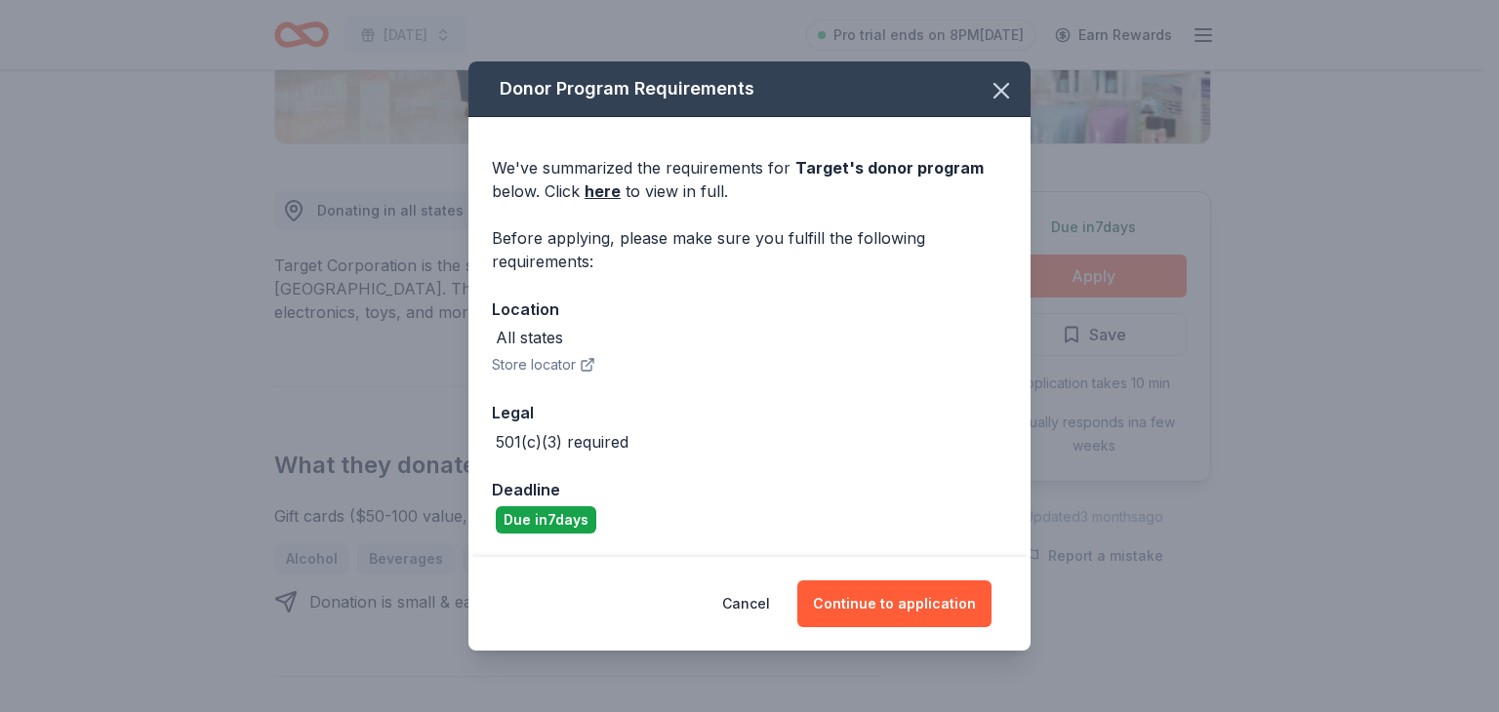
click at [1045, 285] on div "Donor Program Requirements We've summarized the requirements for Target 's dono…" at bounding box center [749, 356] width 1499 height 712
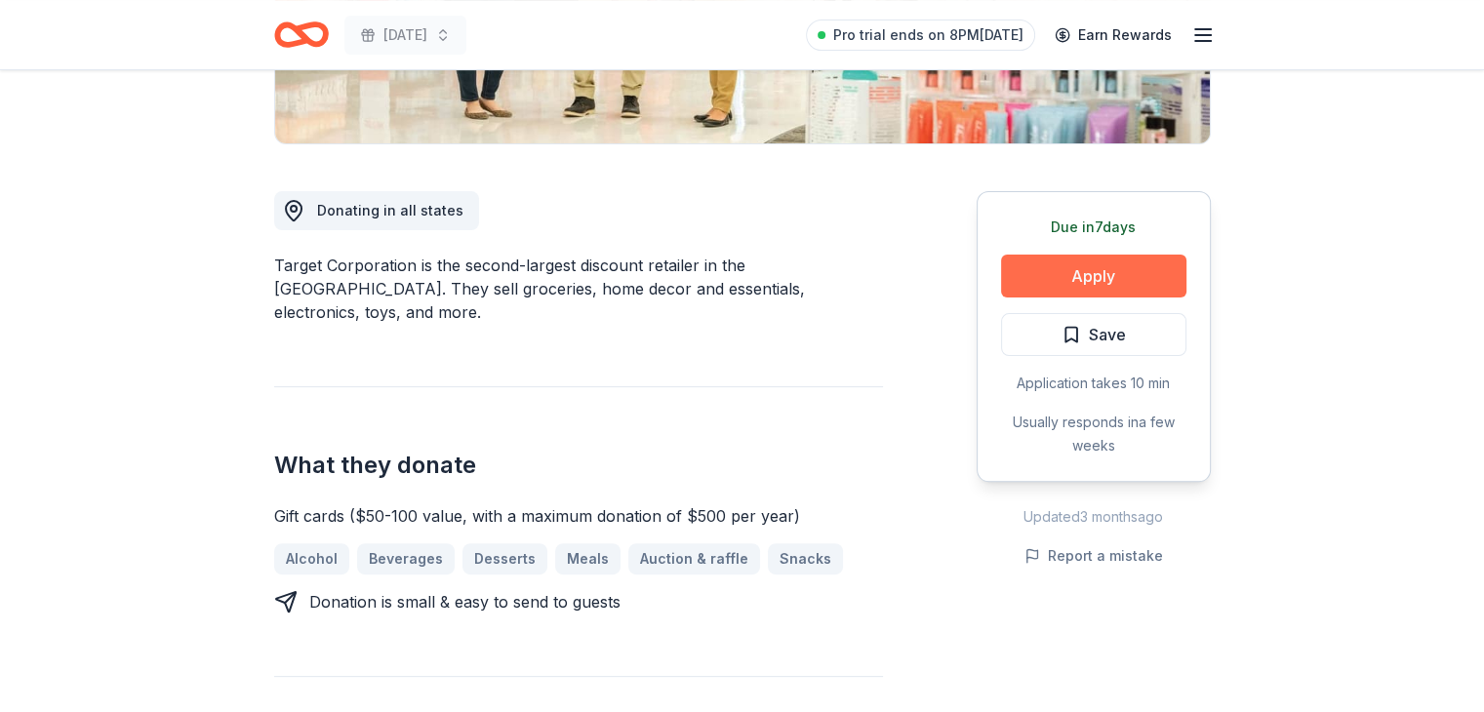
click at [1045, 285] on button "Apply" at bounding box center [1093, 276] width 185 height 43
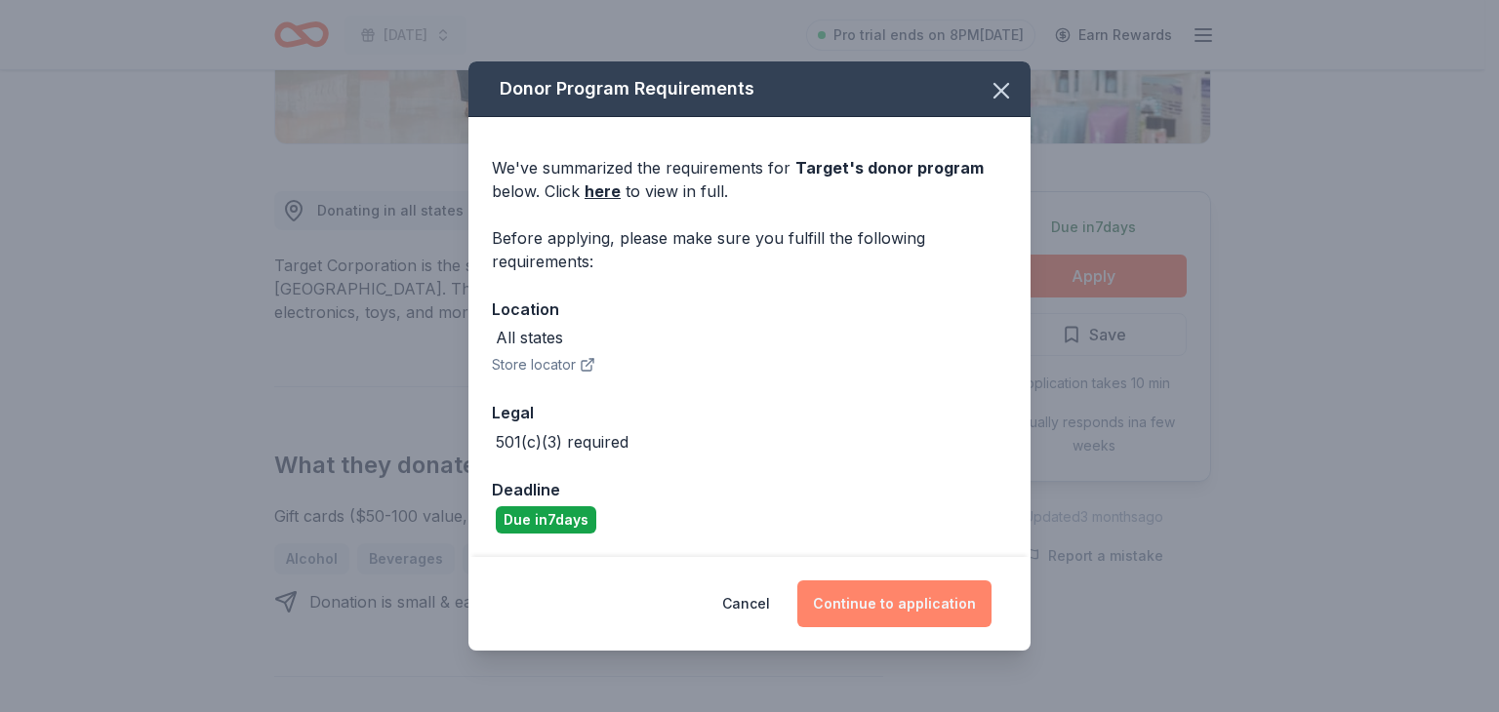
click at [850, 587] on button "Continue to application" at bounding box center [894, 604] width 194 height 47
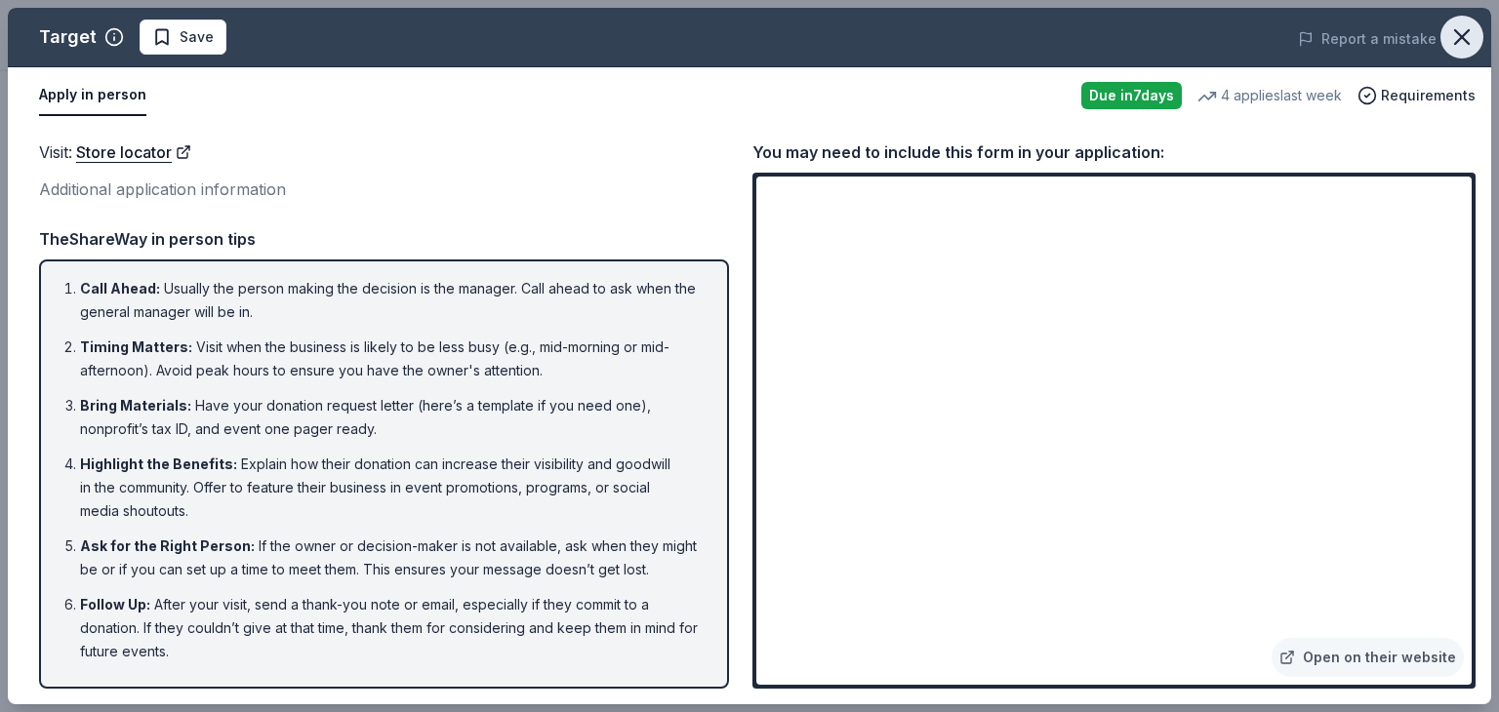
click at [1471, 48] on icon "button" at bounding box center [1461, 36] width 27 height 27
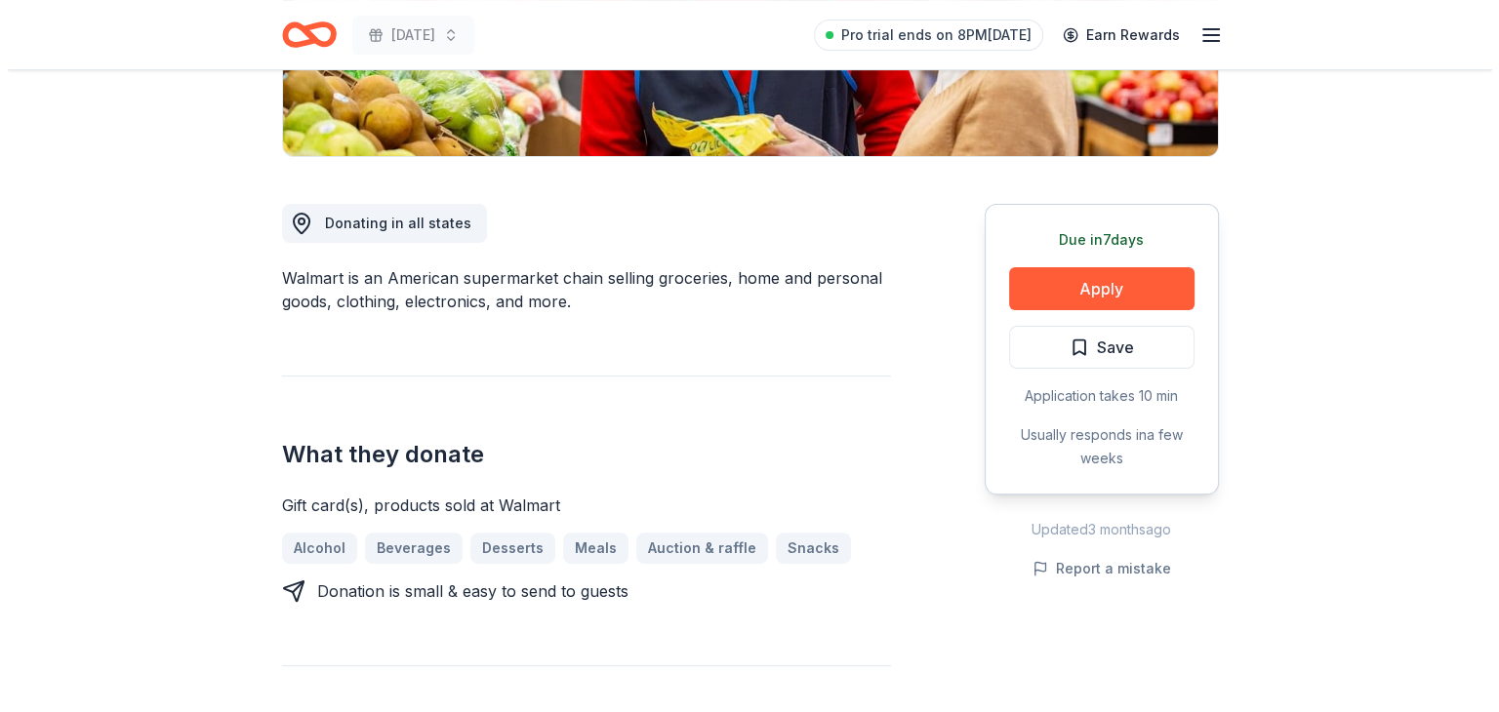
scroll to position [454, 0]
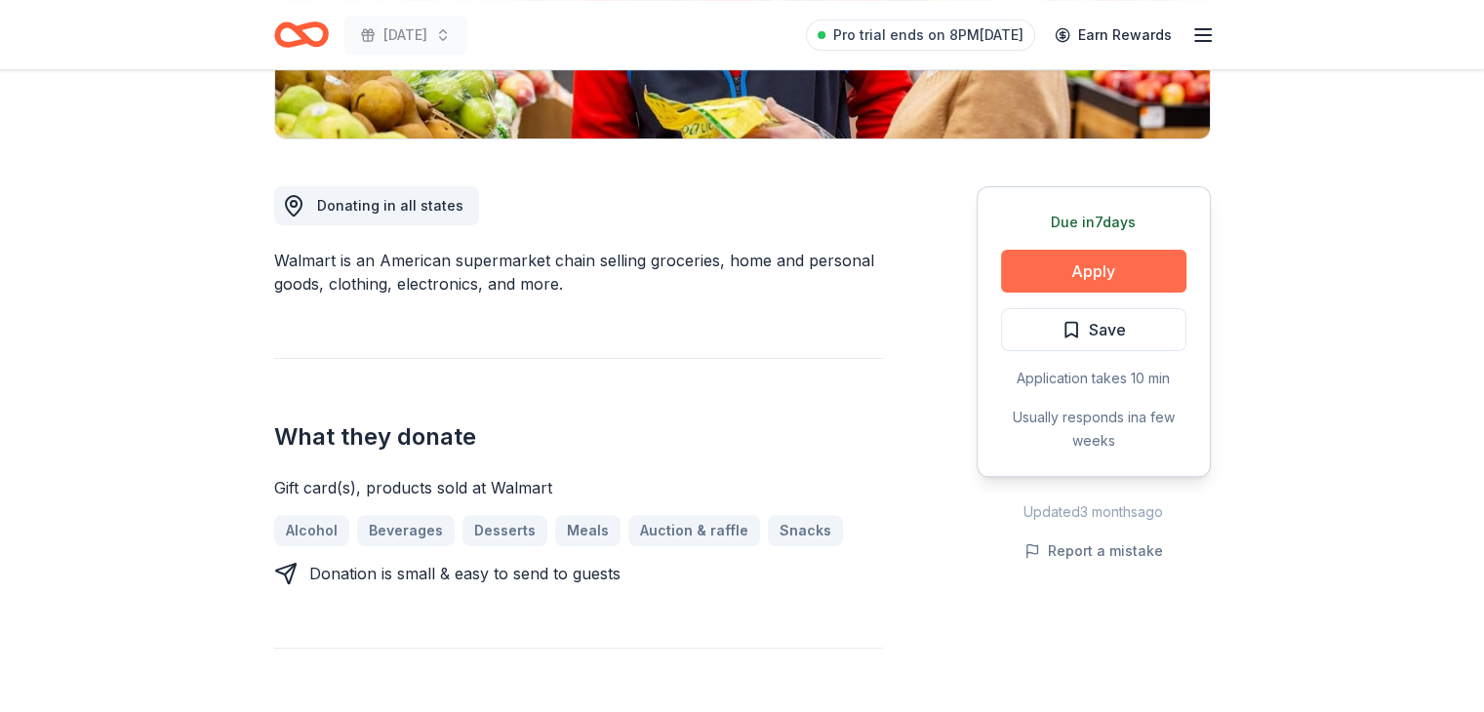
click at [1040, 255] on button "Apply" at bounding box center [1093, 271] width 185 height 43
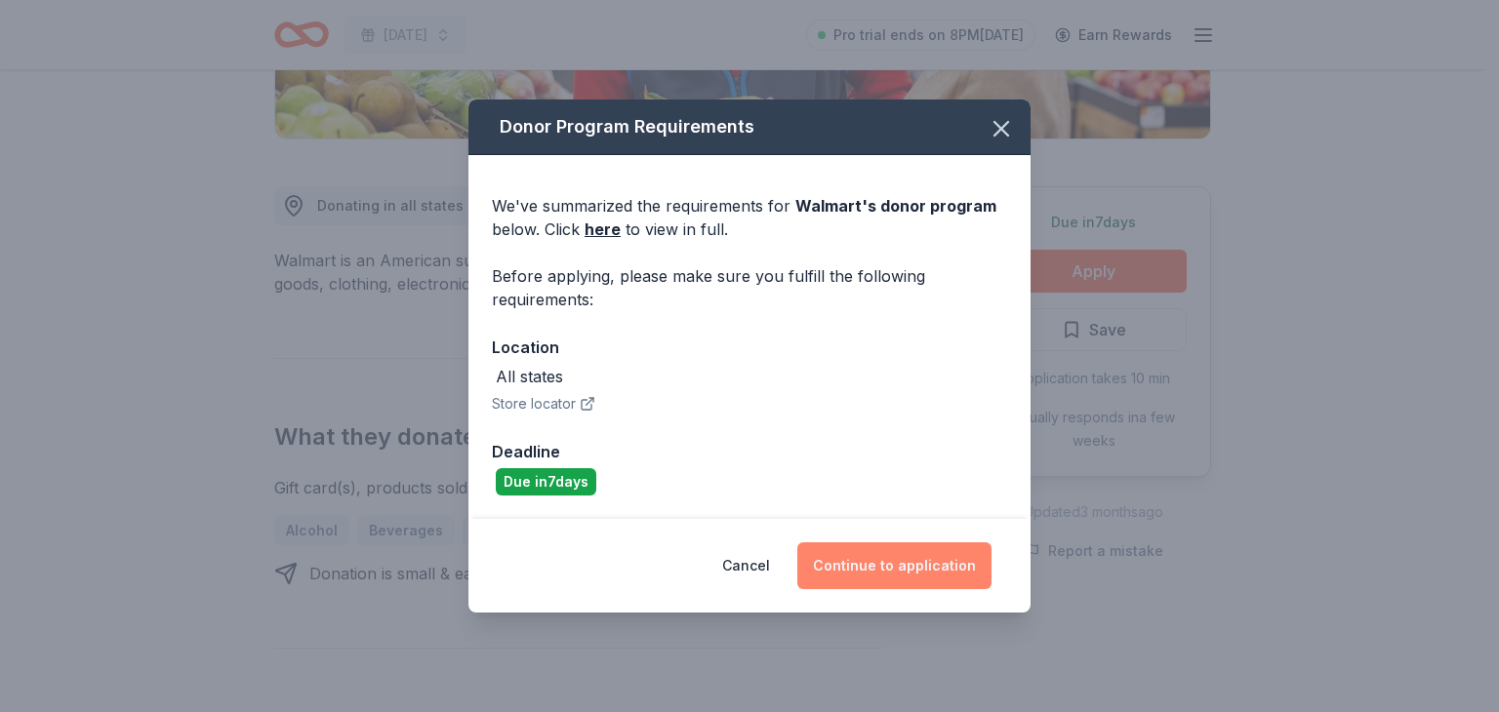
click at [910, 573] on button "Continue to application" at bounding box center [894, 566] width 194 height 47
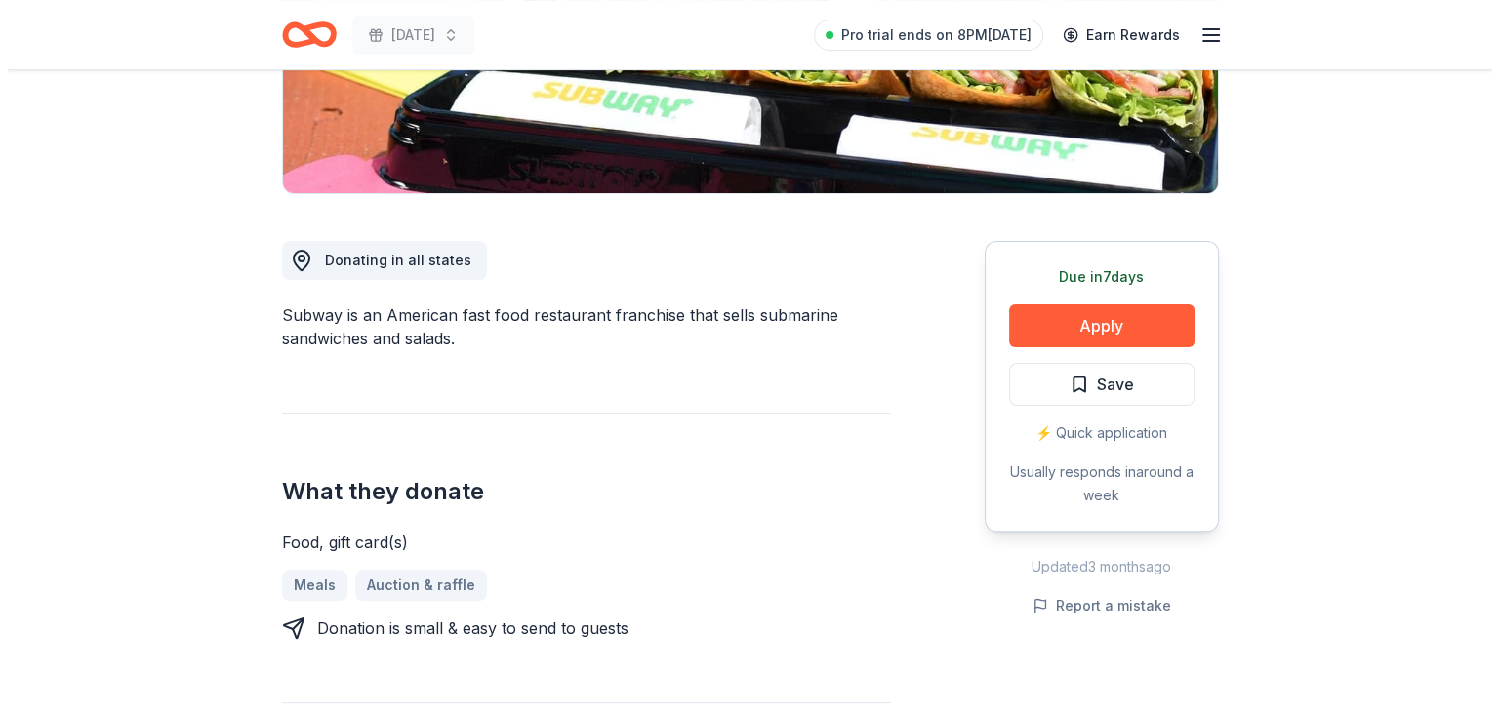
scroll to position [414, 0]
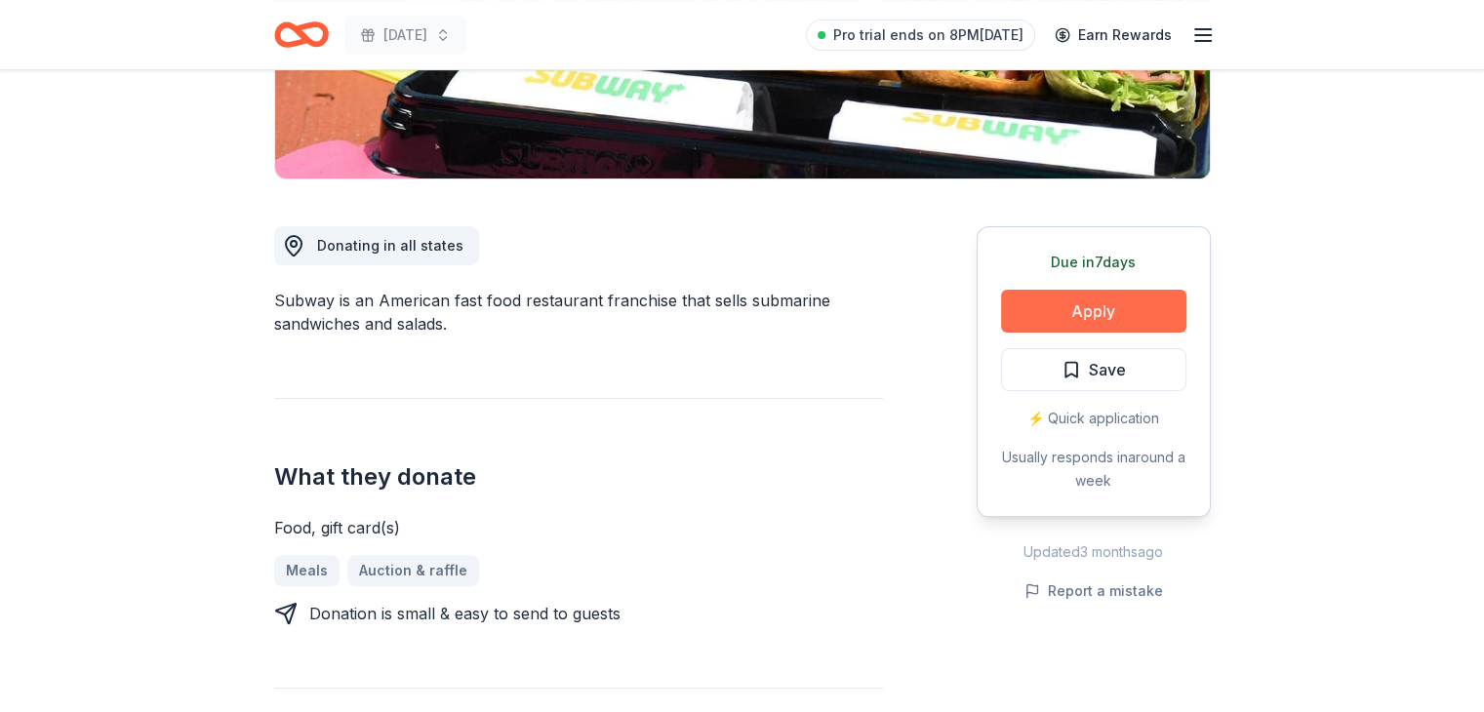
click at [1064, 315] on button "Apply" at bounding box center [1093, 311] width 185 height 43
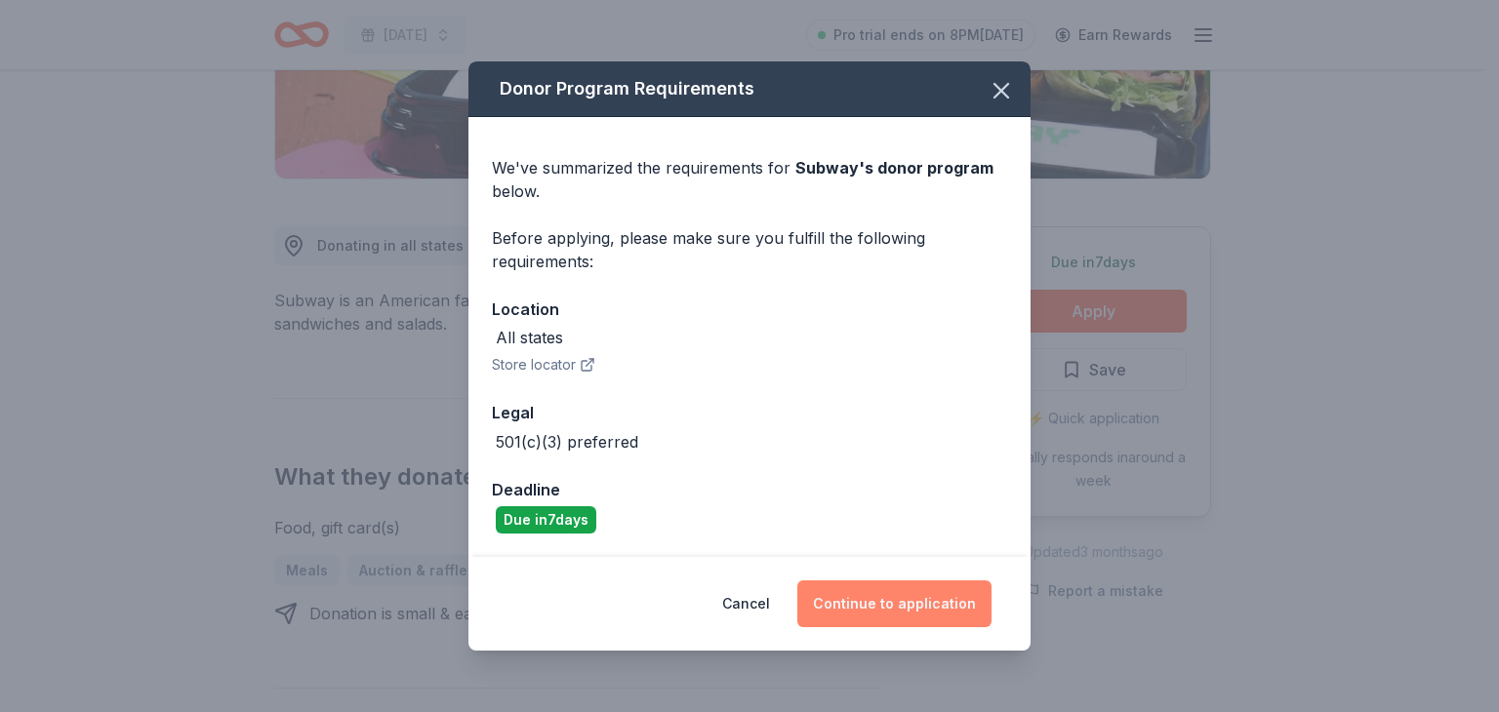
click at [934, 593] on button "Continue to application" at bounding box center [894, 604] width 194 height 47
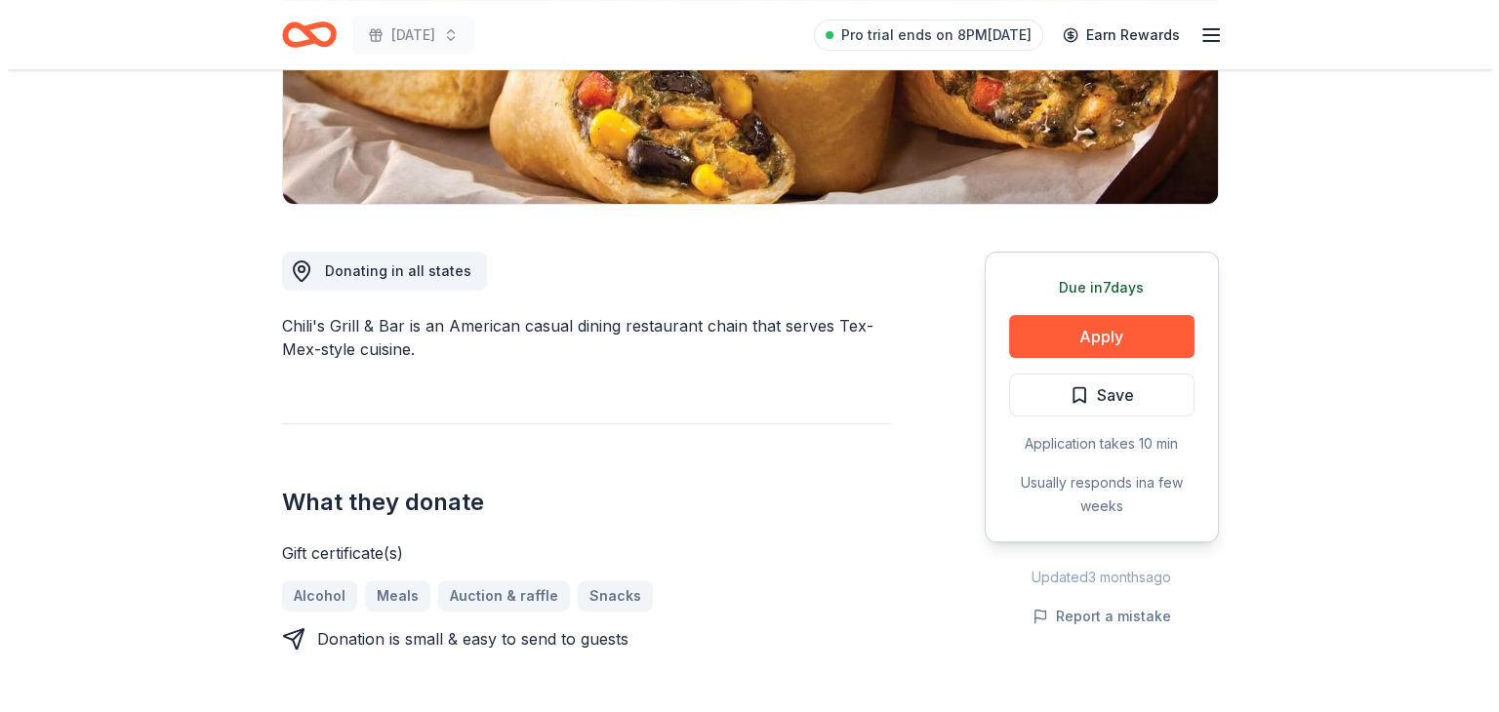
scroll to position [390, 0]
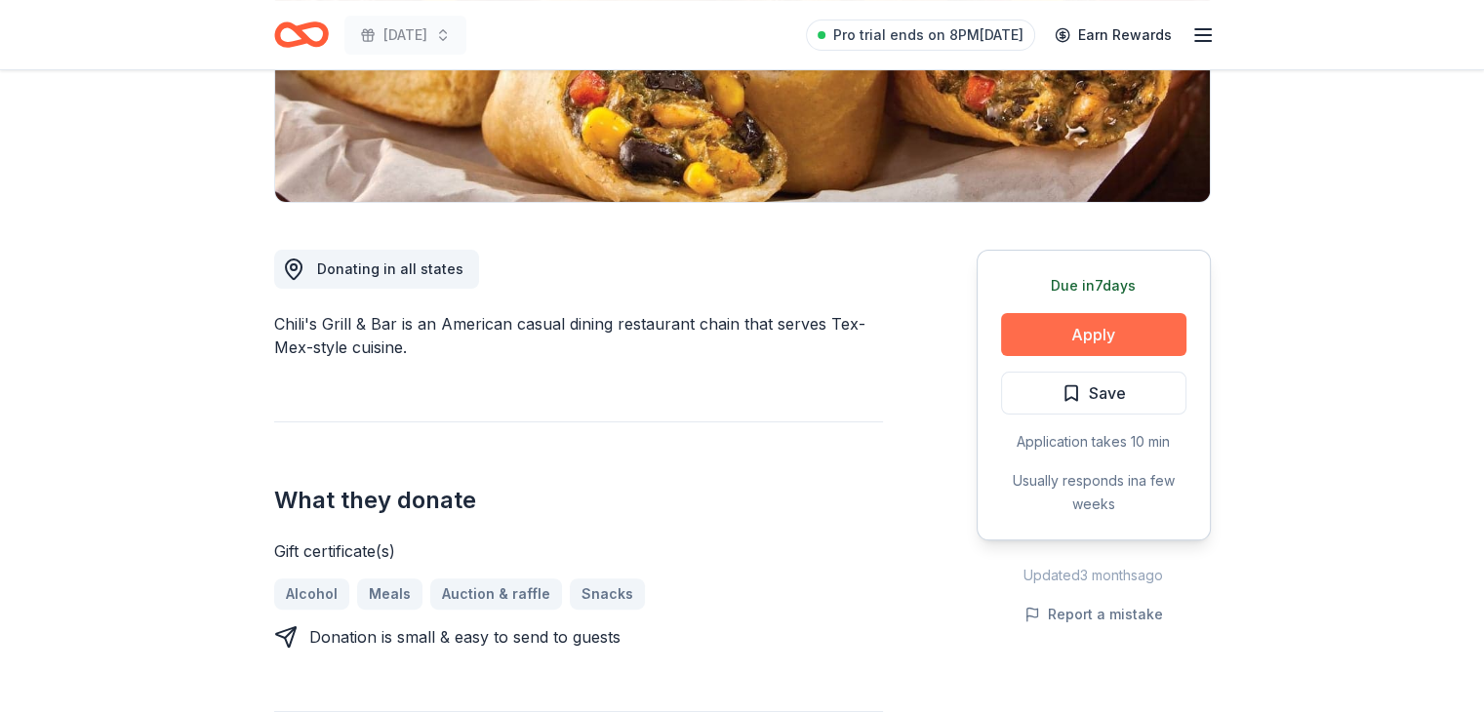
click at [1020, 342] on button "Apply" at bounding box center [1093, 334] width 185 height 43
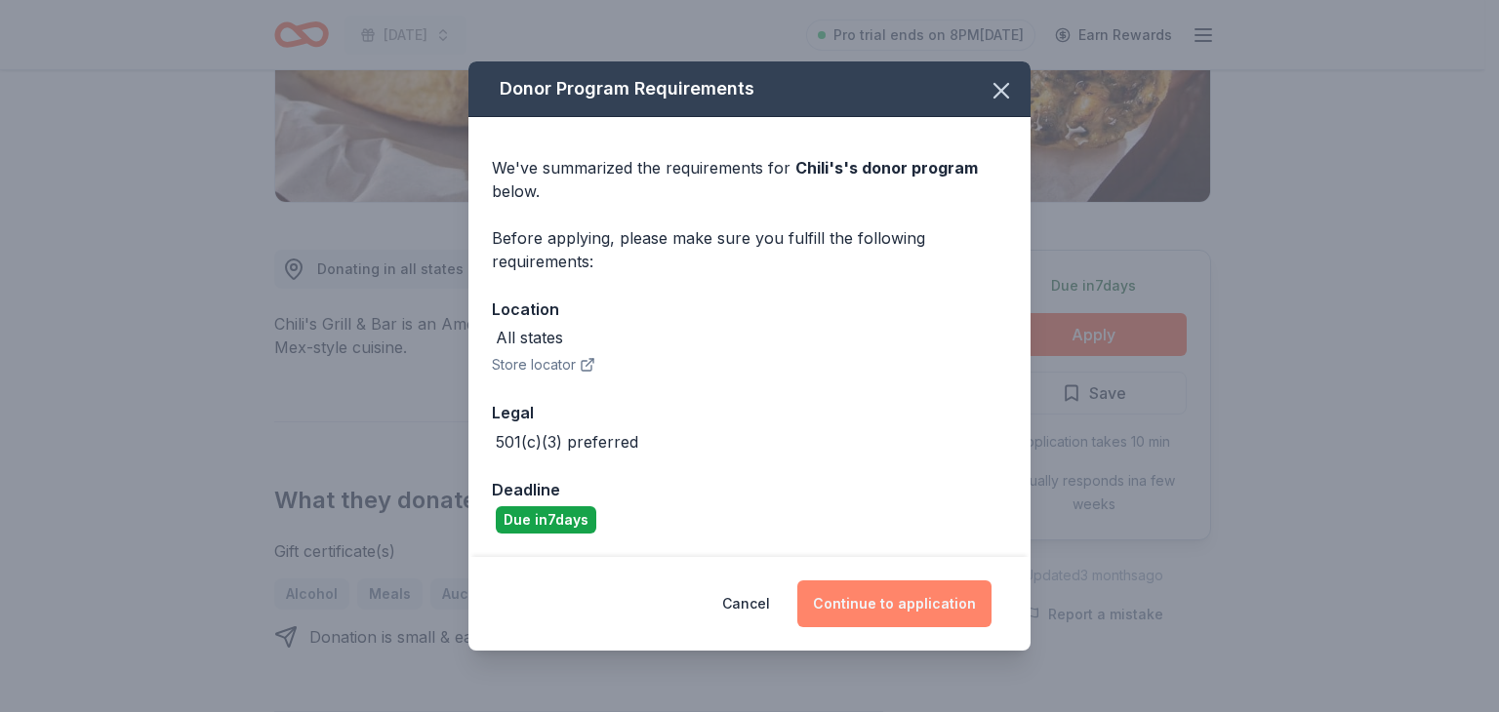
click at [861, 593] on button "Continue to application" at bounding box center [894, 604] width 194 height 47
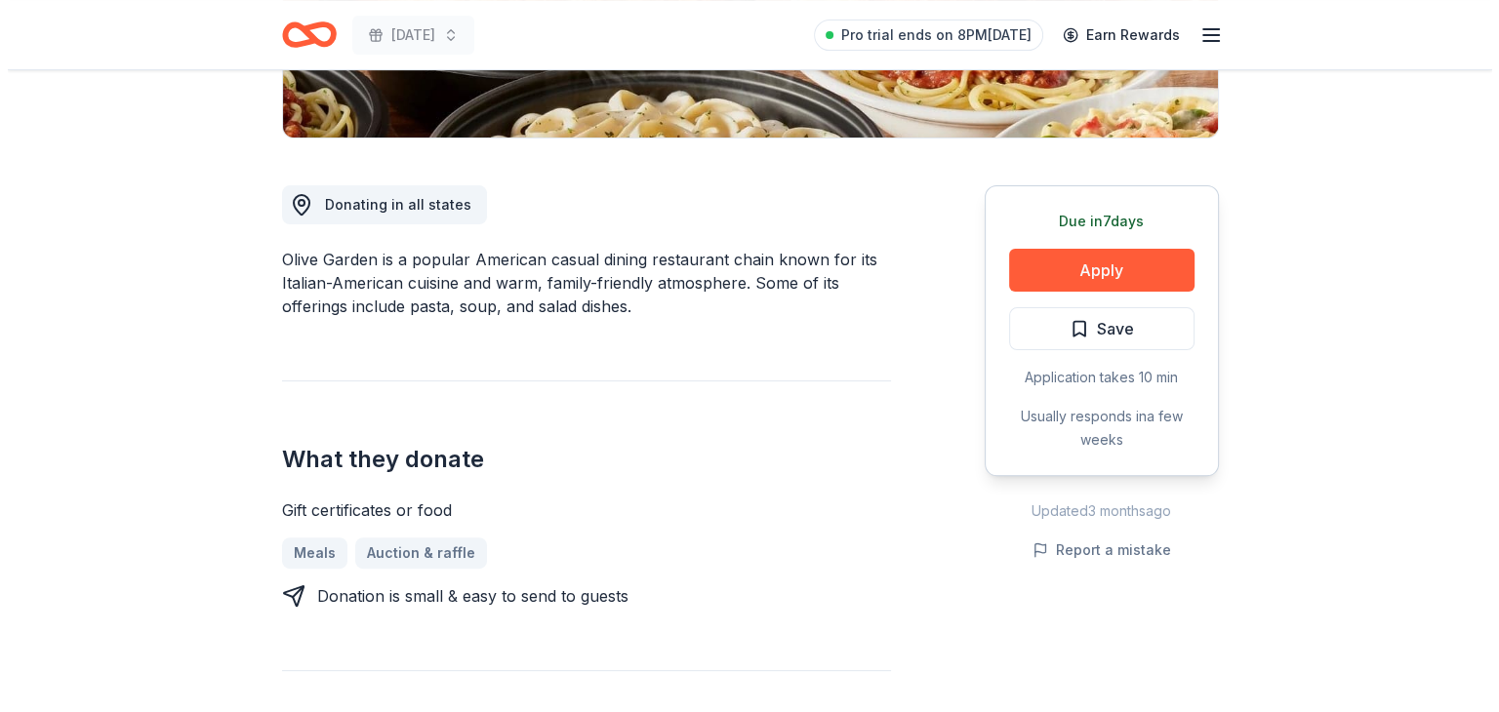
scroll to position [458, 0]
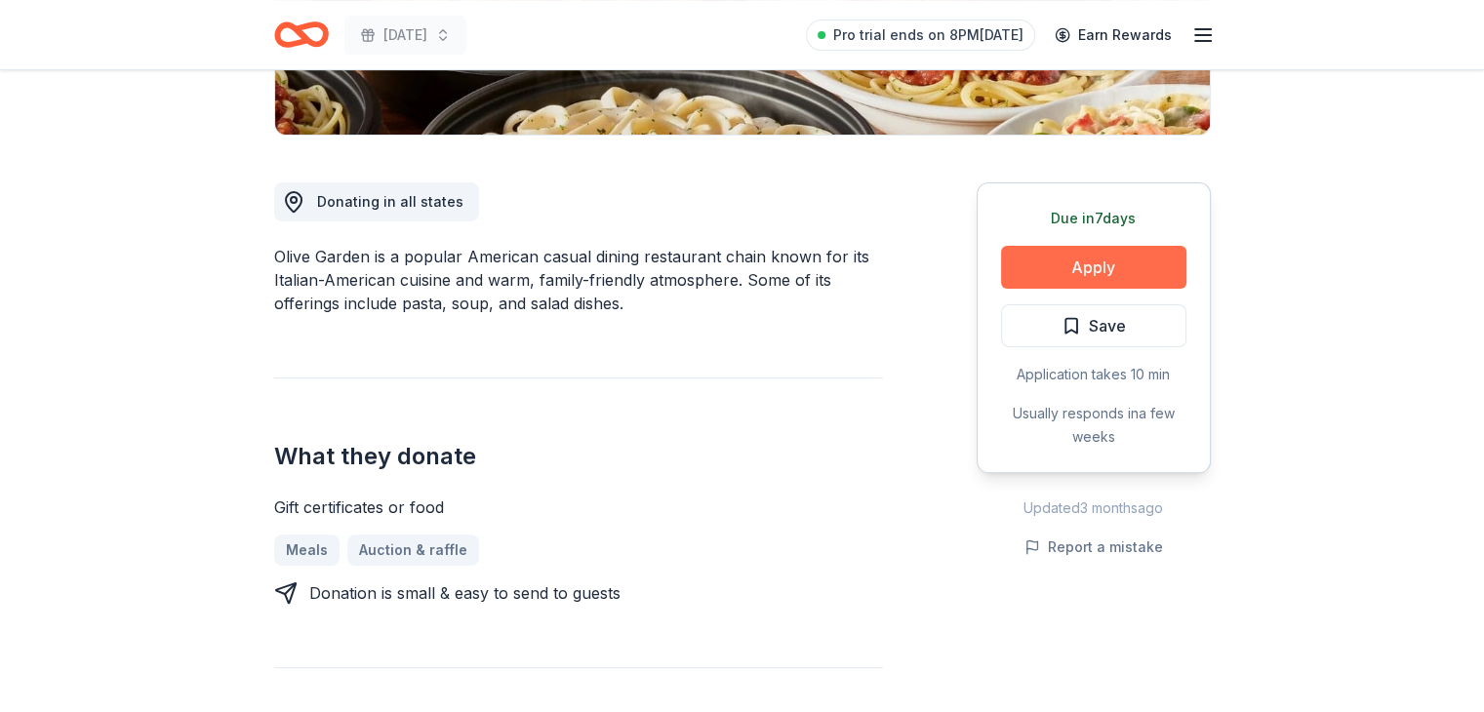
click at [1041, 253] on button "Apply" at bounding box center [1093, 267] width 185 height 43
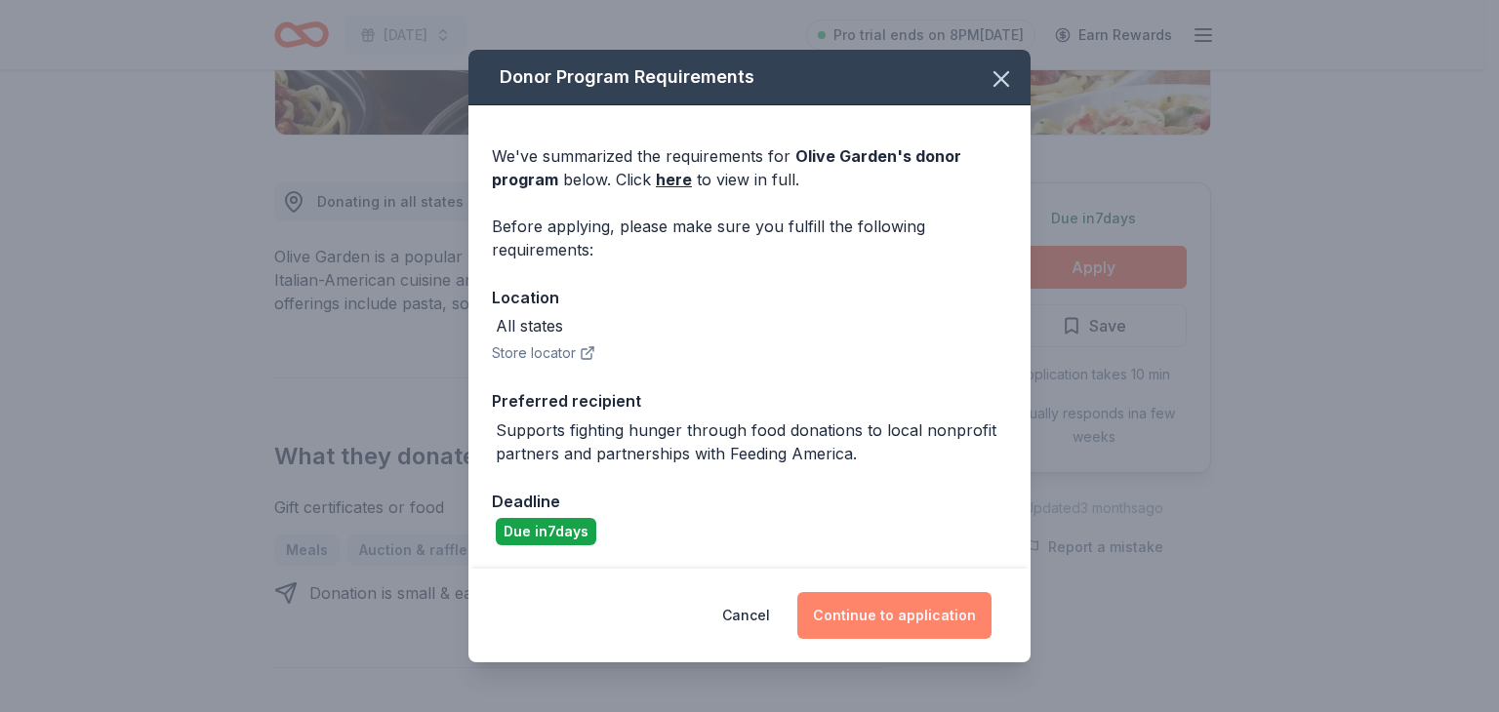
click at [843, 630] on button "Continue to application" at bounding box center [894, 615] width 194 height 47
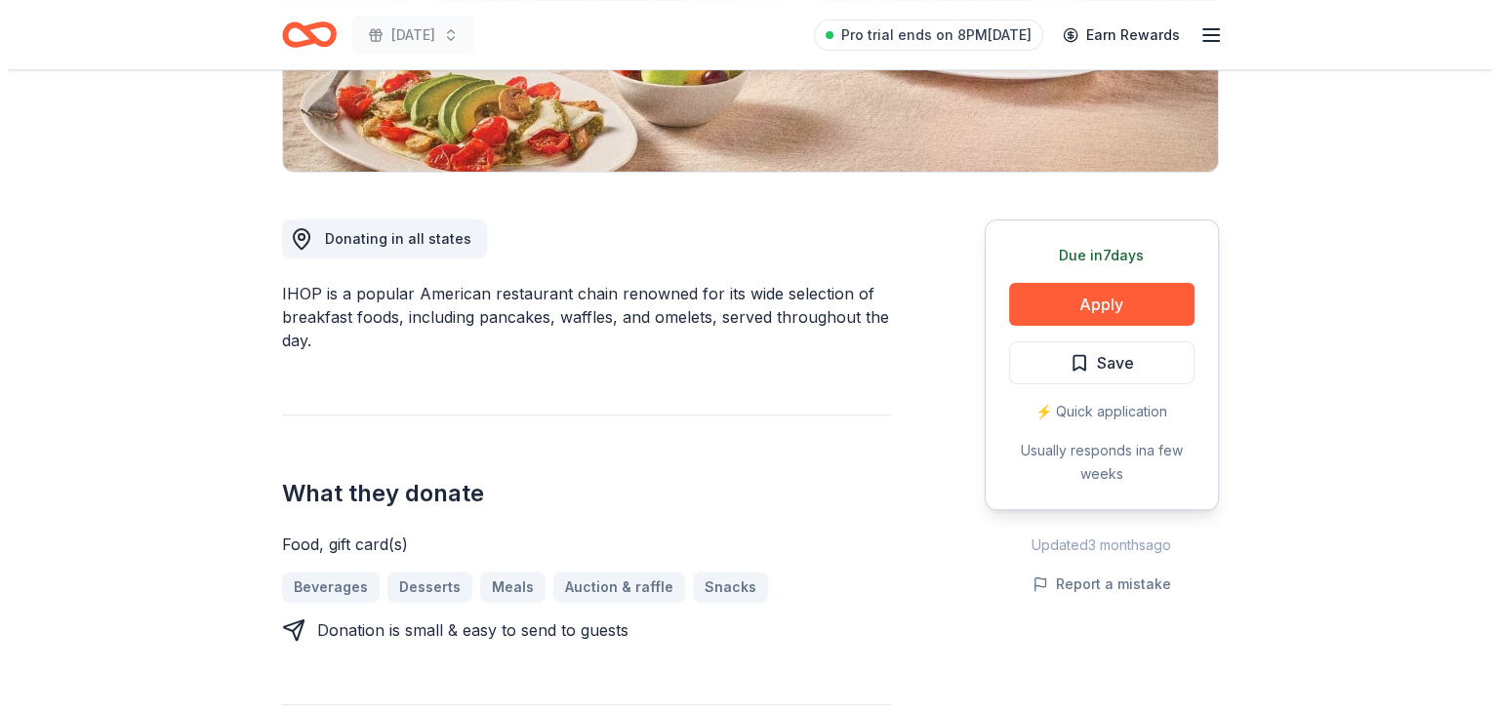
scroll to position [433, 0]
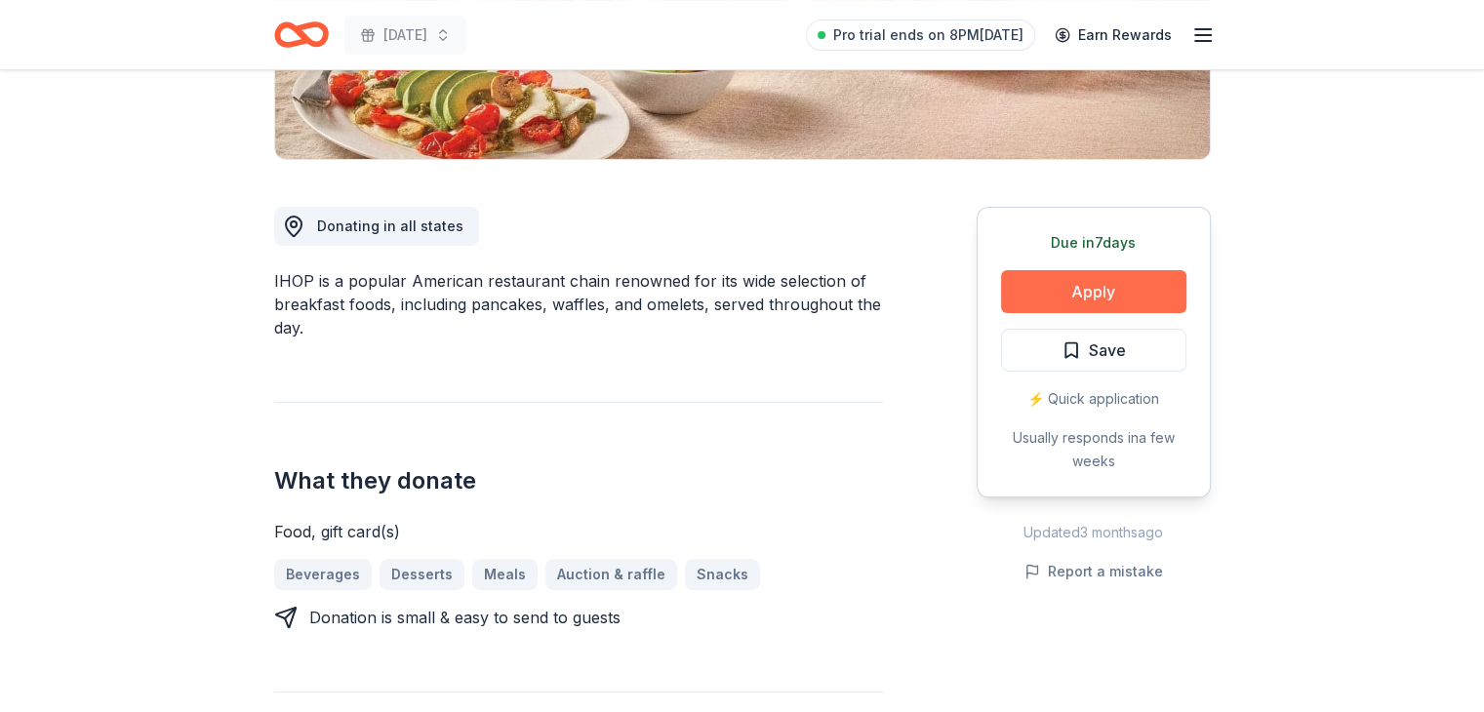
click at [1077, 276] on button "Apply" at bounding box center [1093, 291] width 185 height 43
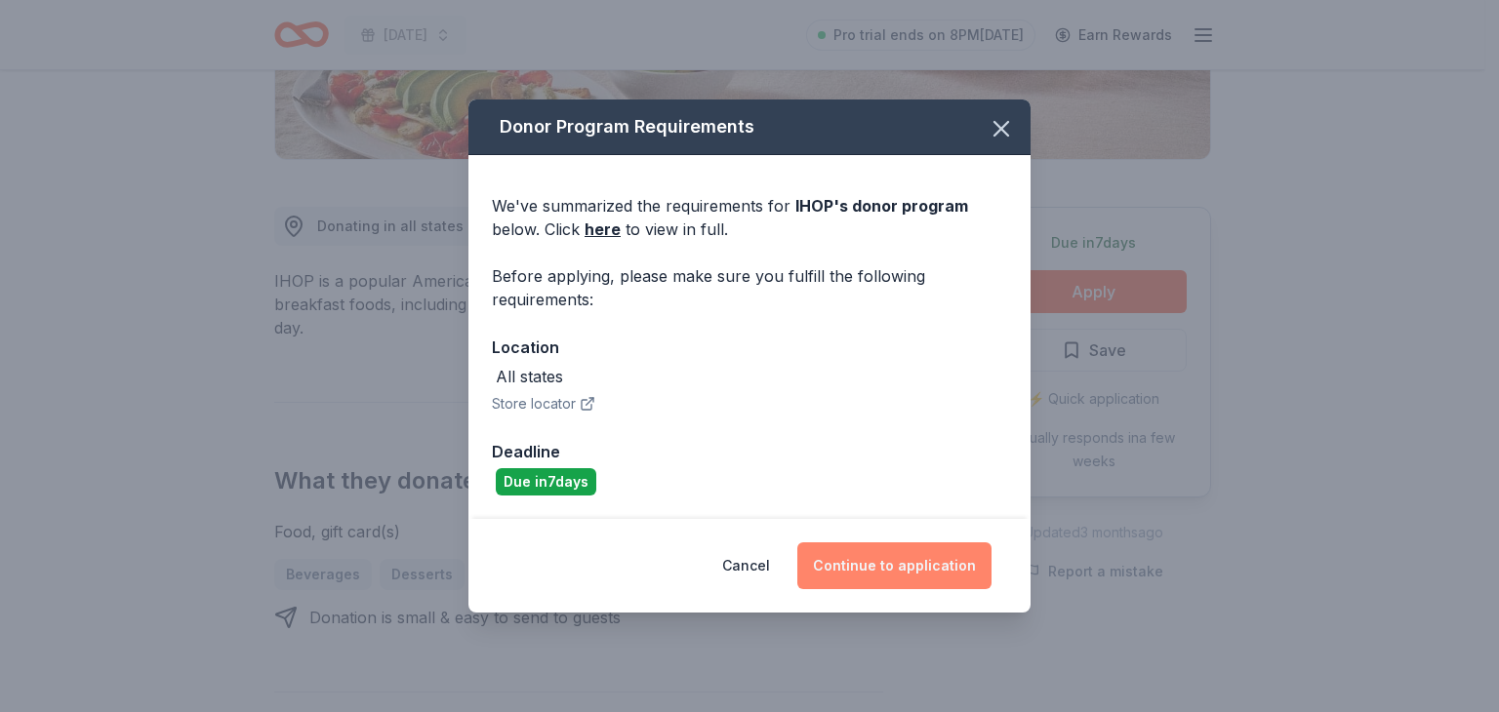
click at [848, 544] on button "Continue to application" at bounding box center [894, 566] width 194 height 47
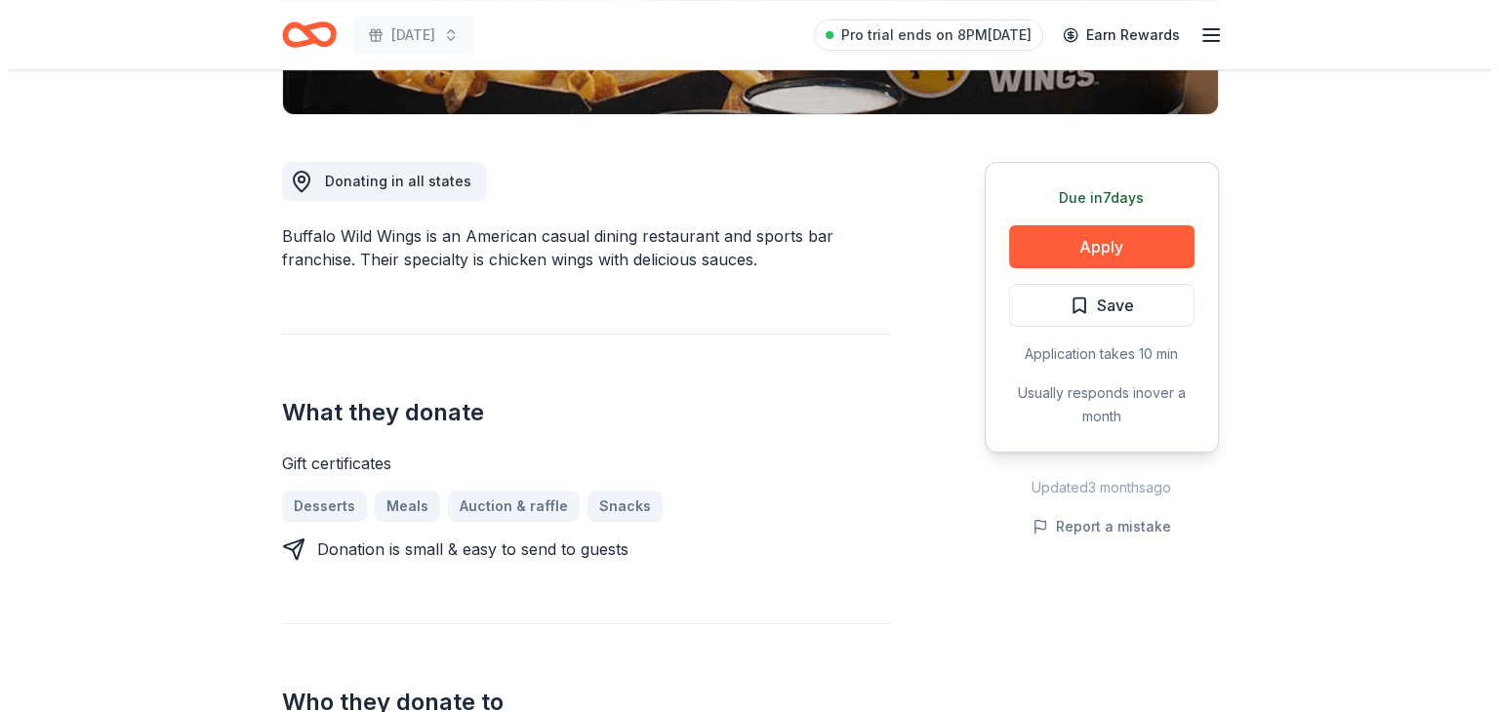
scroll to position [488, 0]
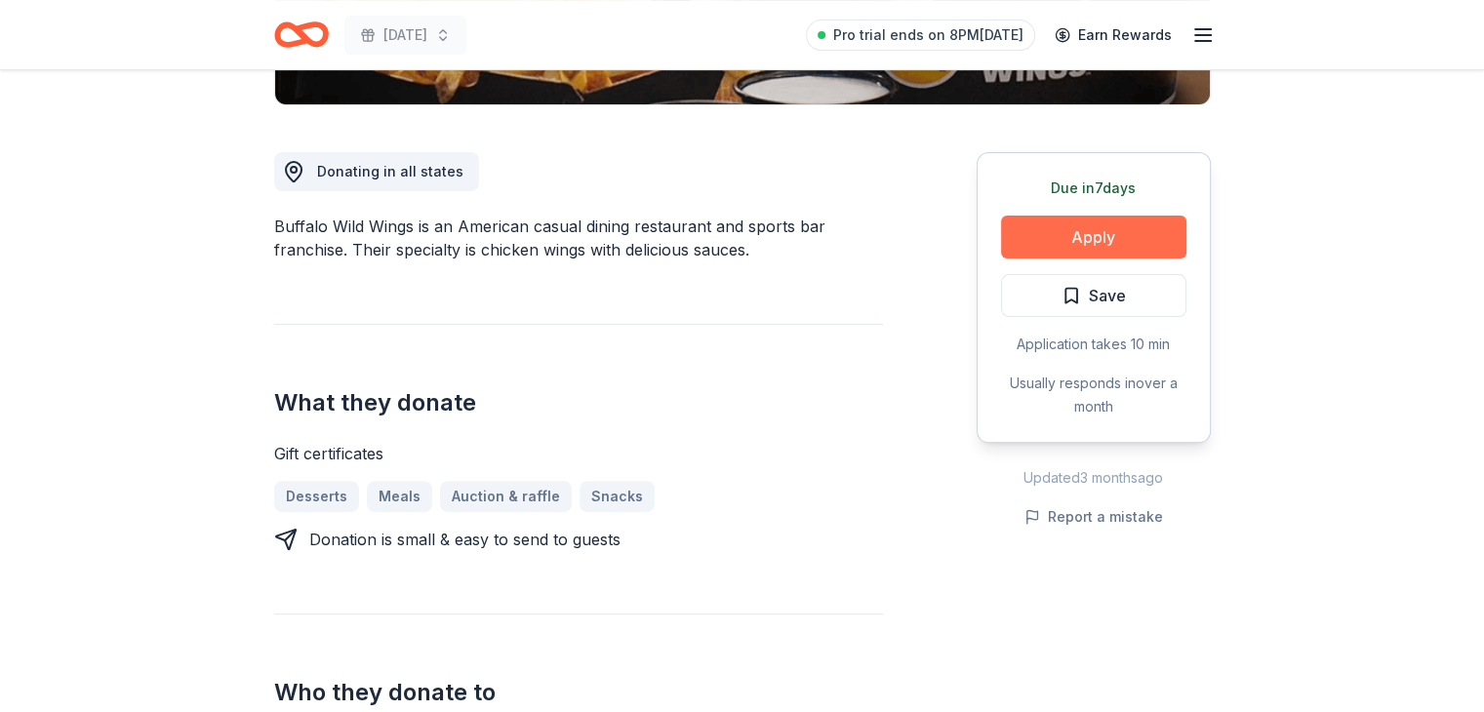
click at [1048, 247] on button "Apply" at bounding box center [1093, 237] width 185 height 43
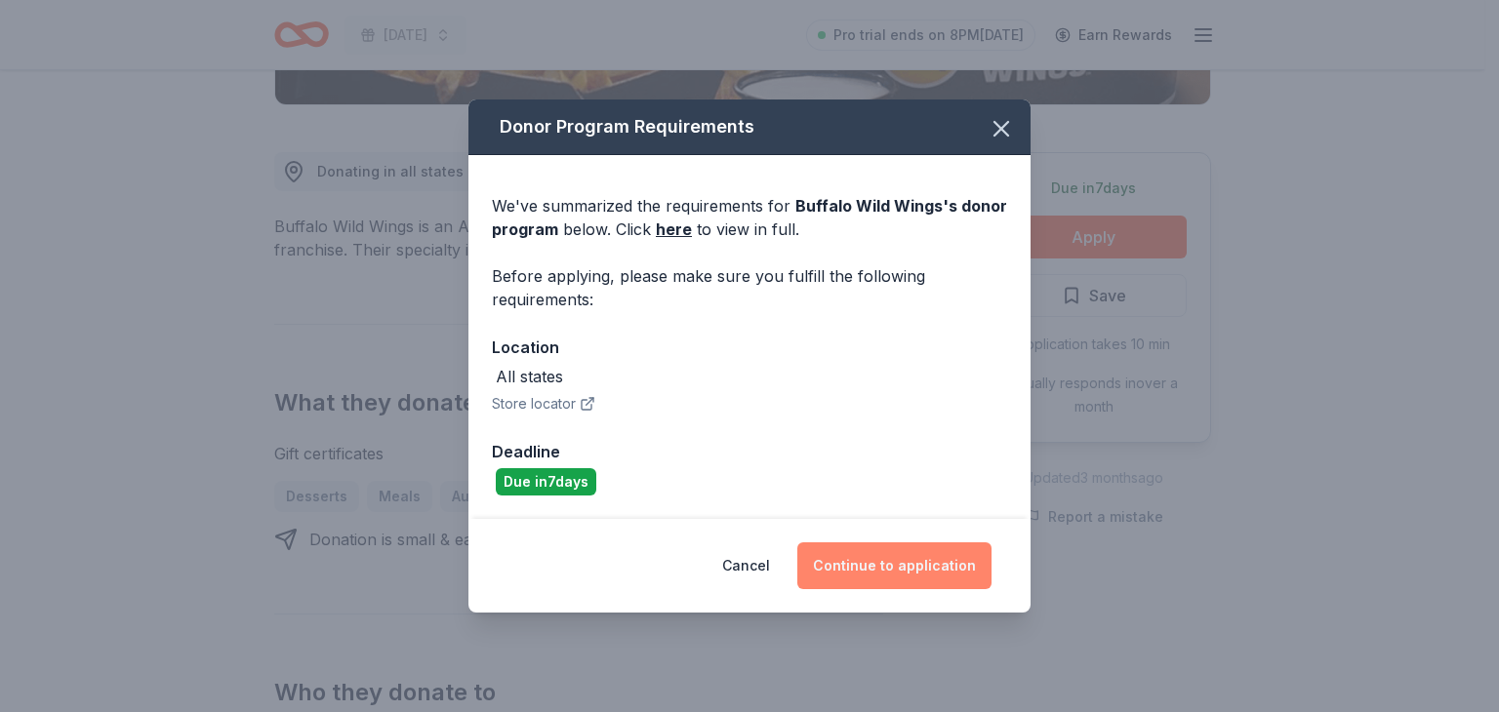
click at [945, 560] on button "Continue to application" at bounding box center [894, 566] width 194 height 47
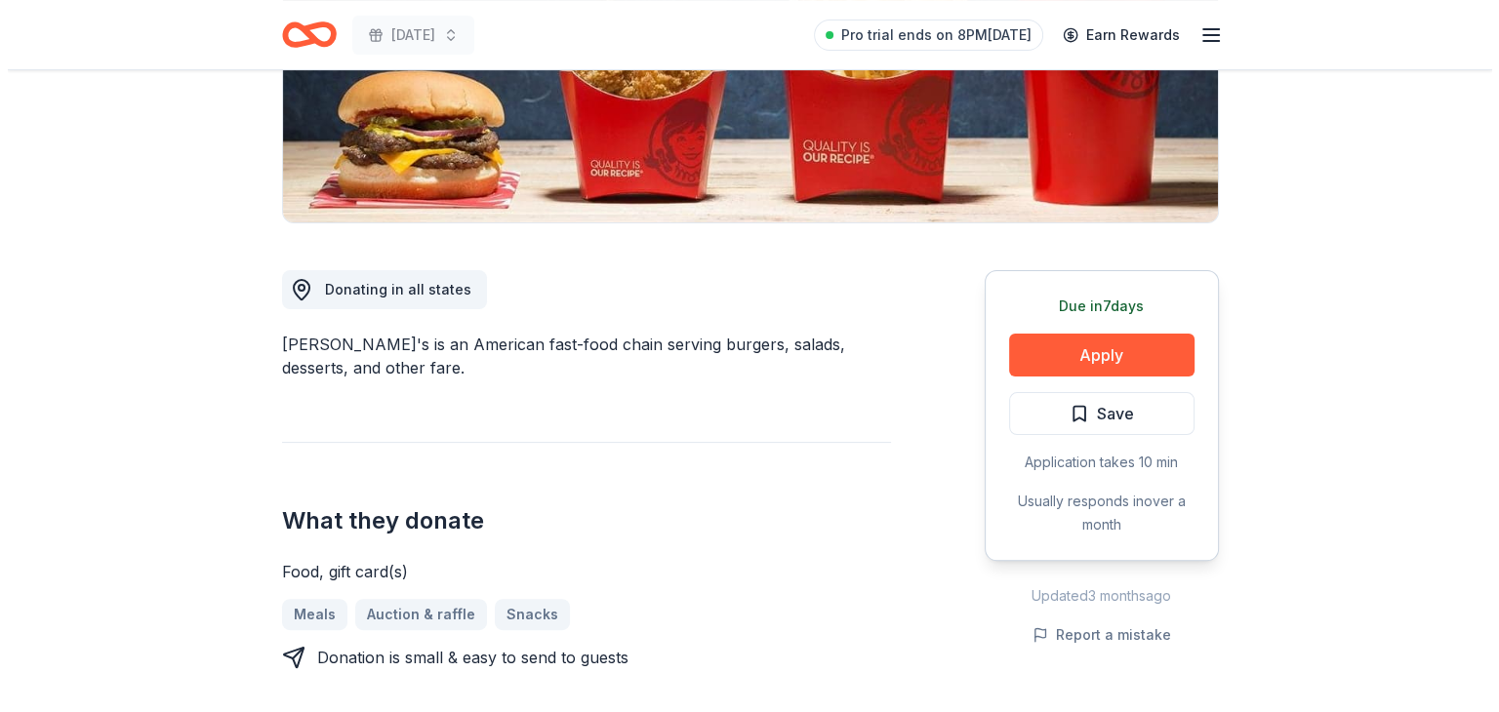
scroll to position [390, 0]
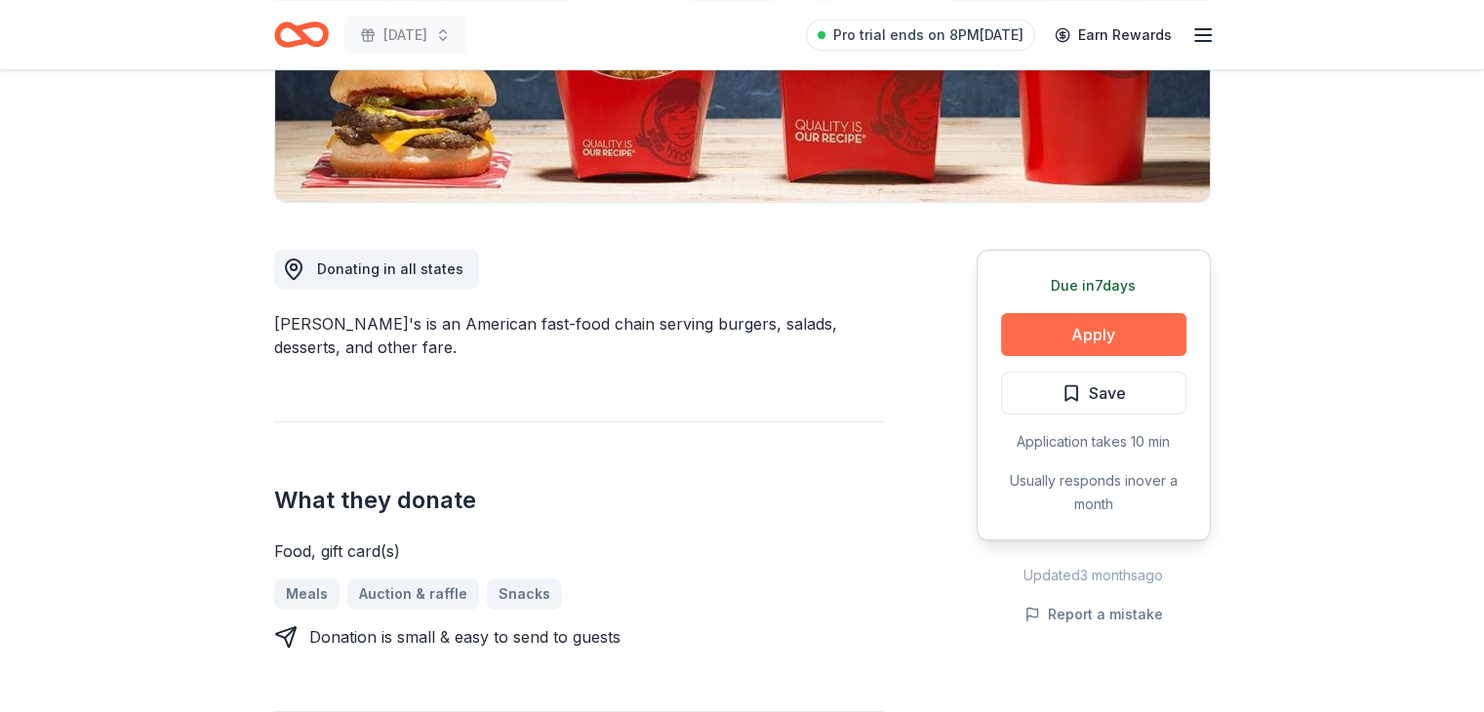
click at [1068, 341] on button "Apply" at bounding box center [1093, 334] width 185 height 43
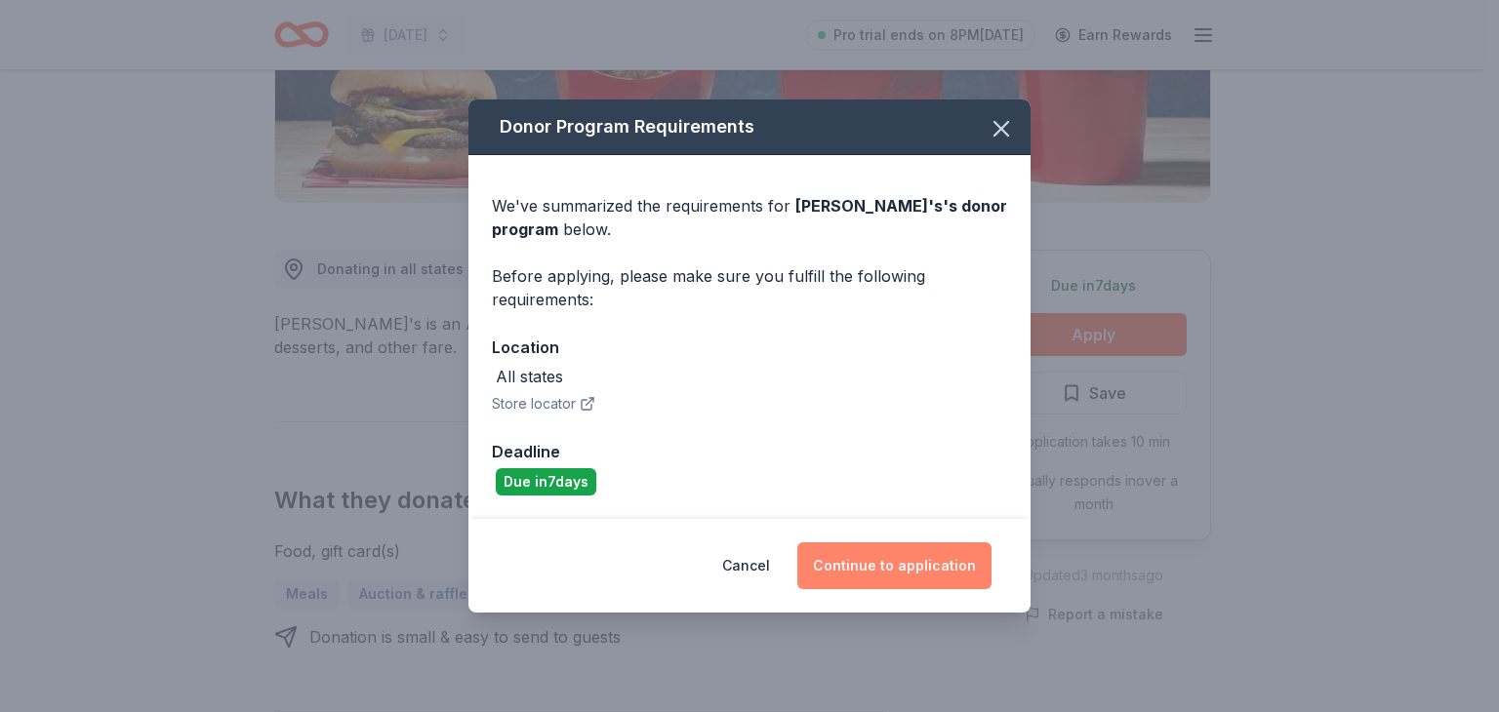
click at [851, 551] on button "Continue to application" at bounding box center [894, 566] width 194 height 47
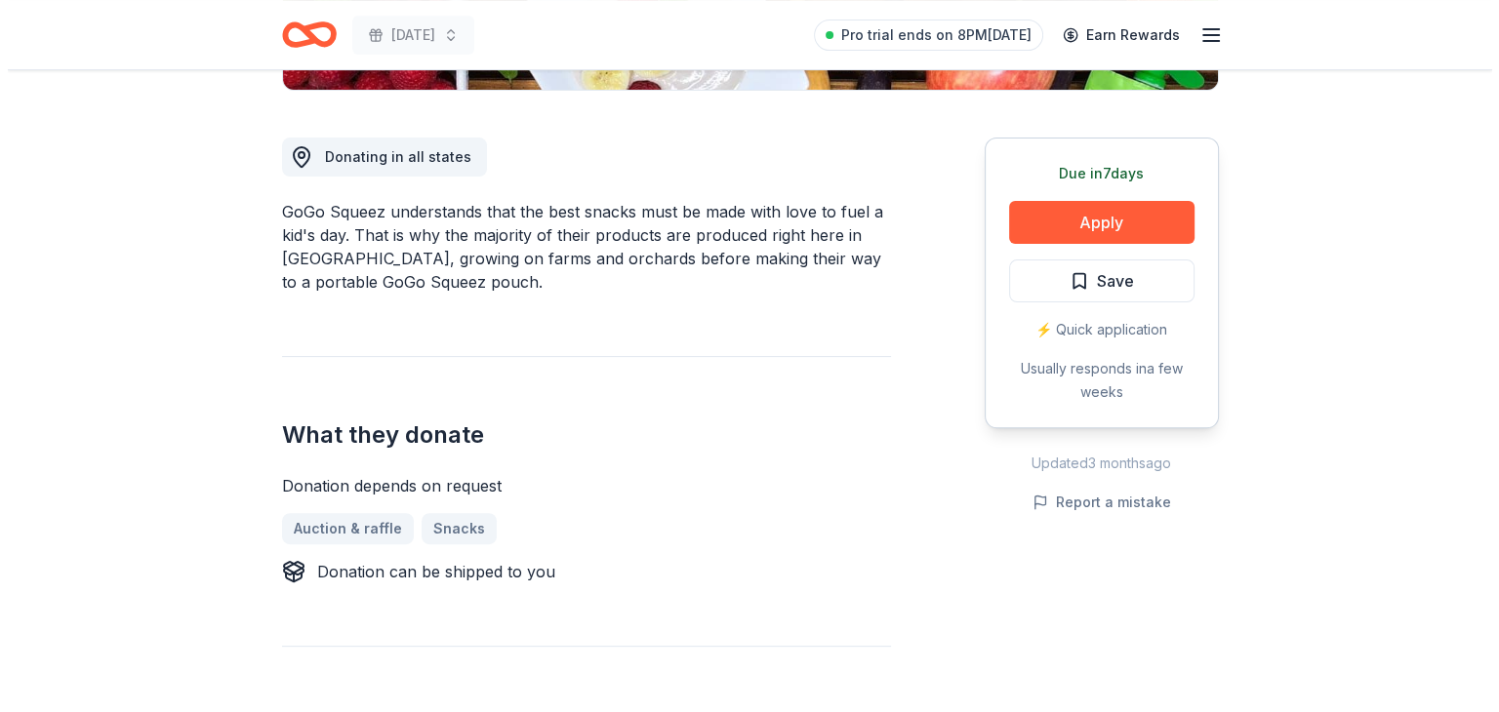
scroll to position [508, 0]
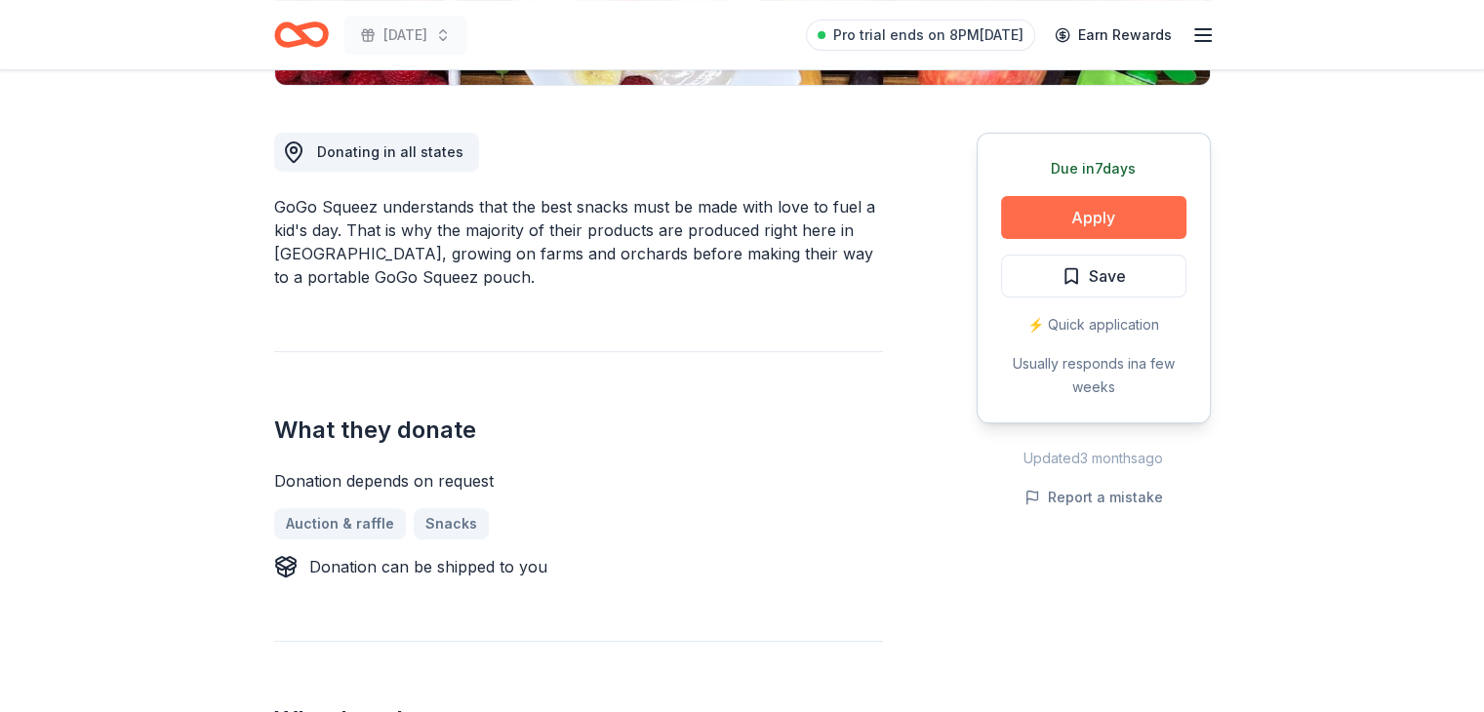
click at [1104, 210] on button "Apply" at bounding box center [1093, 217] width 185 height 43
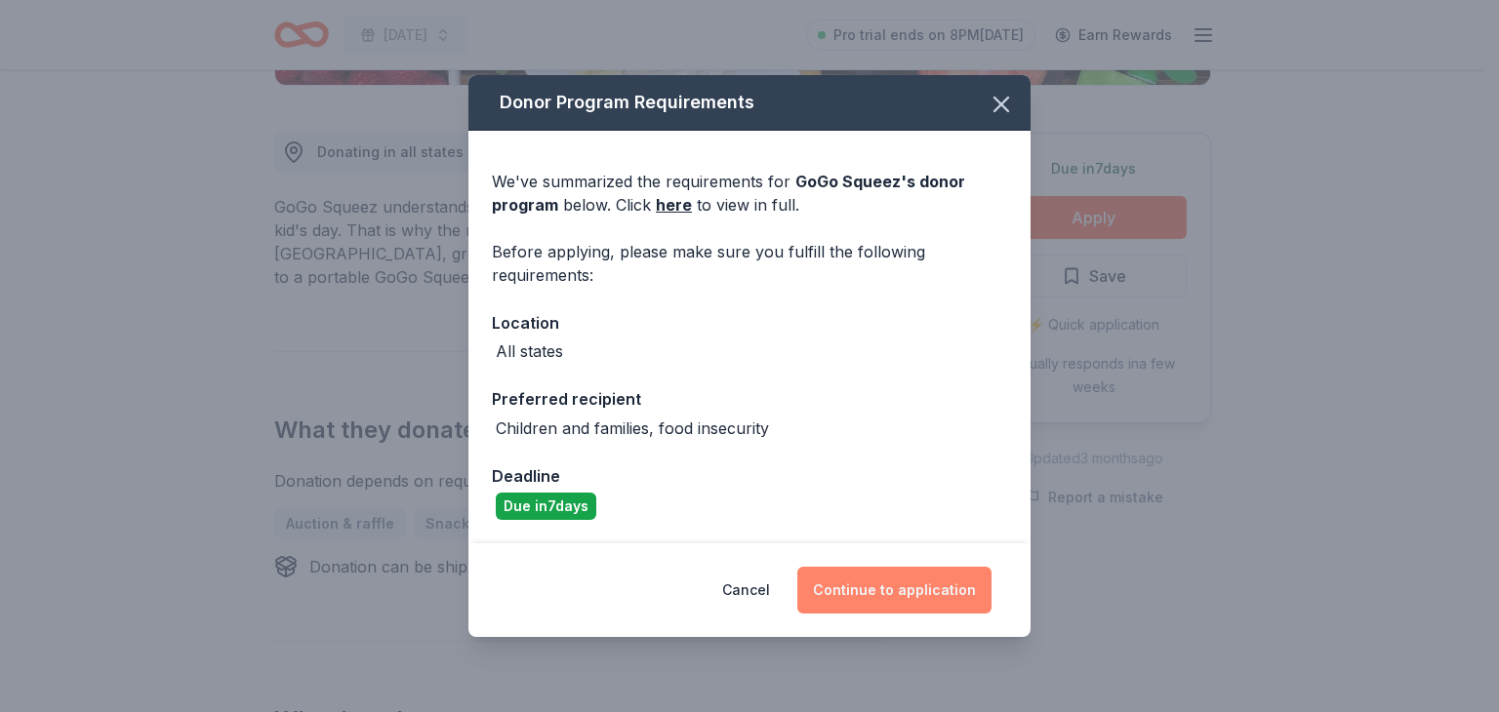
click at [851, 583] on button "Continue to application" at bounding box center [894, 590] width 194 height 47
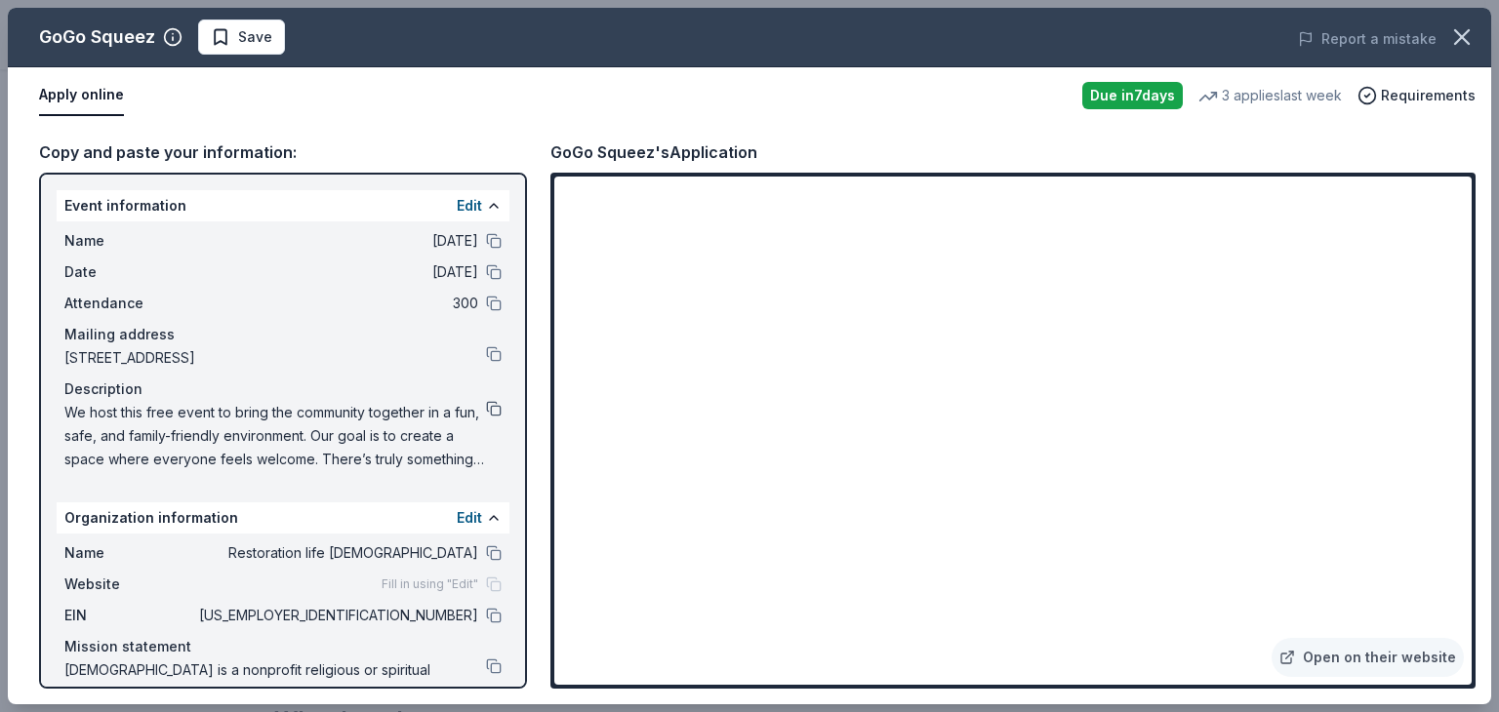
click at [486, 403] on button at bounding box center [494, 409] width 16 height 16
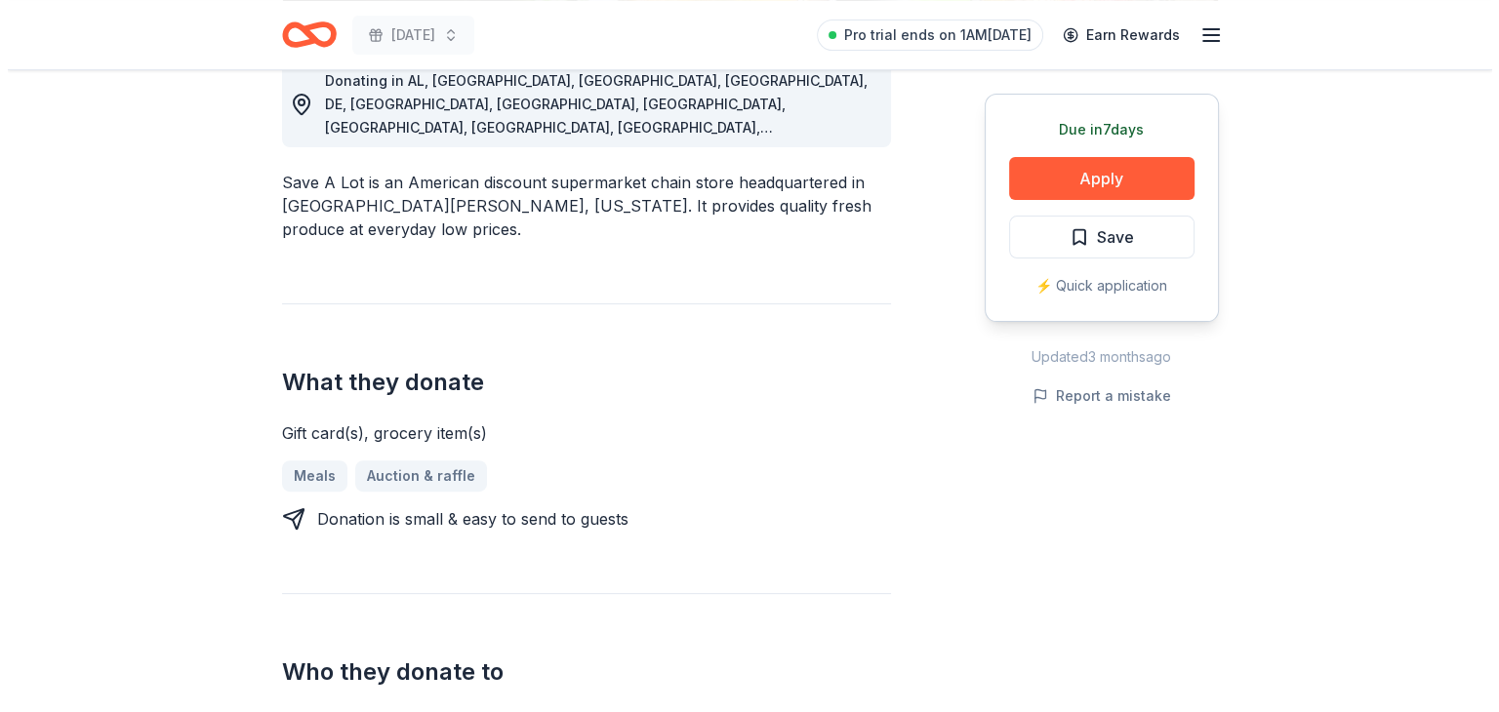
scroll to position [623, 0]
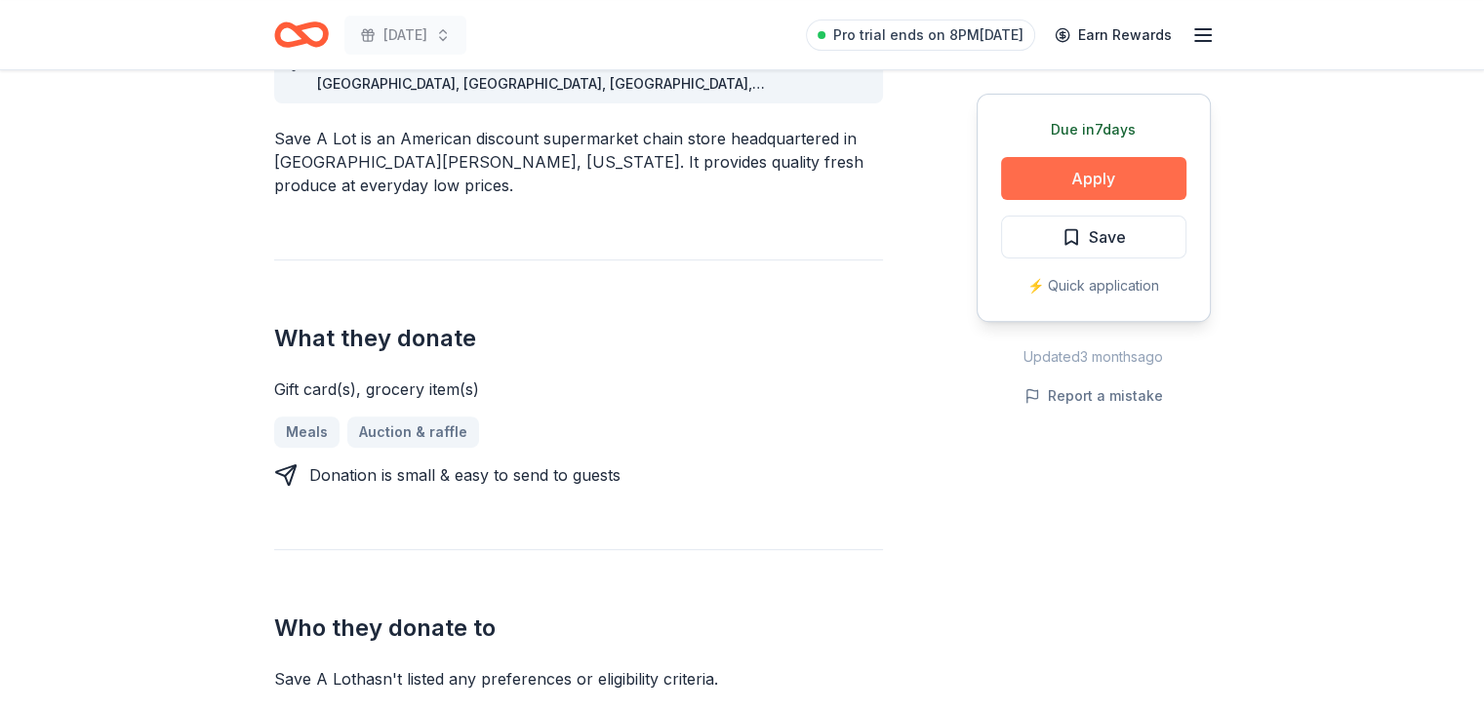
click at [1055, 177] on button "Apply" at bounding box center [1093, 178] width 185 height 43
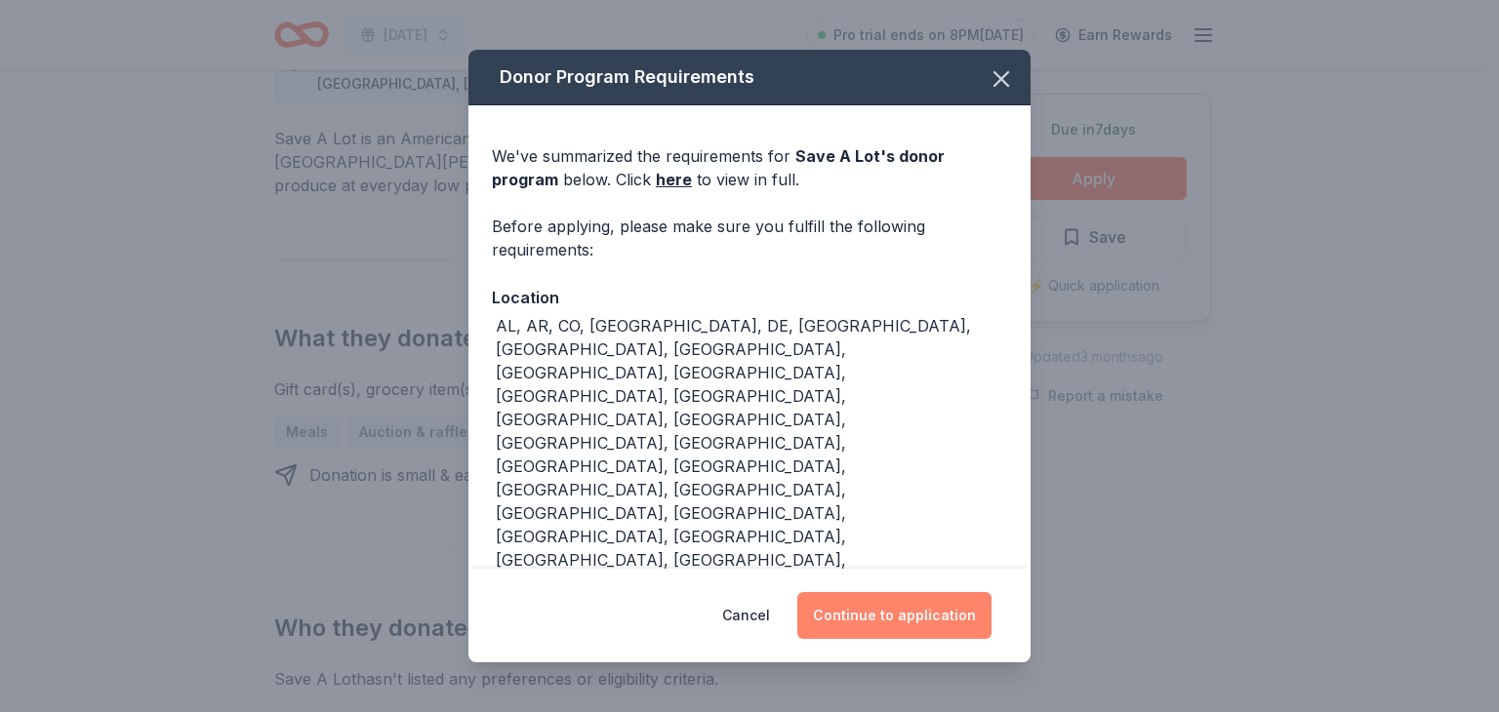
click at [875, 592] on button "Continue to application" at bounding box center [894, 615] width 194 height 47
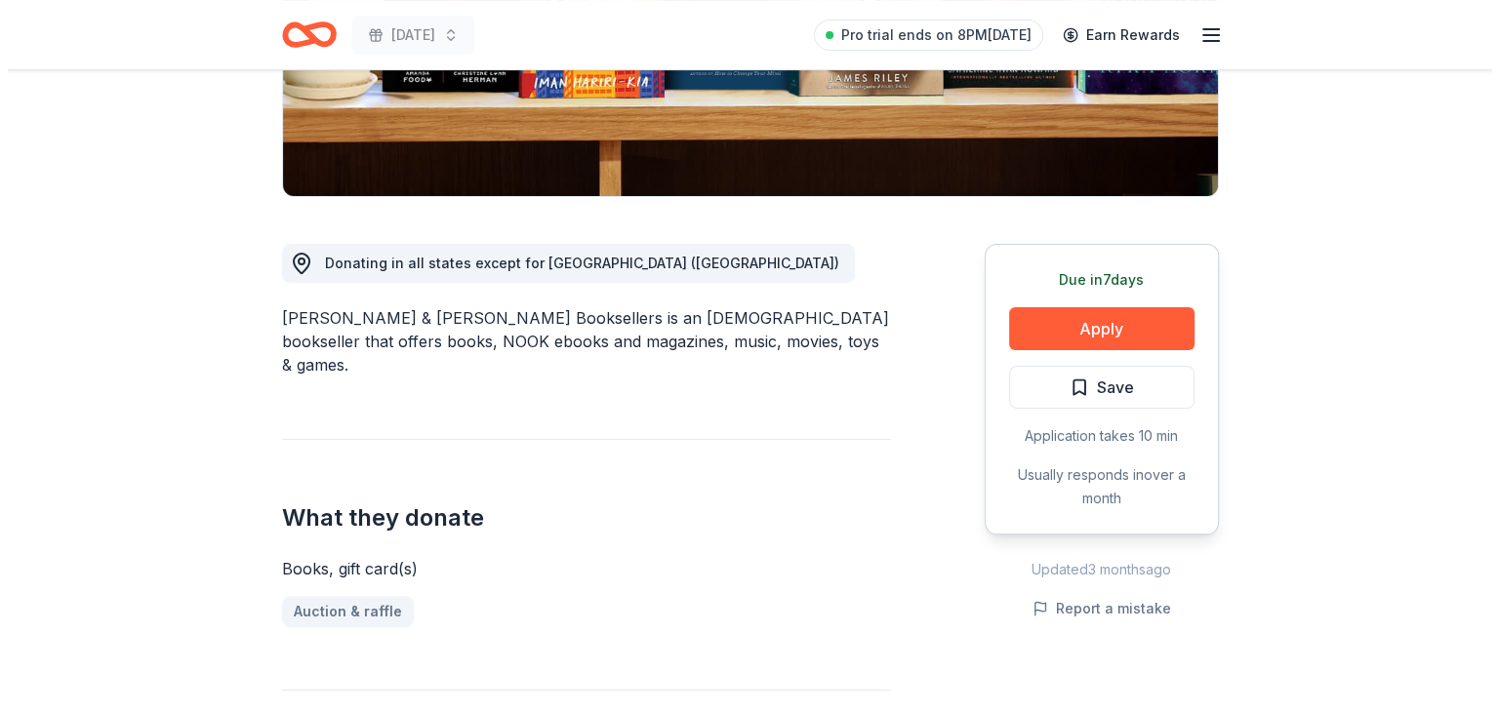
scroll to position [426, 0]
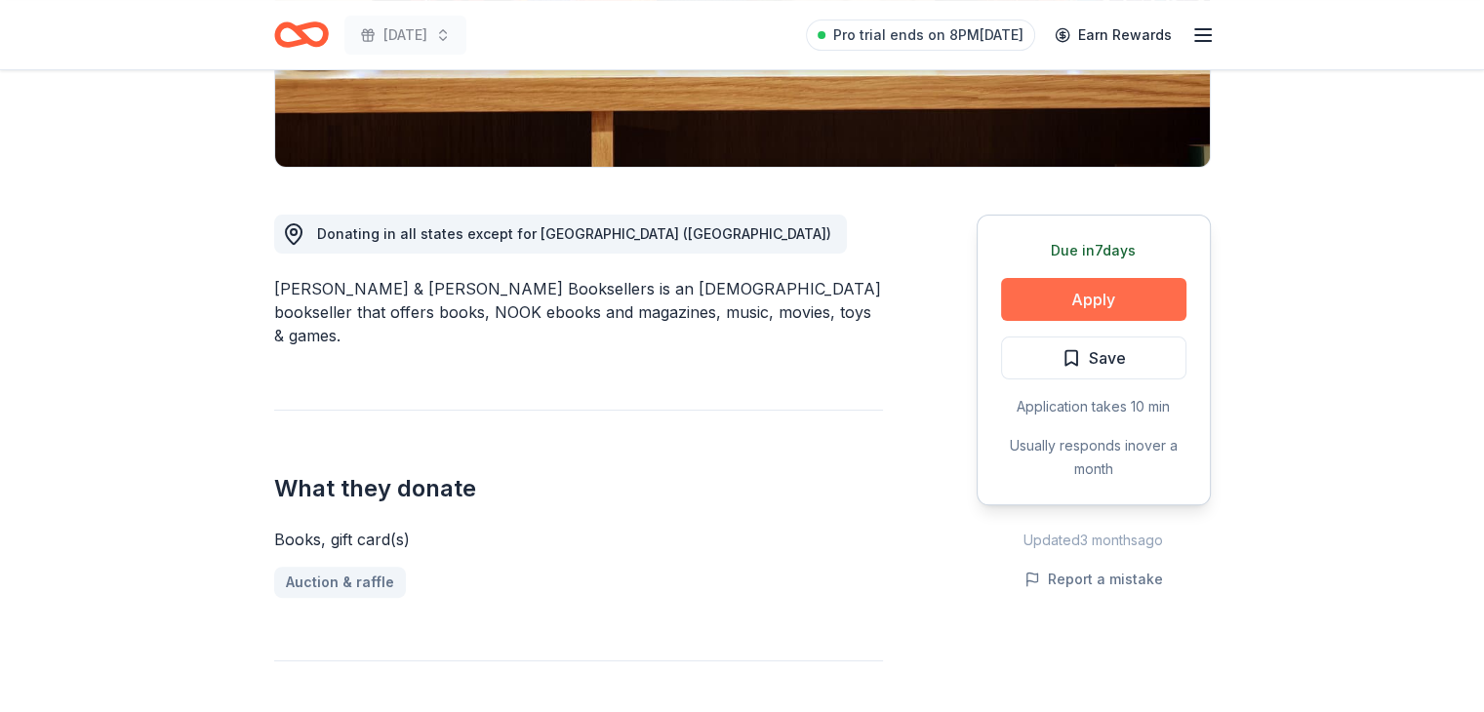
click at [1100, 305] on button "Apply" at bounding box center [1093, 299] width 185 height 43
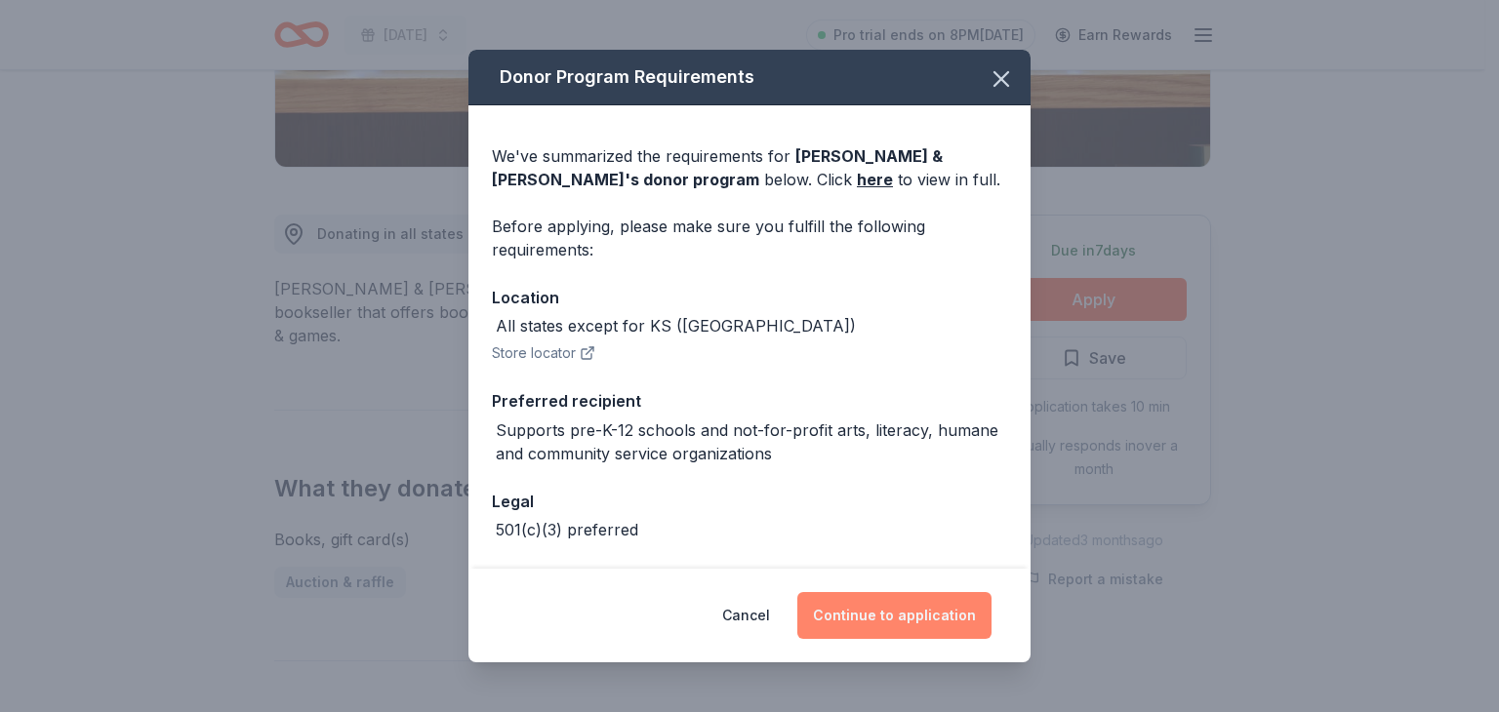
click at [851, 609] on button "Continue to application" at bounding box center [894, 615] width 194 height 47
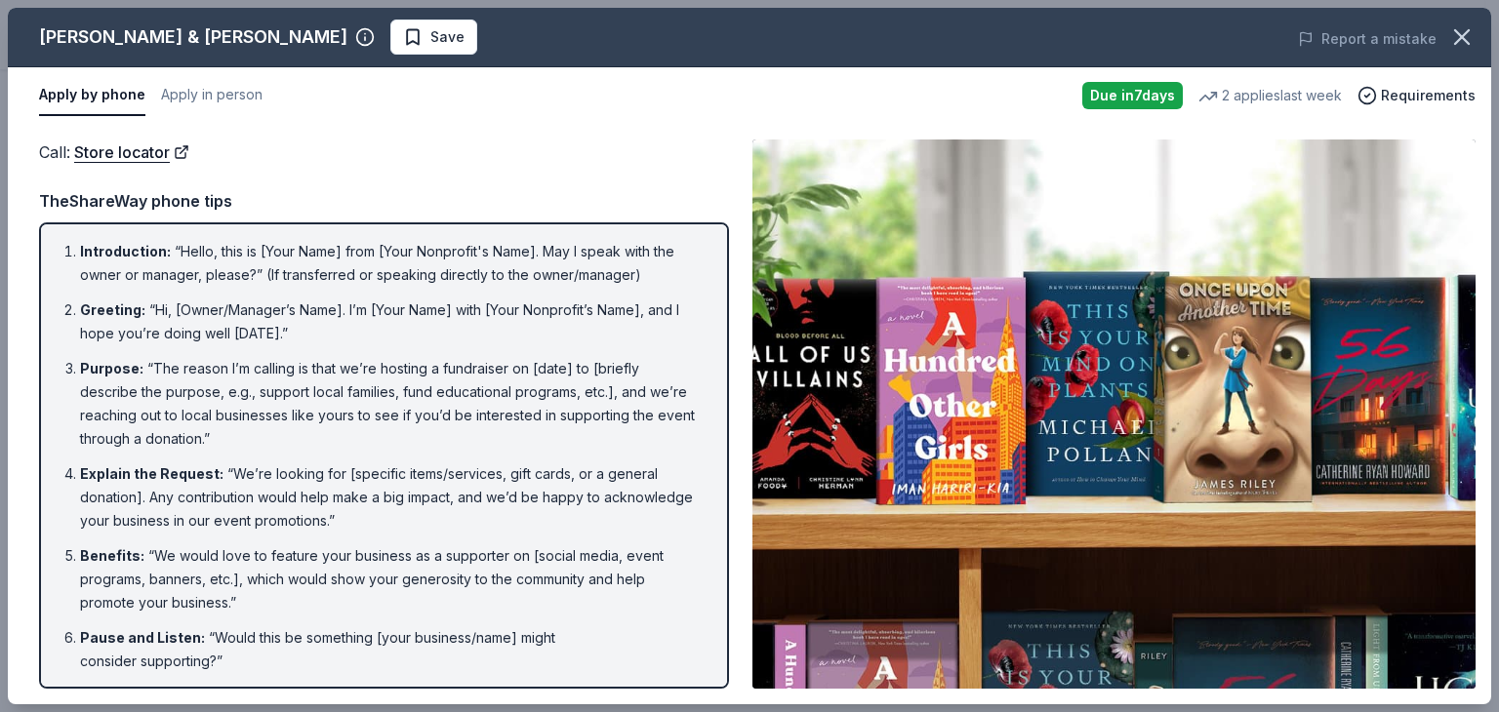
drag, startPoint x: 866, startPoint y: 614, endPoint x: 687, endPoint y: 155, distance: 492.3
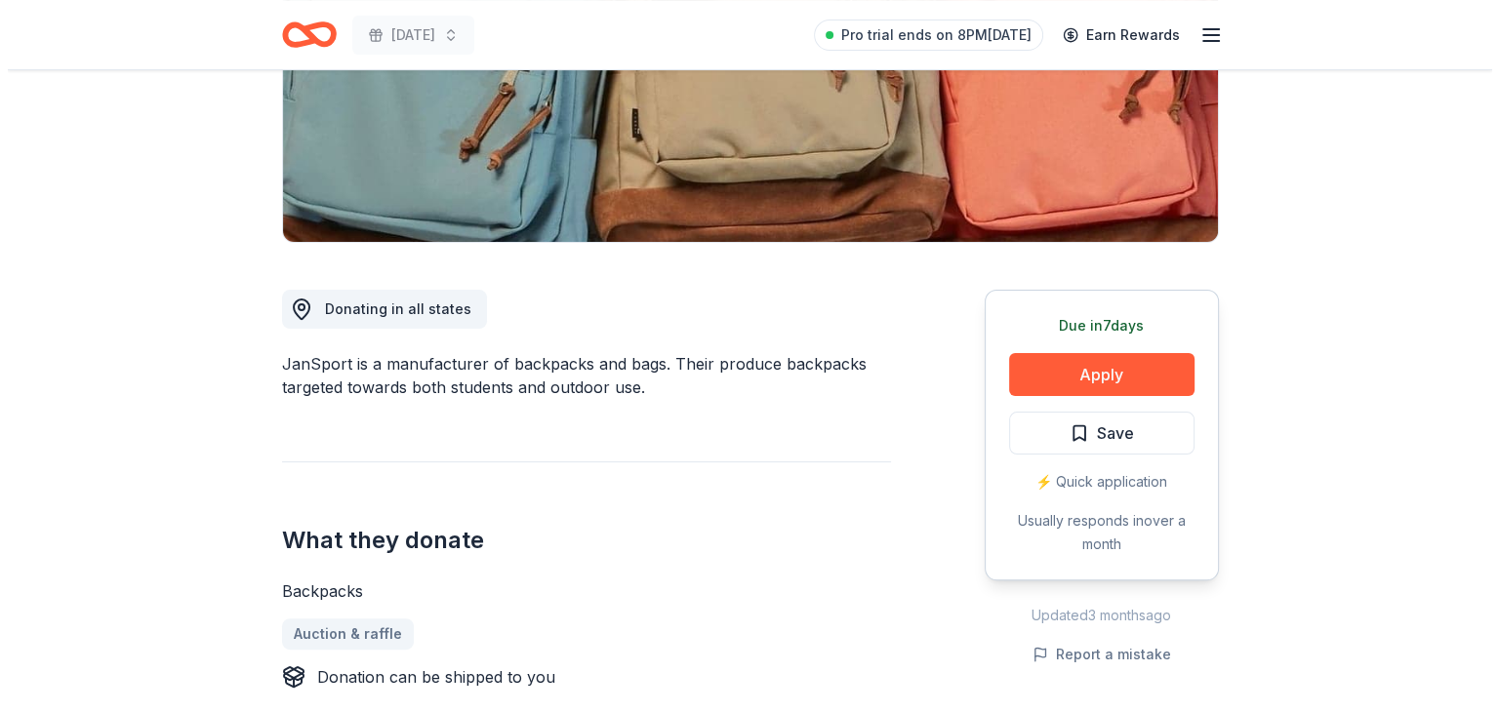
scroll to position [351, 0]
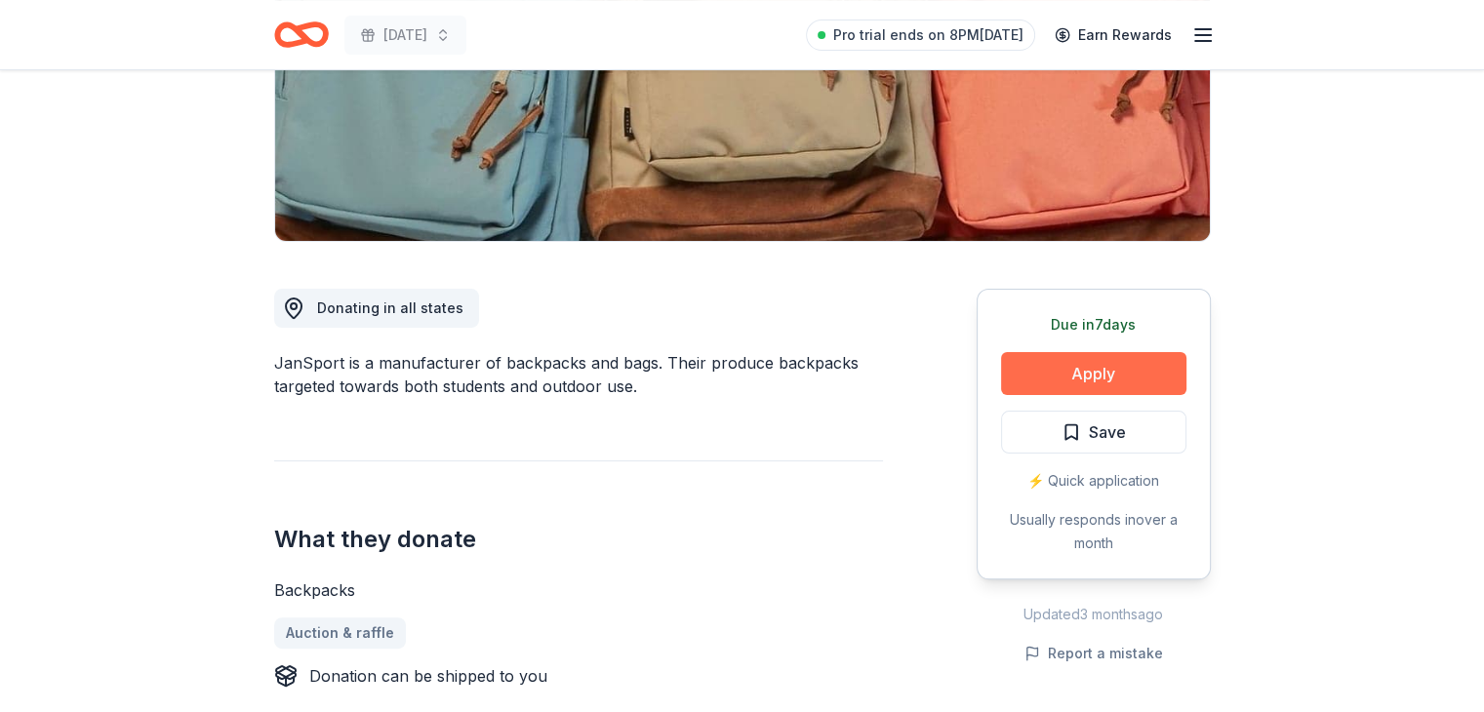
click at [1146, 366] on button "Apply" at bounding box center [1093, 373] width 185 height 43
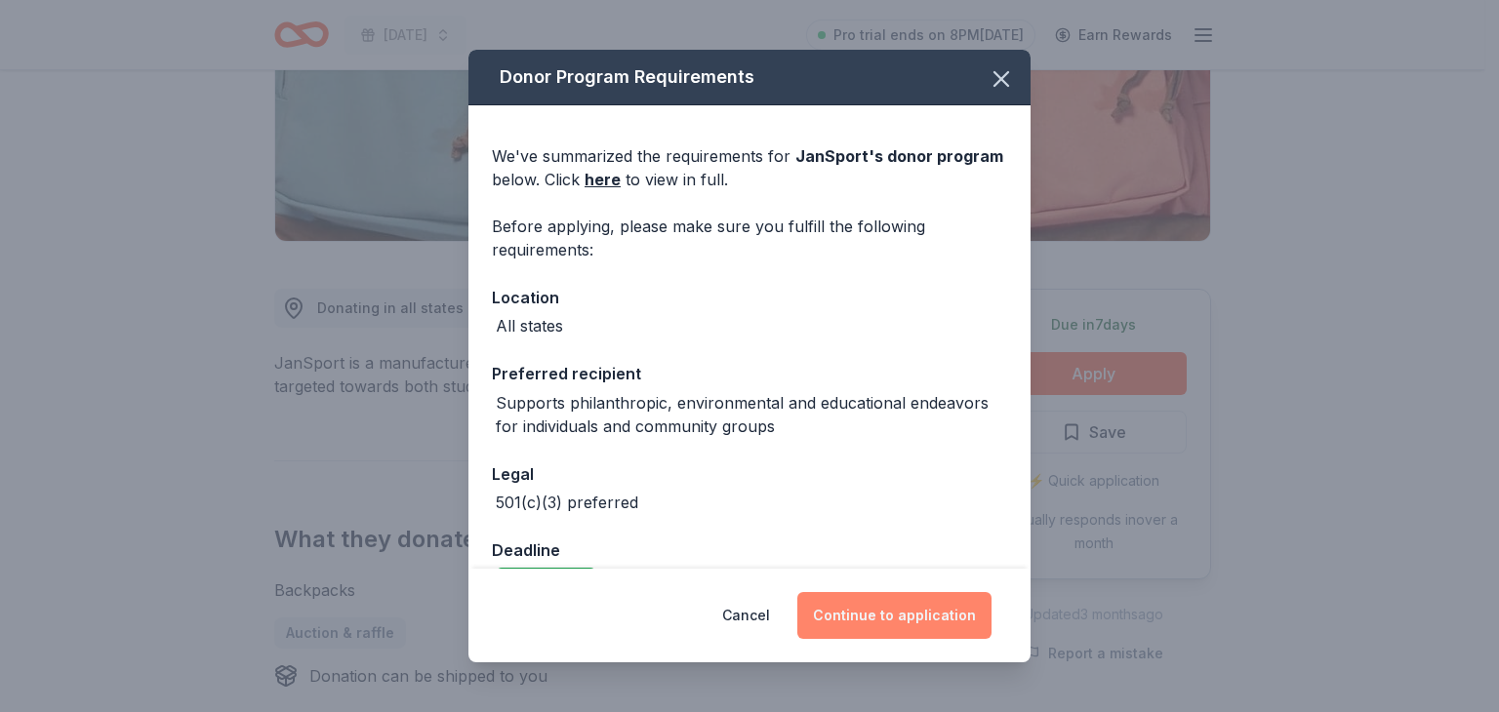
click at [921, 606] on button "Continue to application" at bounding box center [894, 615] width 194 height 47
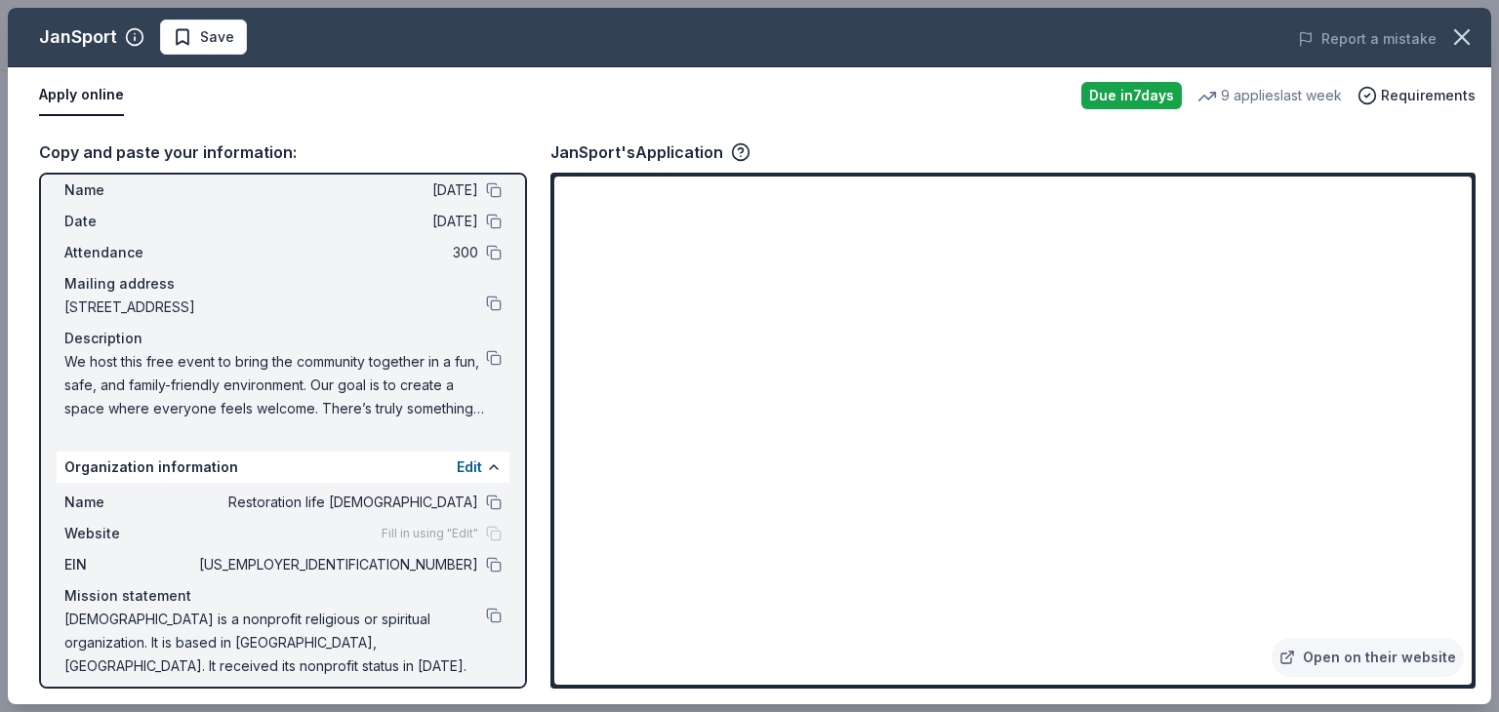
scroll to position [64, 0]
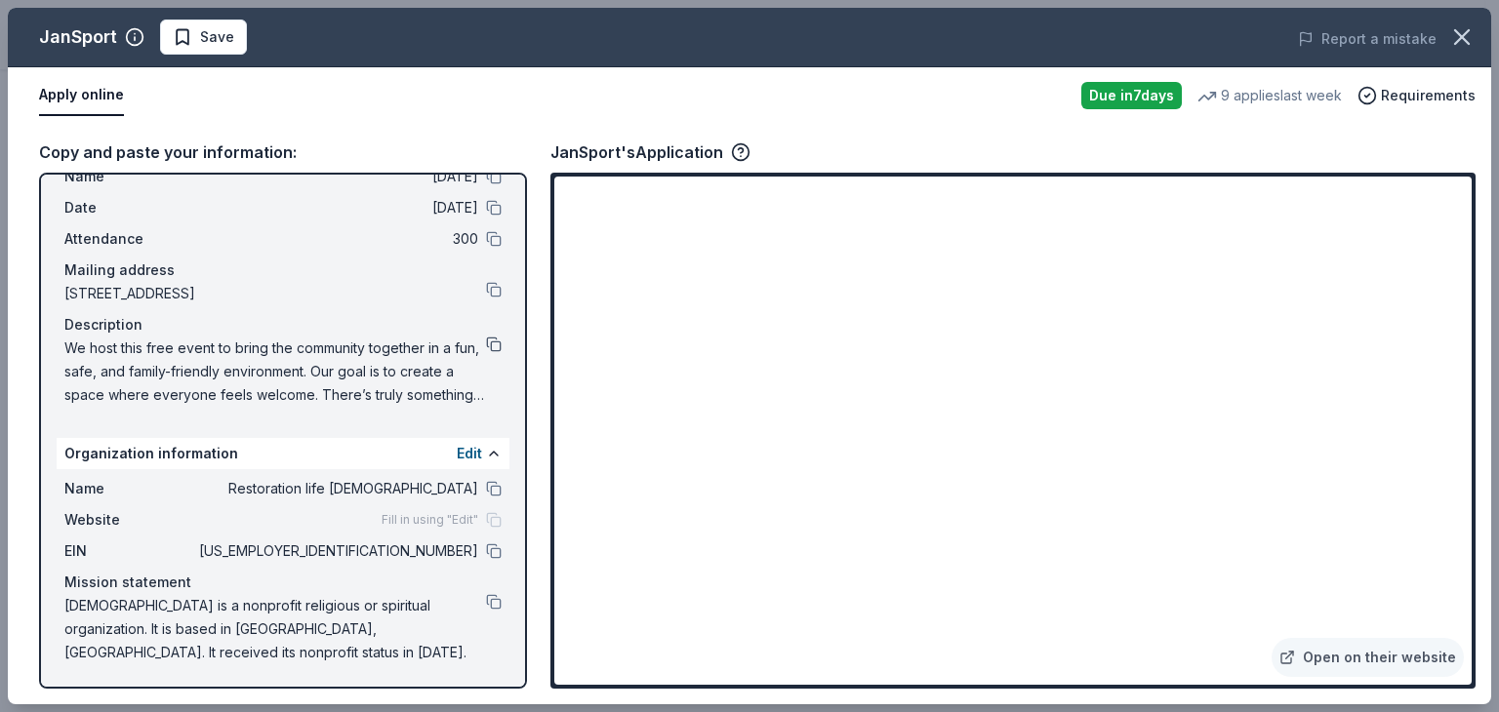
click at [486, 341] on button at bounding box center [494, 345] width 16 height 16
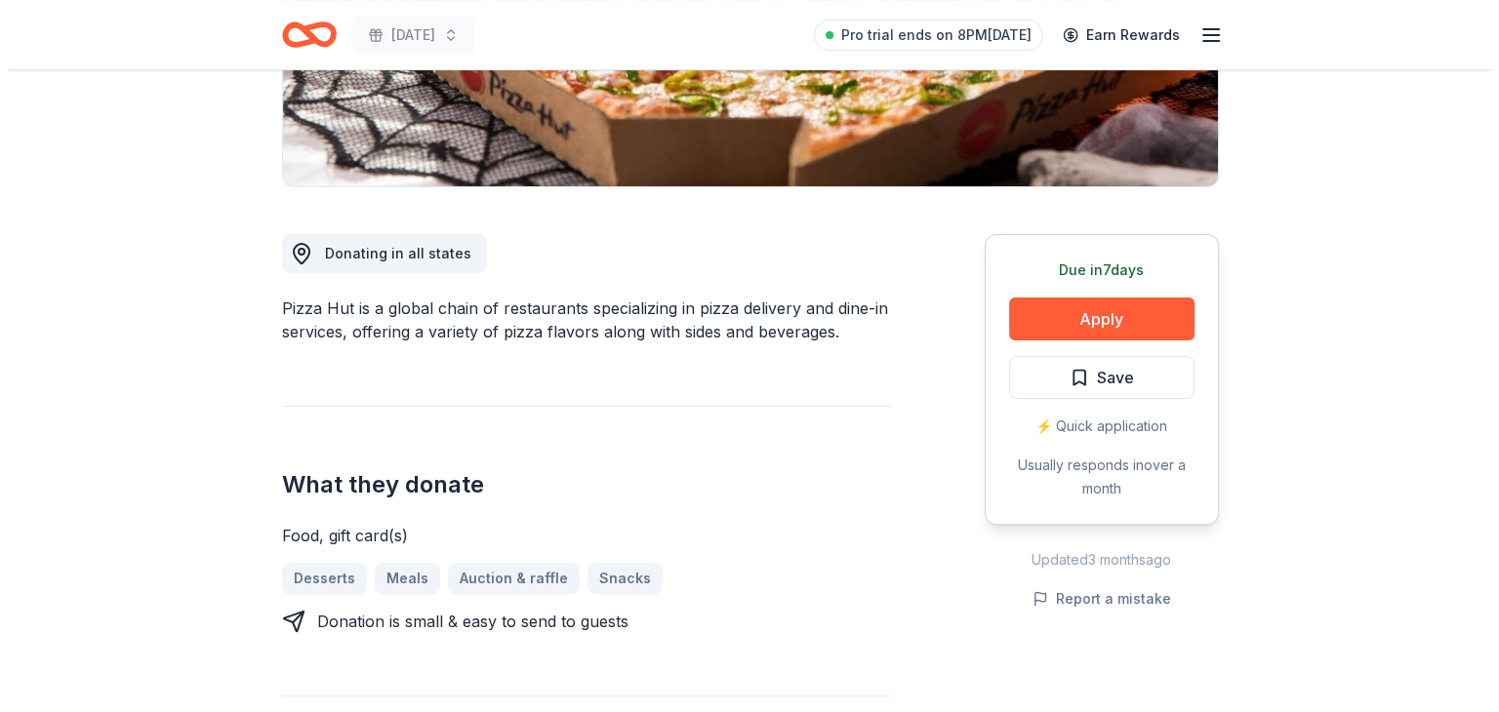
scroll to position [429, 0]
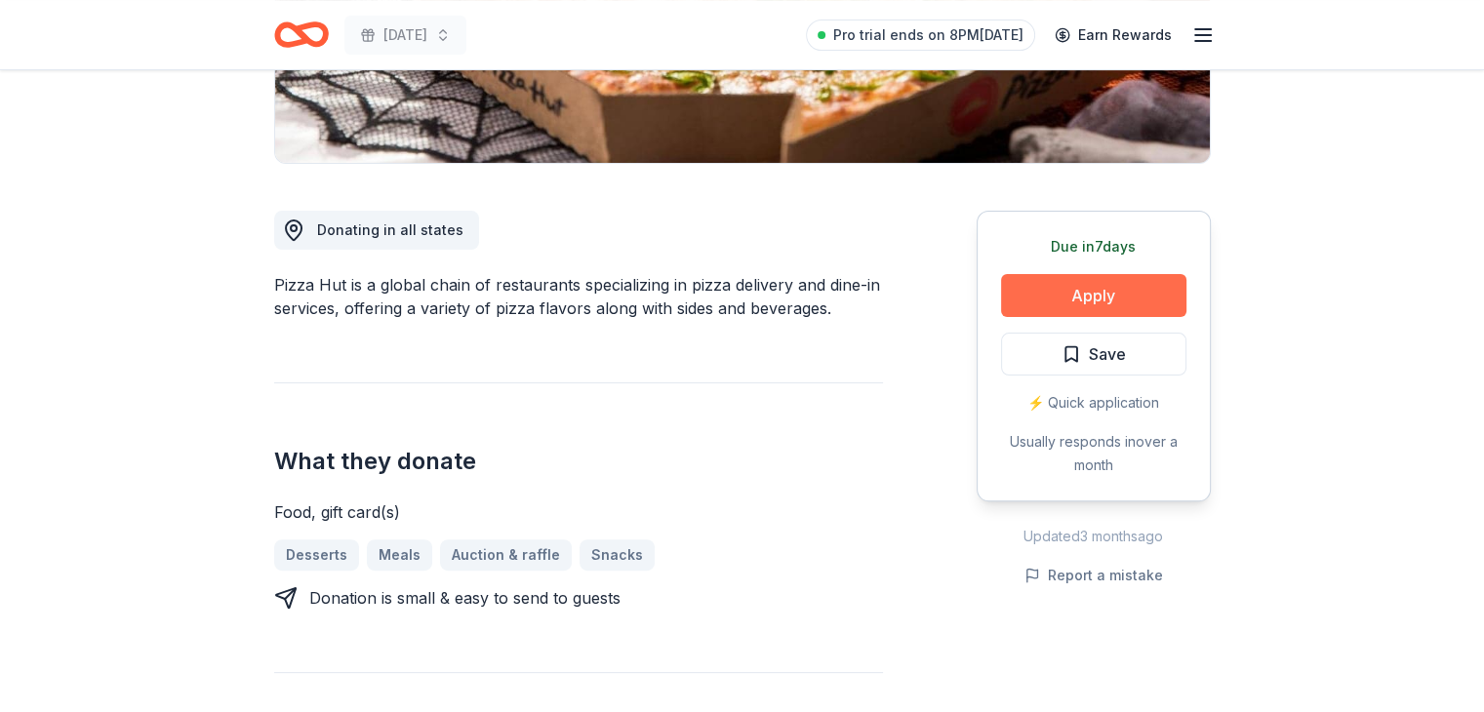
click at [1092, 299] on button "Apply" at bounding box center [1093, 295] width 185 height 43
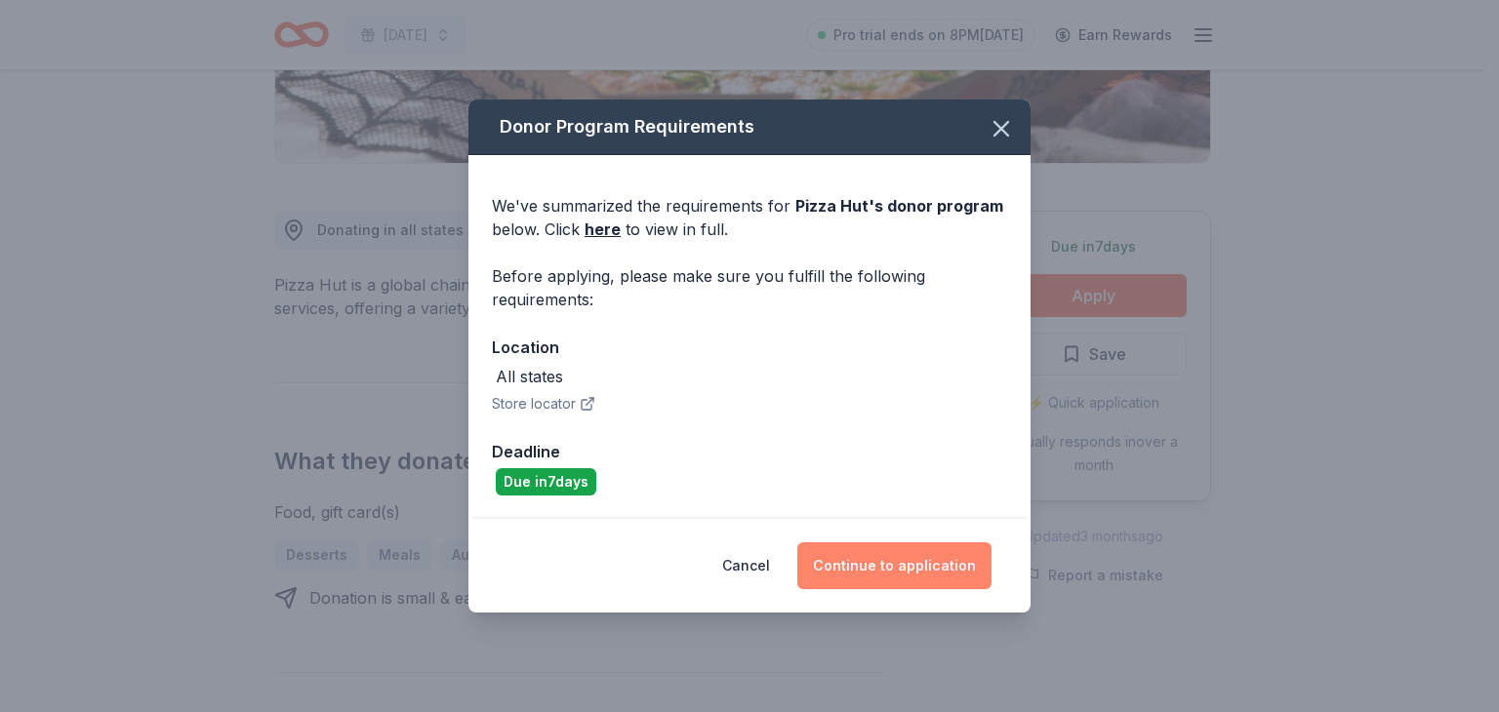
click at [947, 571] on button "Continue to application" at bounding box center [894, 566] width 194 height 47
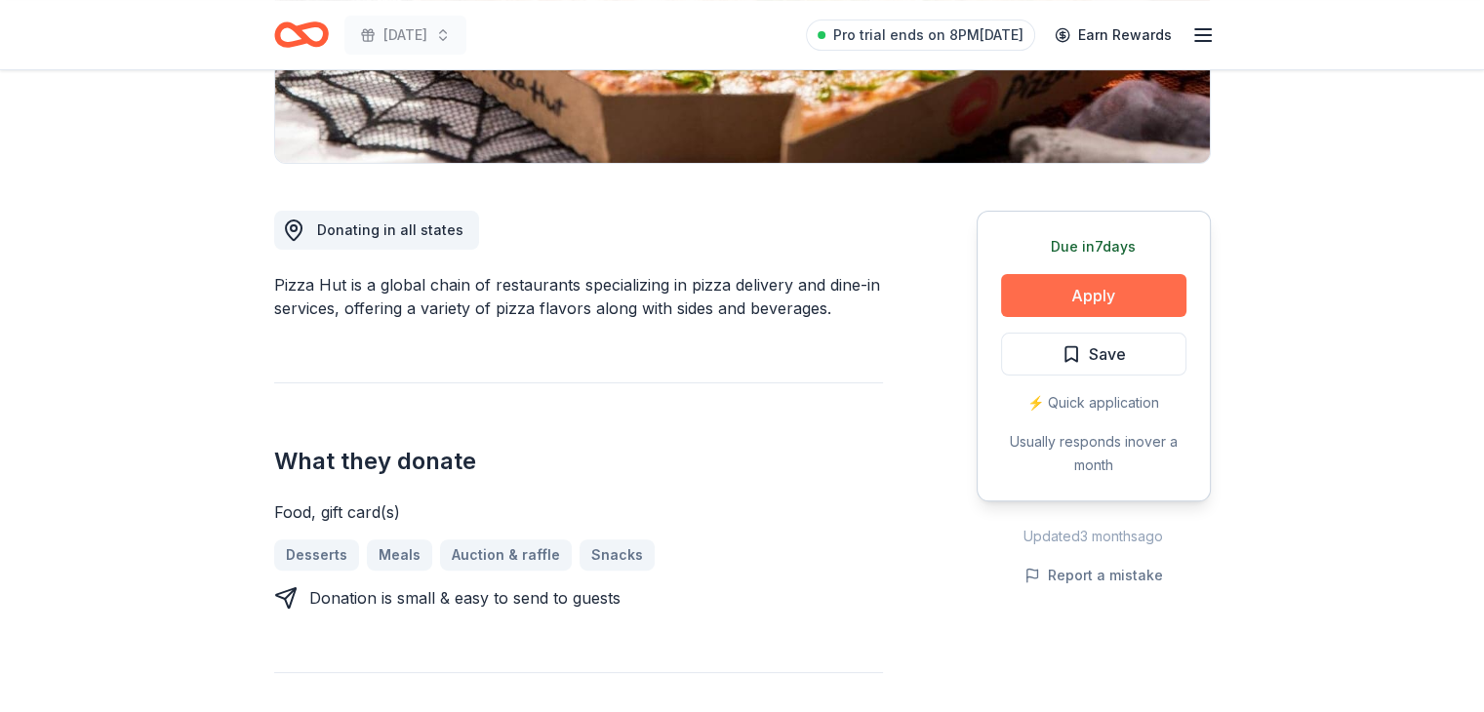
click at [1079, 298] on button "Apply" at bounding box center [1093, 295] width 185 height 43
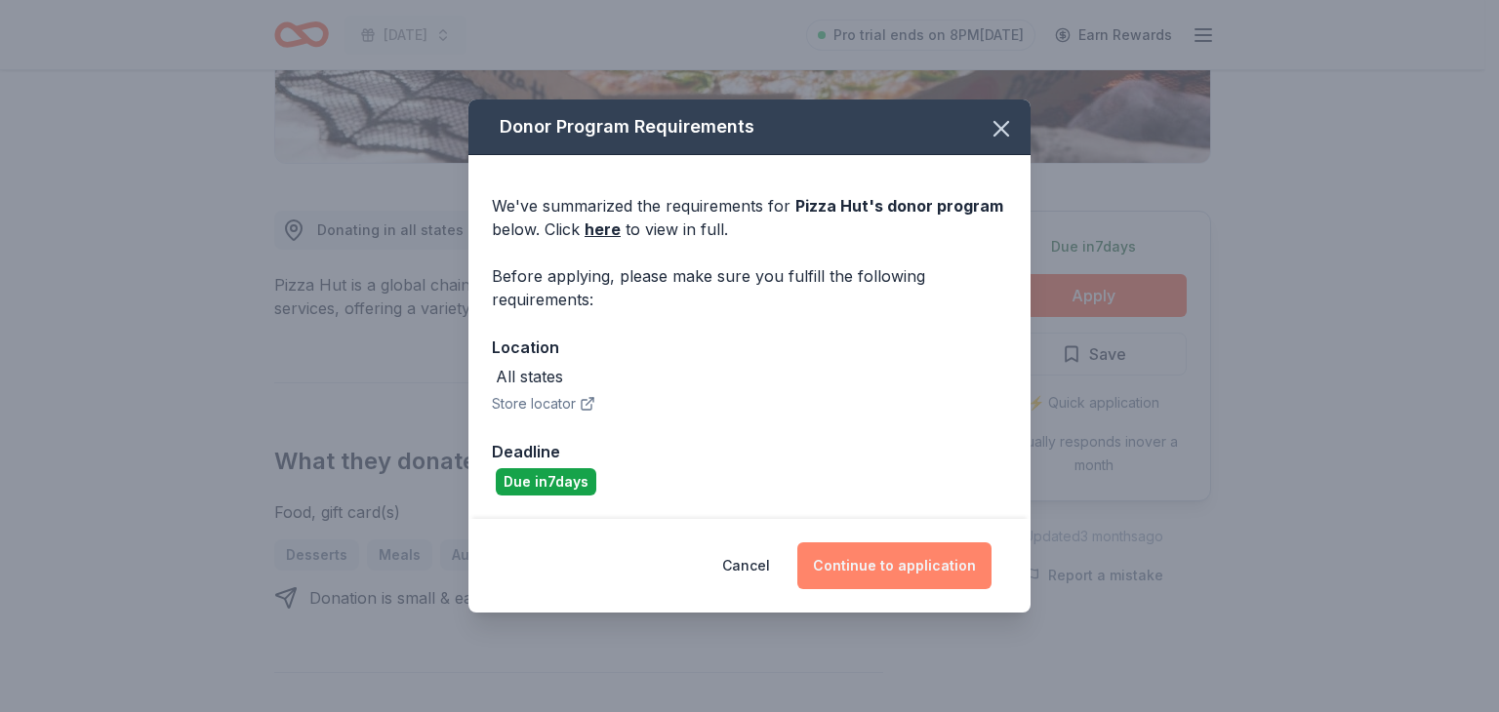
click at [879, 563] on button "Continue to application" at bounding box center [894, 566] width 194 height 47
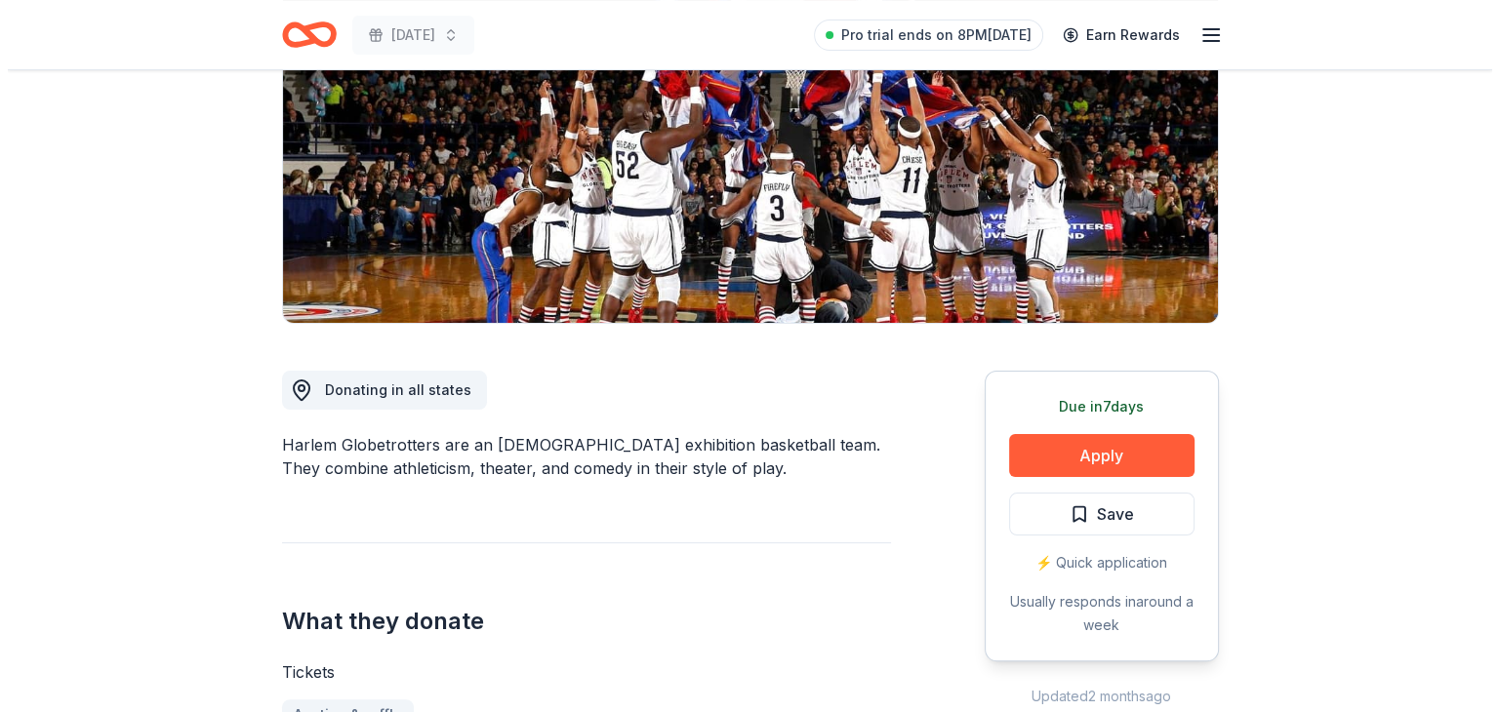
scroll to position [266, 0]
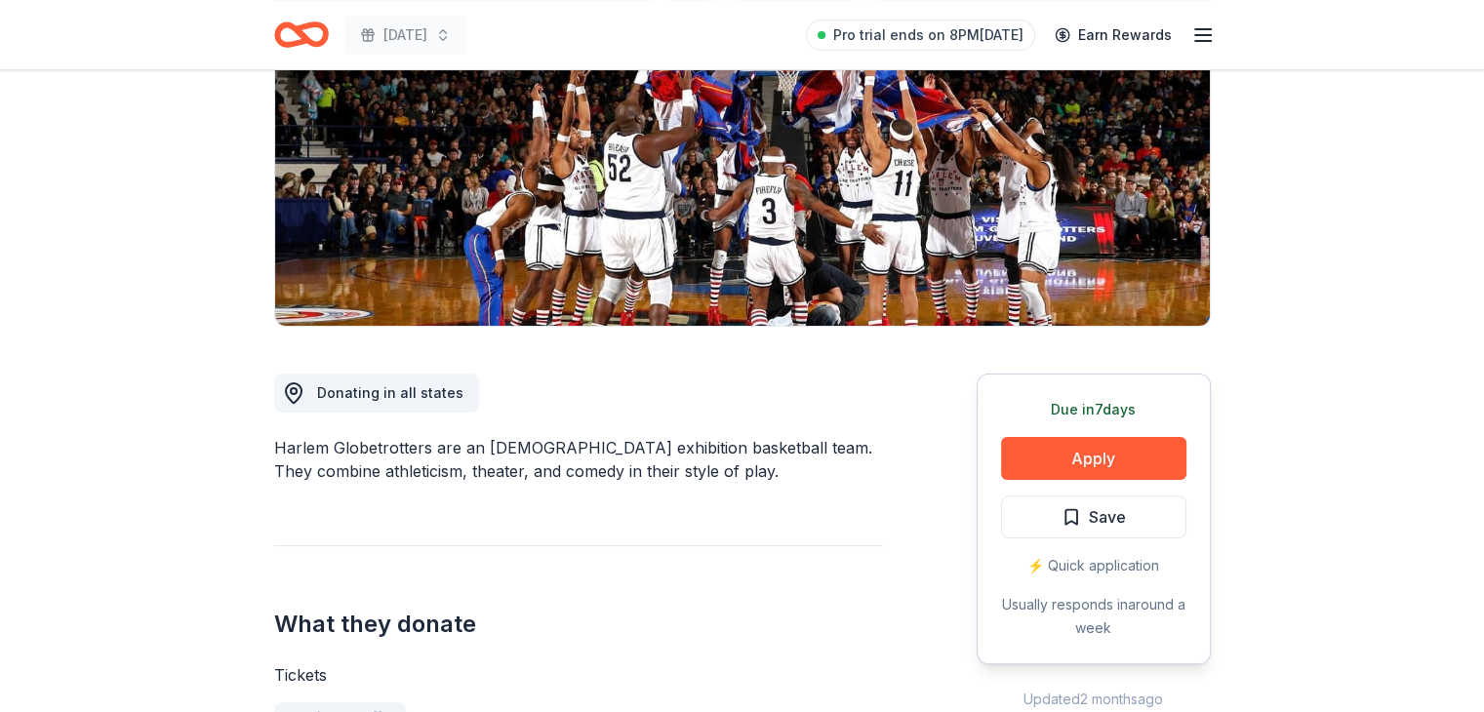
drag, startPoint x: 1459, startPoint y: 228, endPoint x: 1444, endPoint y: 223, distance: 15.8
click at [1074, 460] on button "Apply" at bounding box center [1093, 458] width 185 height 43
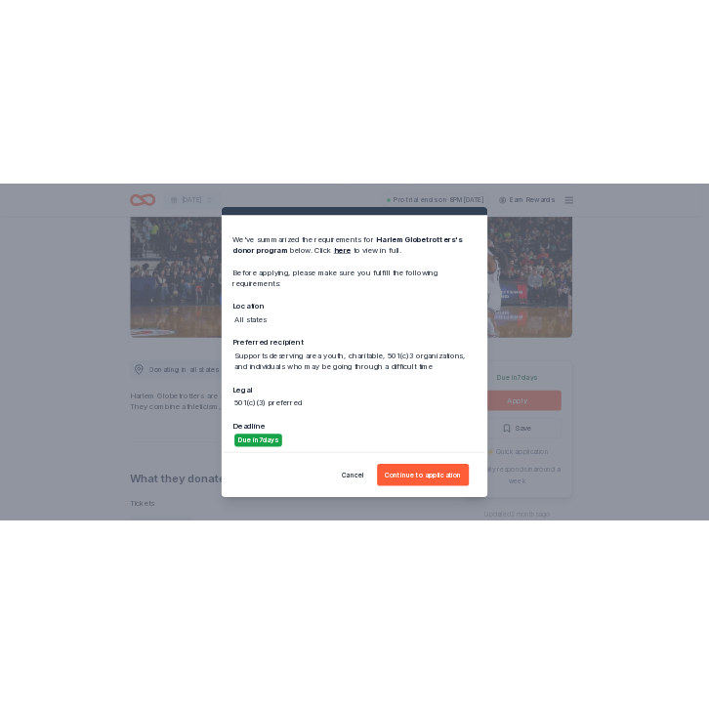
scroll to position [49, 0]
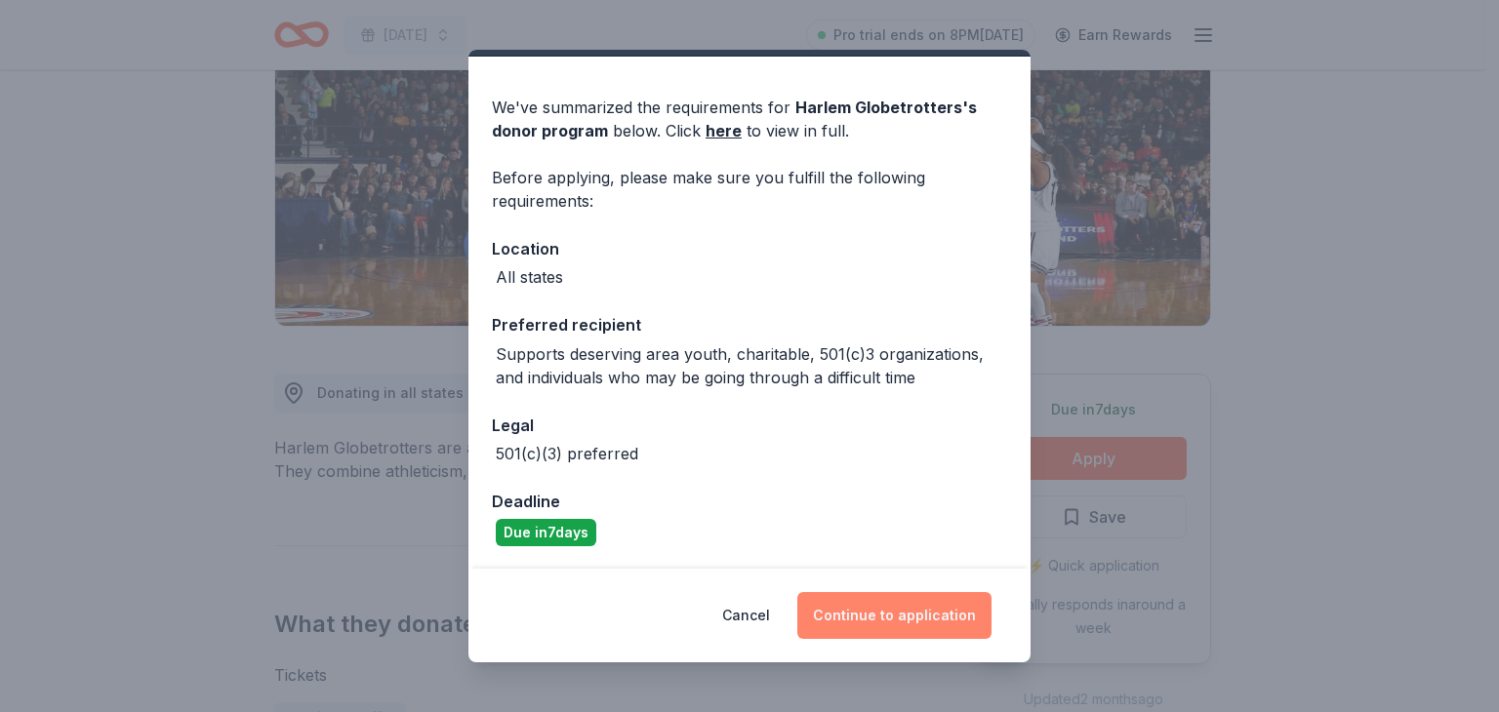
click at [852, 605] on button "Continue to application" at bounding box center [894, 615] width 194 height 47
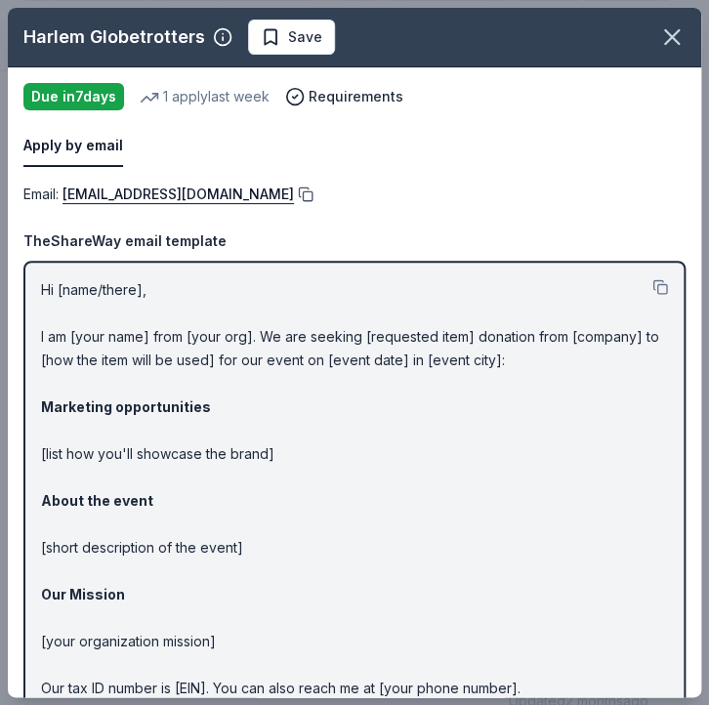
click at [294, 192] on button at bounding box center [304, 194] width 20 height 16
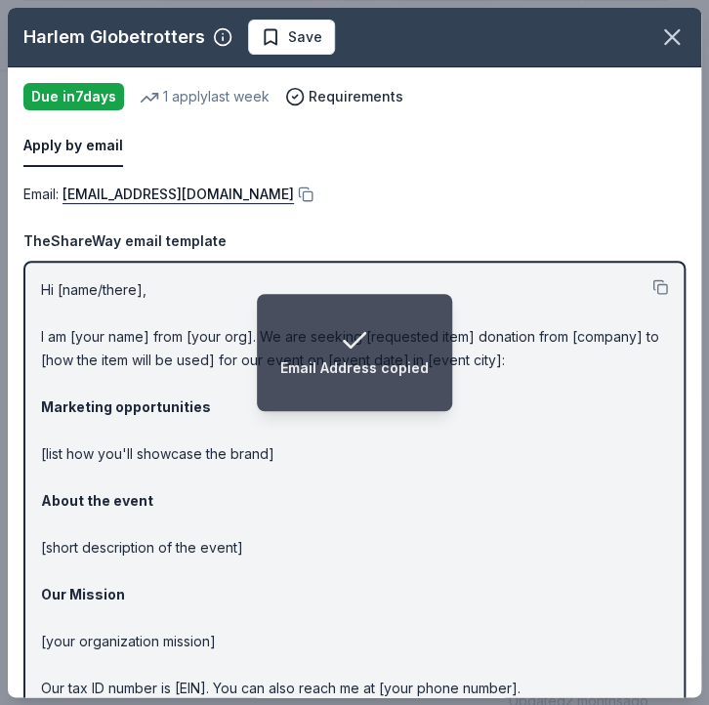
click at [488, 571] on p "Hi [name/there], I am [your name] from [your org]. We are seeking [requested it…" at bounding box center [354, 524] width 627 height 492
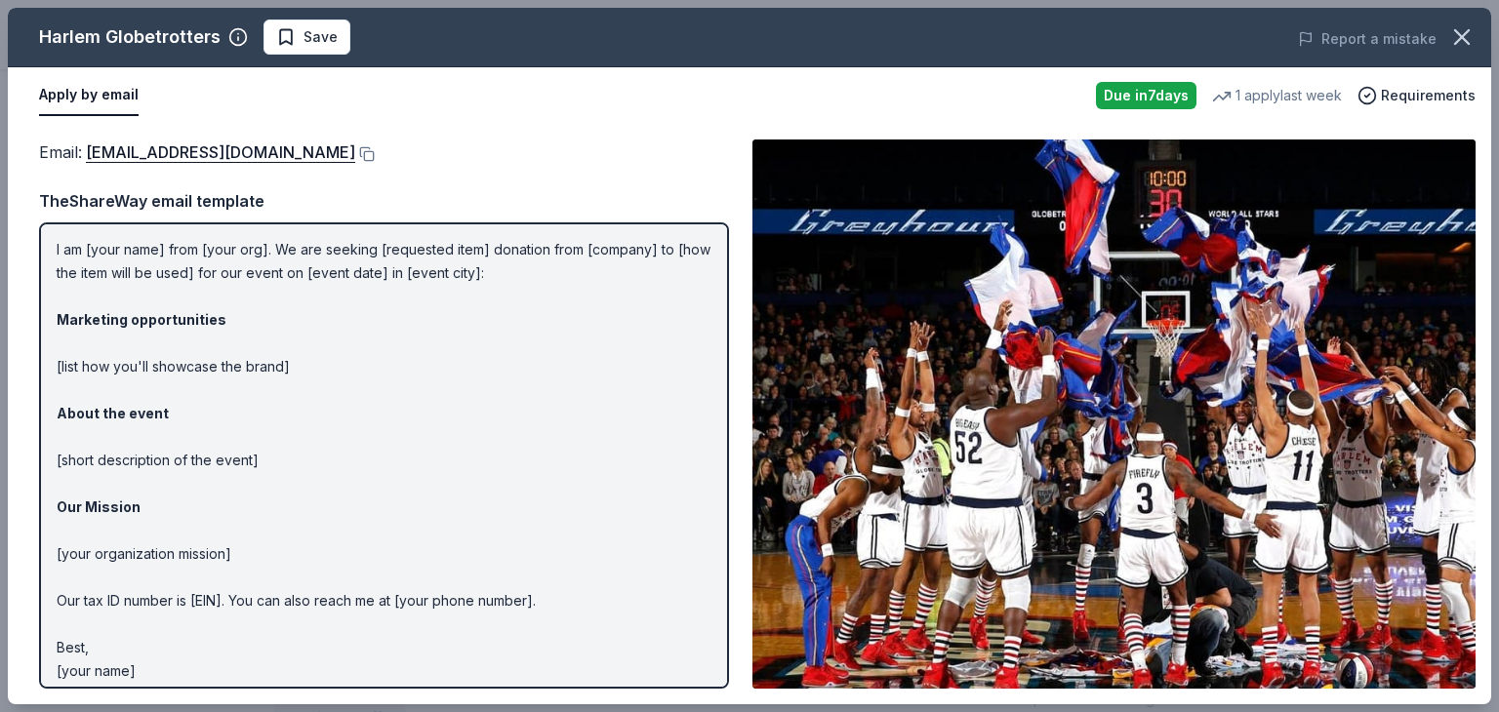
scroll to position [59, 0]
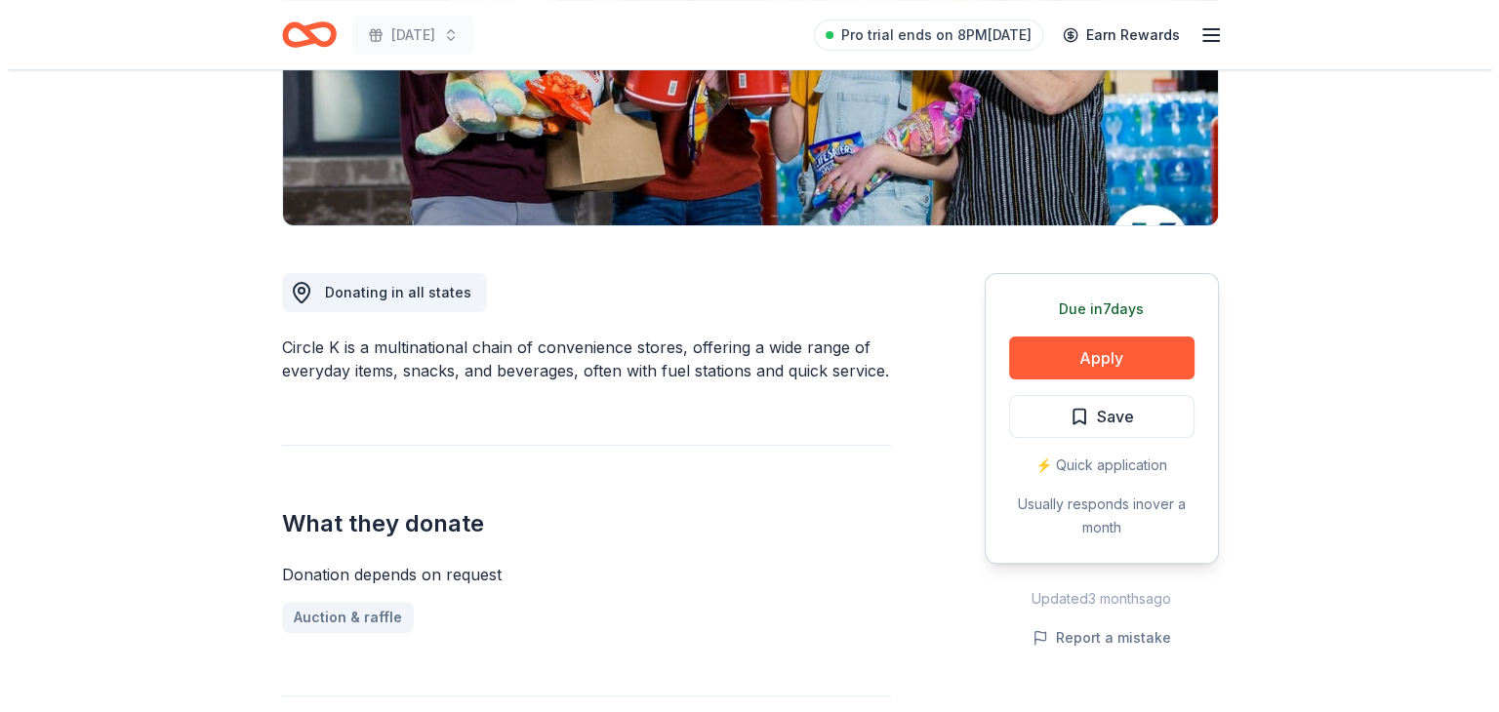
scroll to position [373, 0]
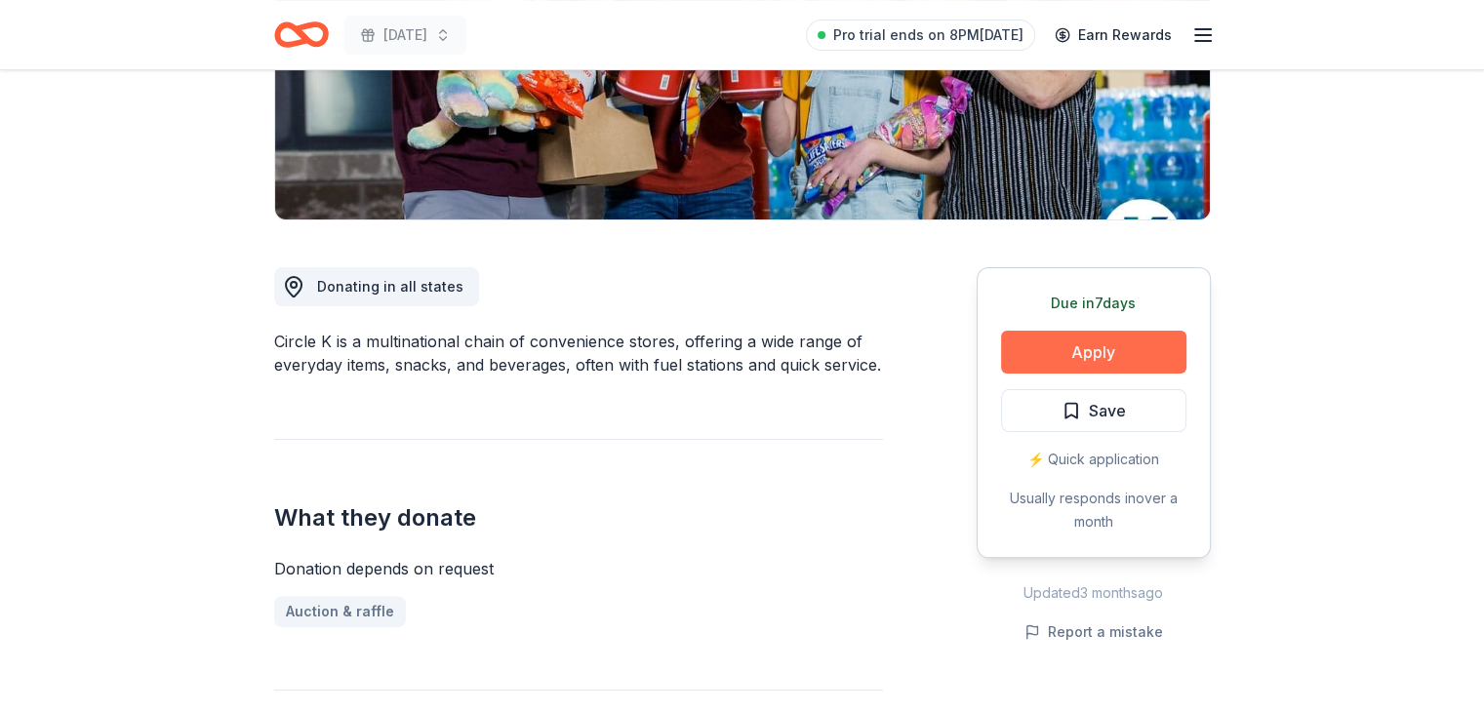
click at [1137, 359] on button "Apply" at bounding box center [1093, 352] width 185 height 43
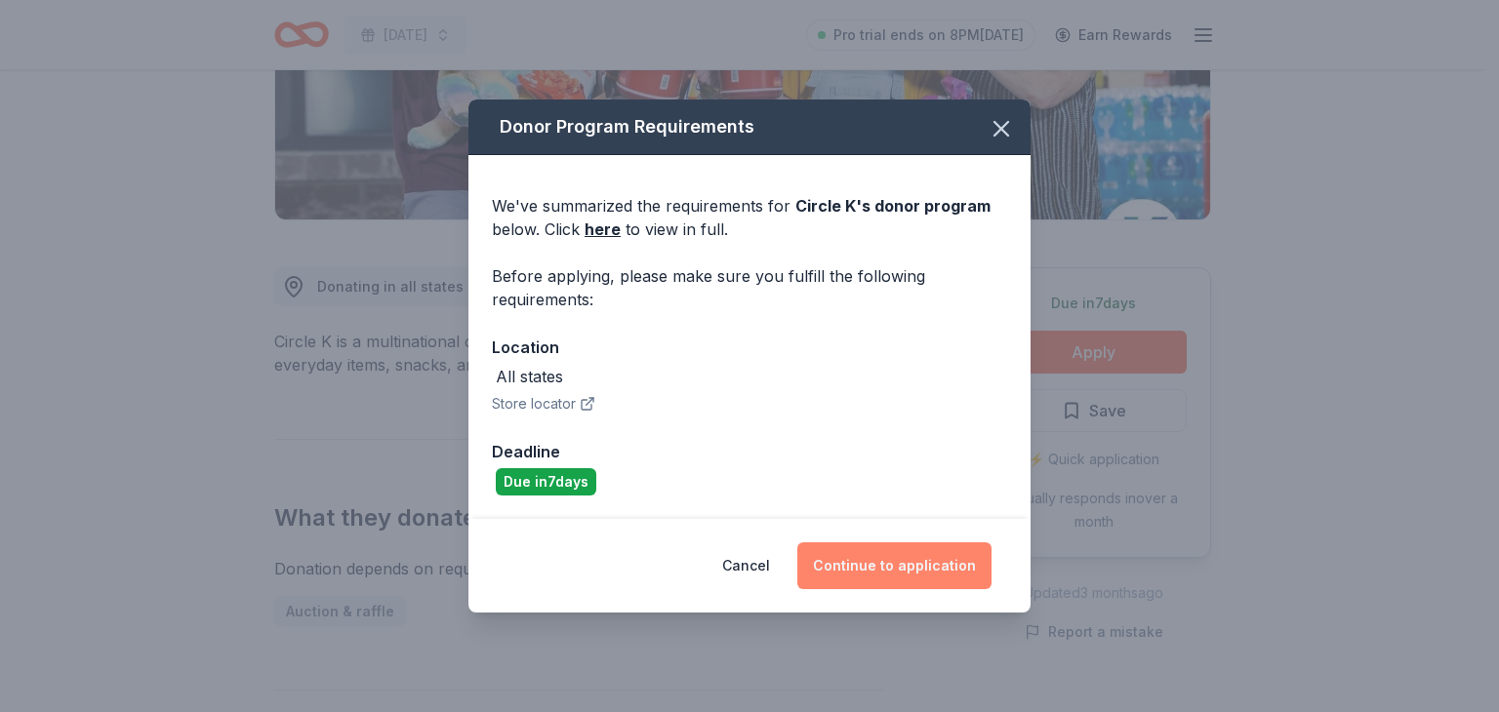
click at [873, 554] on button "Continue to application" at bounding box center [894, 566] width 194 height 47
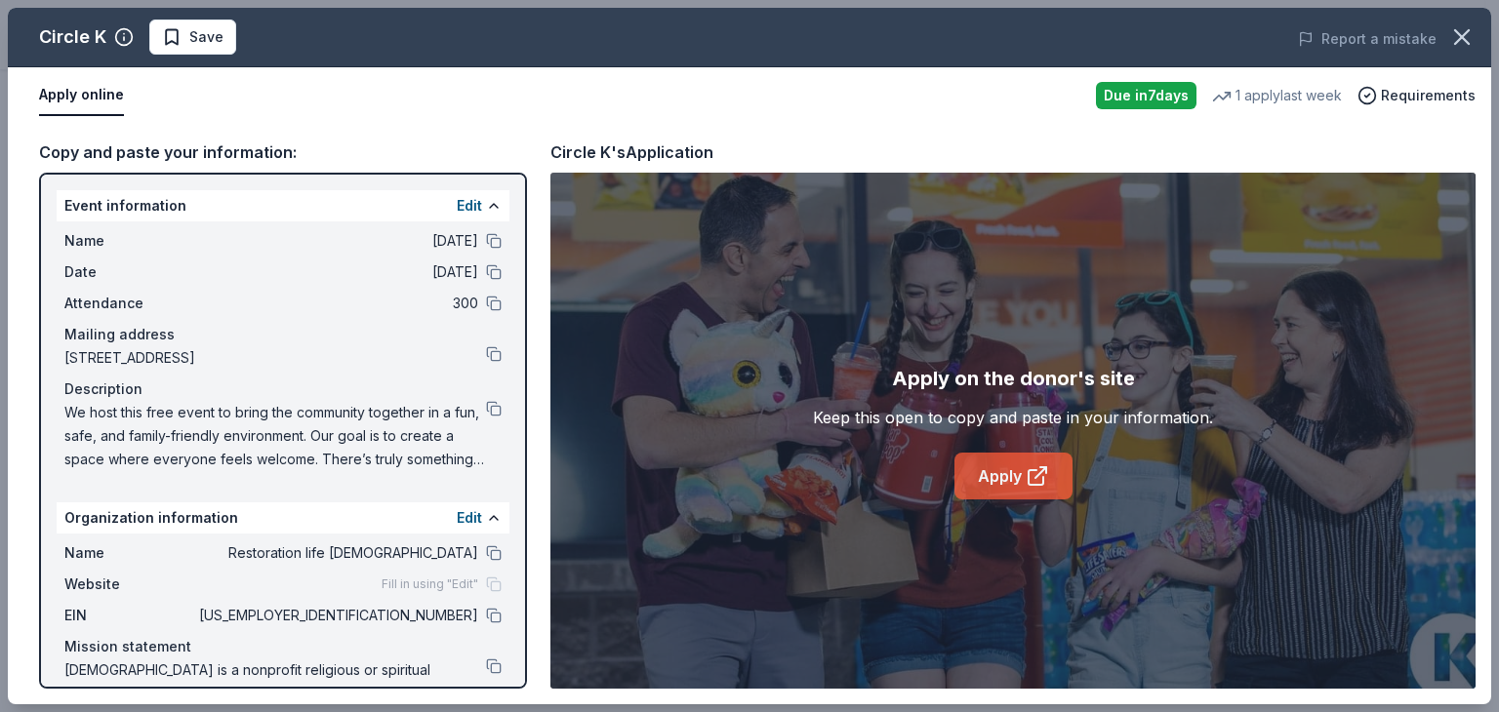
click at [1003, 469] on link "Apply" at bounding box center [1014, 476] width 118 height 47
click at [486, 408] on button at bounding box center [494, 409] width 16 height 16
click at [1020, 470] on link "Apply" at bounding box center [1014, 476] width 118 height 47
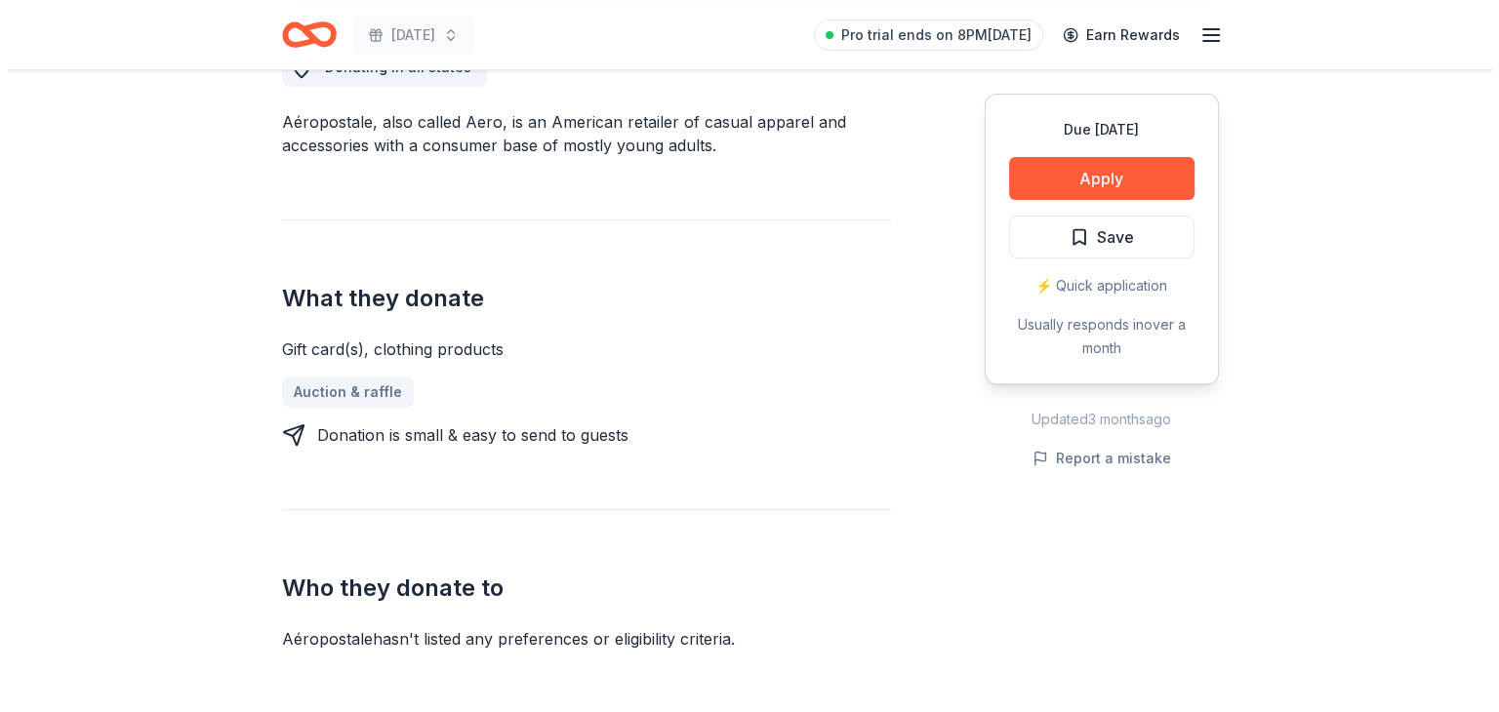
scroll to position [623, 0]
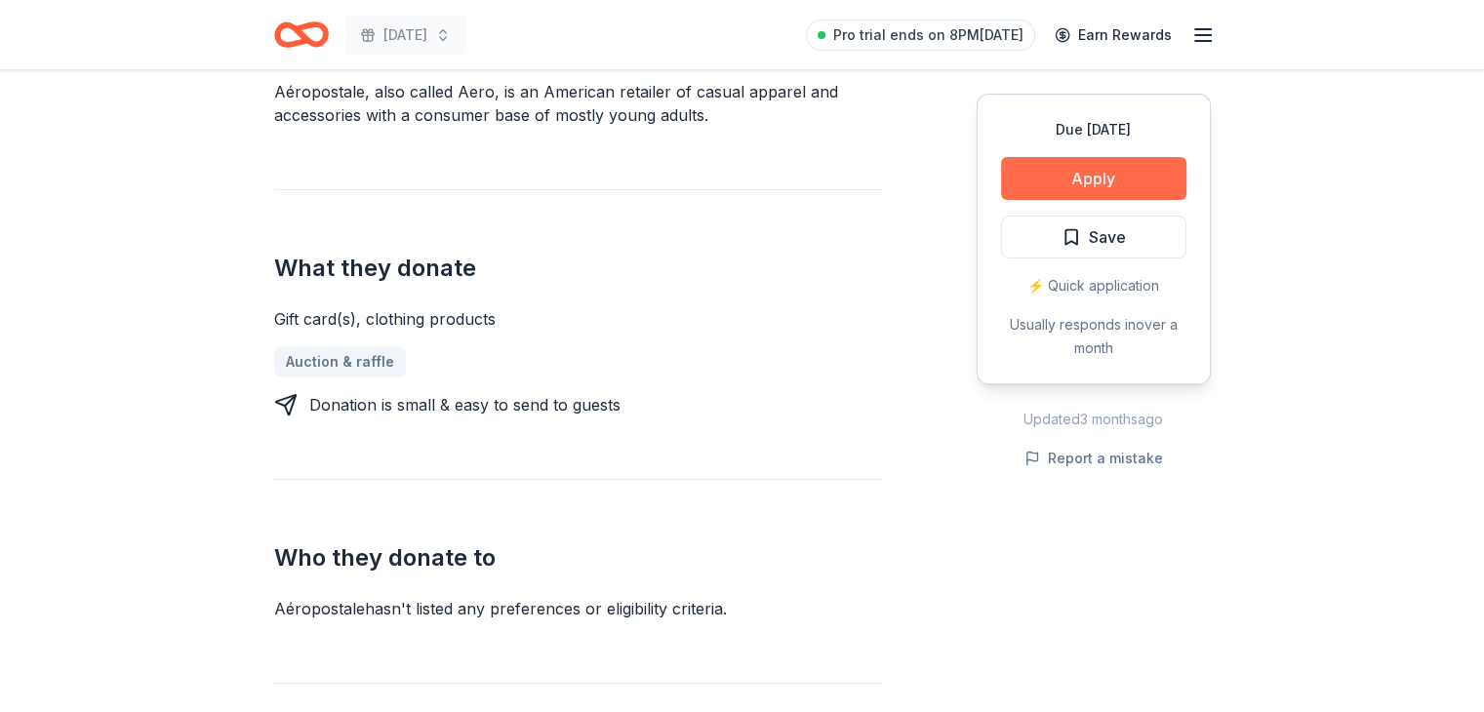
click at [1059, 188] on button "Apply" at bounding box center [1093, 178] width 185 height 43
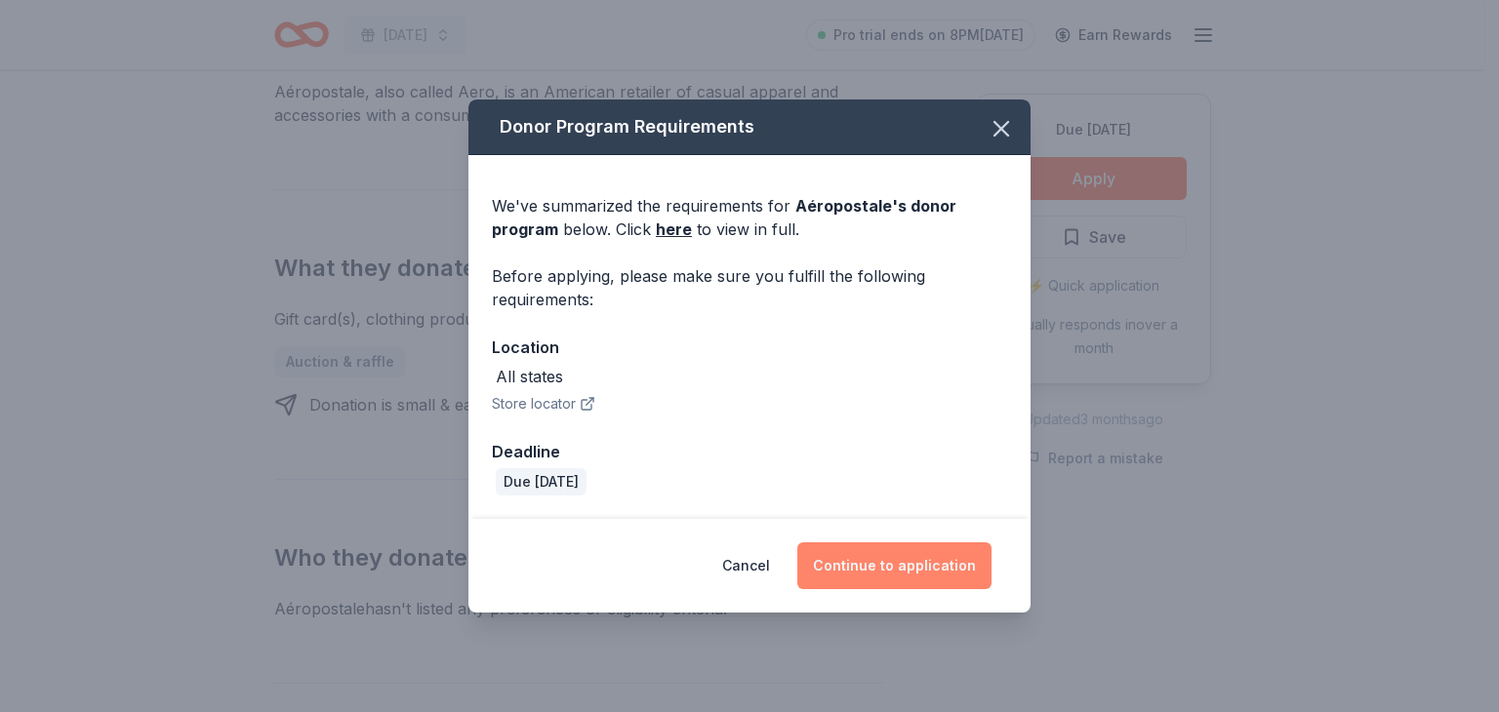
click at [941, 577] on button "Continue to application" at bounding box center [894, 566] width 194 height 47
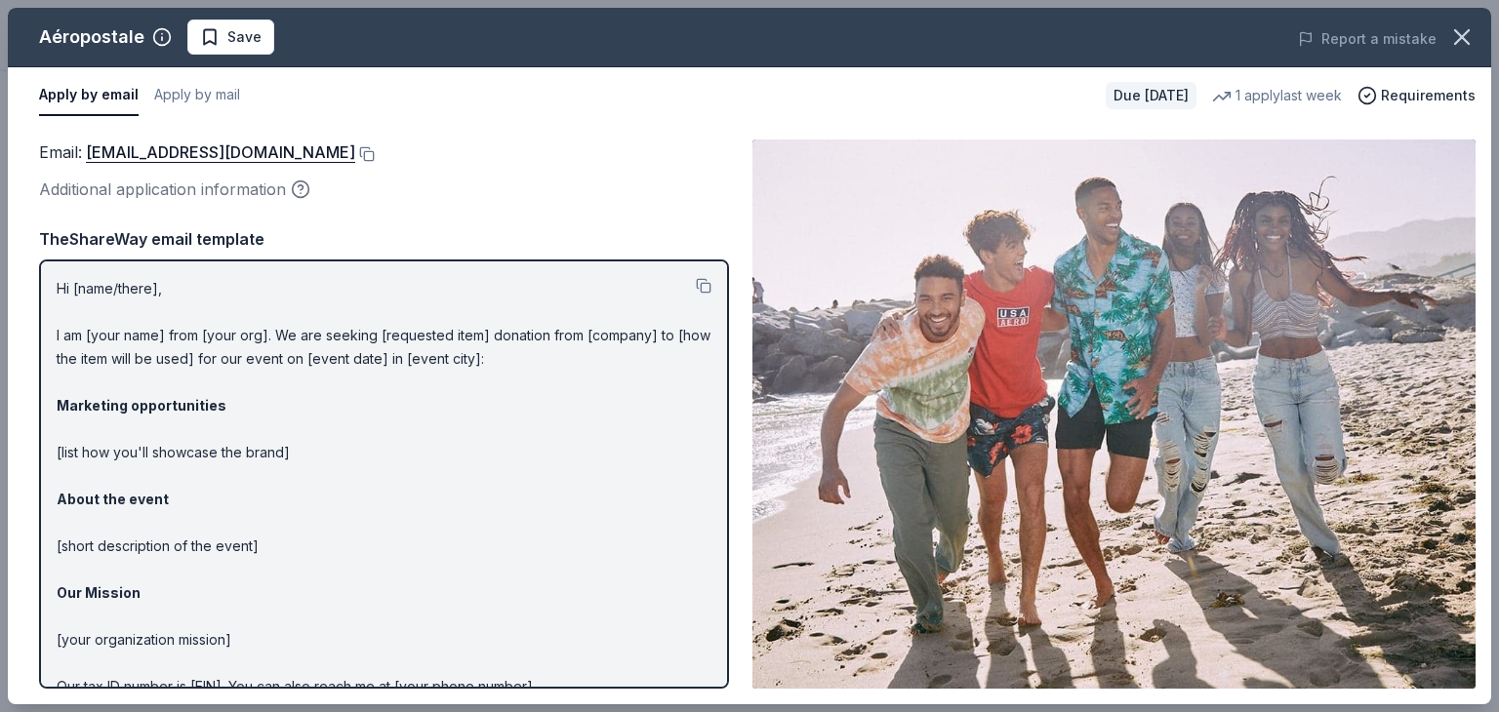
click at [696, 432] on p "Hi [name/there], I am [your name] from [your org]. We are seeking [requested it…" at bounding box center [384, 523] width 655 height 492
drag, startPoint x: 630, startPoint y: 480, endPoint x: 619, endPoint y: 456, distance: 26.7
